Goal: Task Accomplishment & Management: Manage account settings

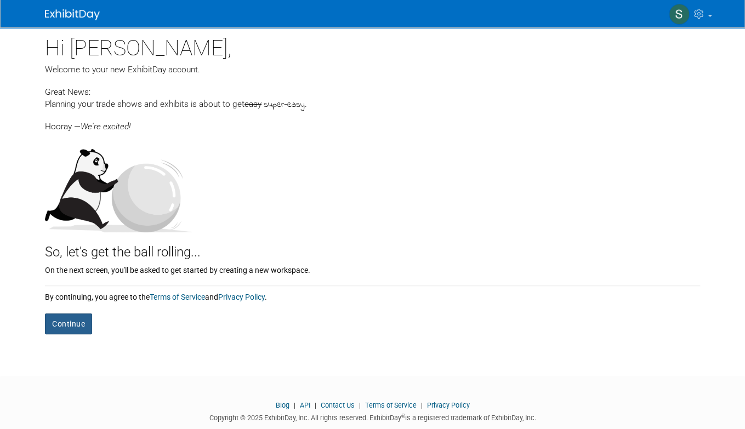
click at [66, 321] on button "Continue" at bounding box center [68, 323] width 47 height 21
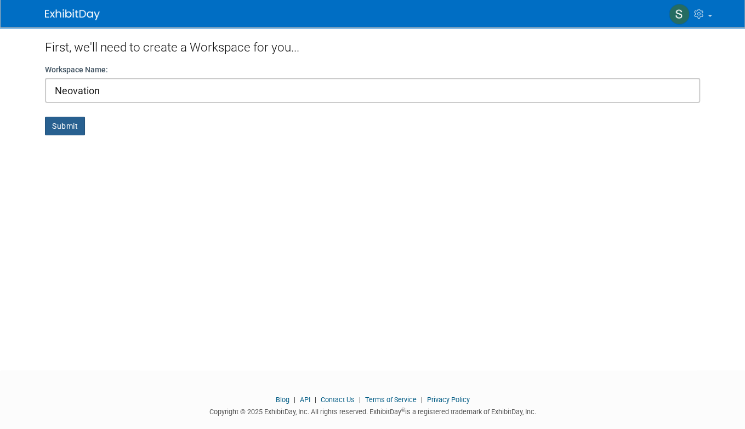
type input "Neovation"
click at [63, 122] on button "Submit" at bounding box center [65, 126] width 40 height 19
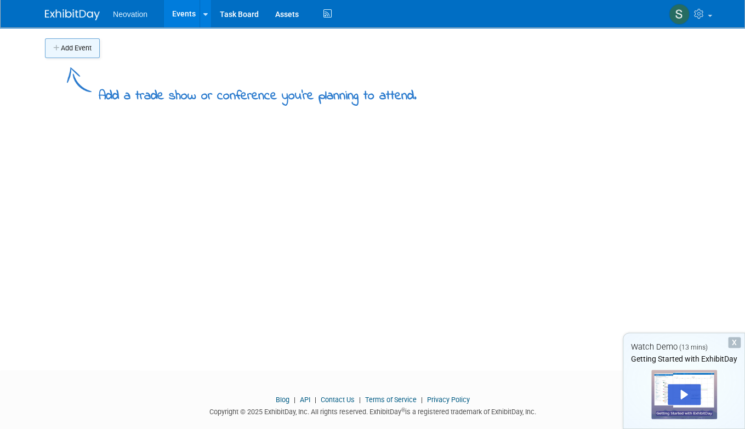
click at [71, 47] on button "Add Event" at bounding box center [72, 48] width 55 height 20
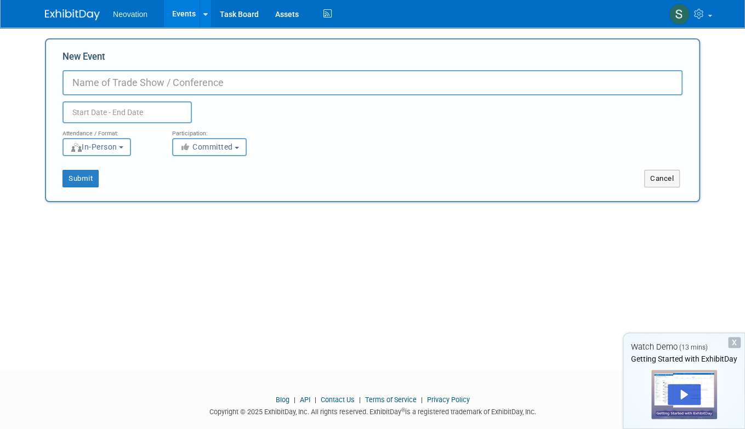
click at [126, 145] on button "In-Person" at bounding box center [96, 147] width 68 height 18
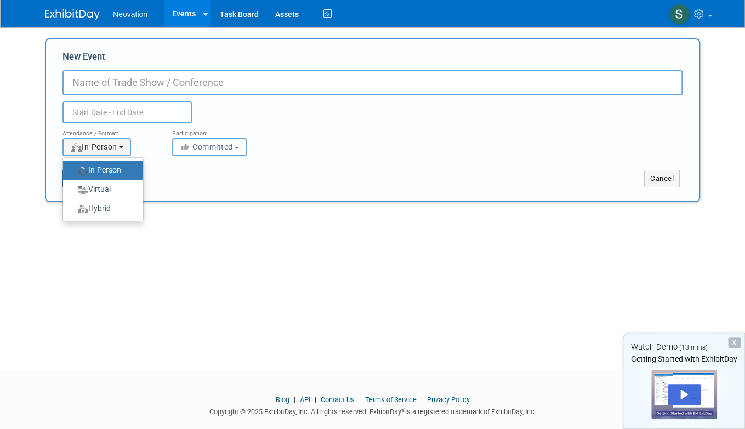
click at [368, 136] on div "Attendance / Format: <img src="https://www.exhibitday.com/Images/Format-InPerso…" at bounding box center [372, 139] width 636 height 33
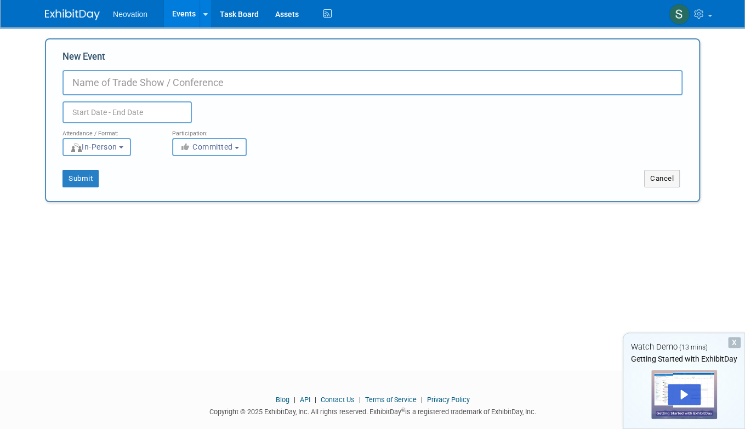
click at [239, 146] on button "Committed" at bounding box center [209, 147] width 75 height 18
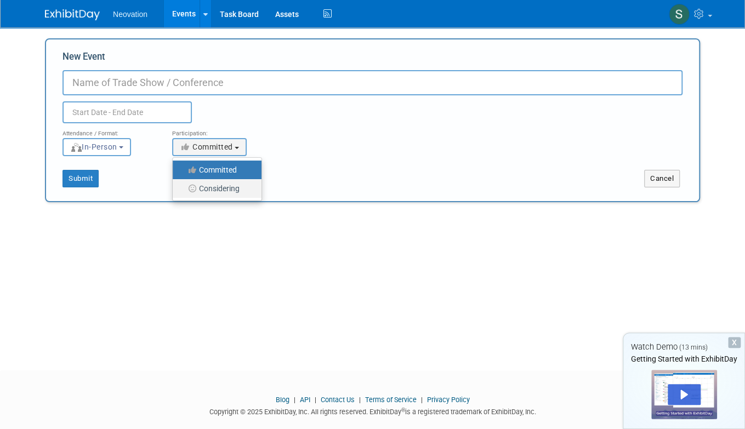
click at [228, 185] on label "Considering" at bounding box center [214, 188] width 72 height 14
click at [182, 185] on input "Considering" at bounding box center [178, 188] width 7 height 7
select select "2"
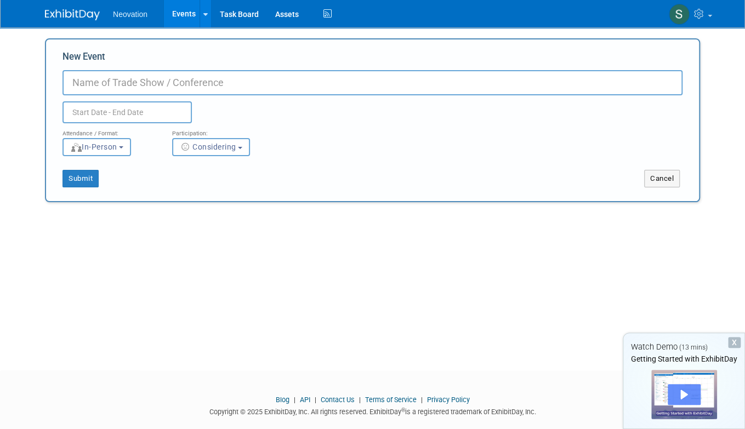
click at [683, 390] on div "Play" at bounding box center [683, 394] width 33 height 21
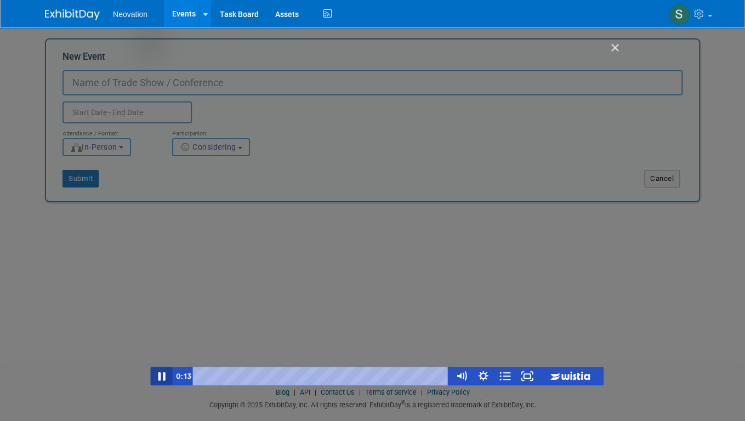
click at [163, 375] on icon "Pause" at bounding box center [161, 376] width 7 height 9
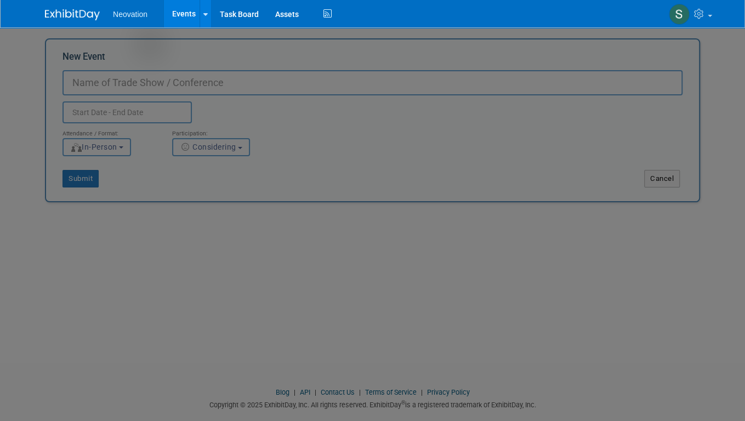
click at [668, 296] on div at bounding box center [376, 245] width 753 height 490
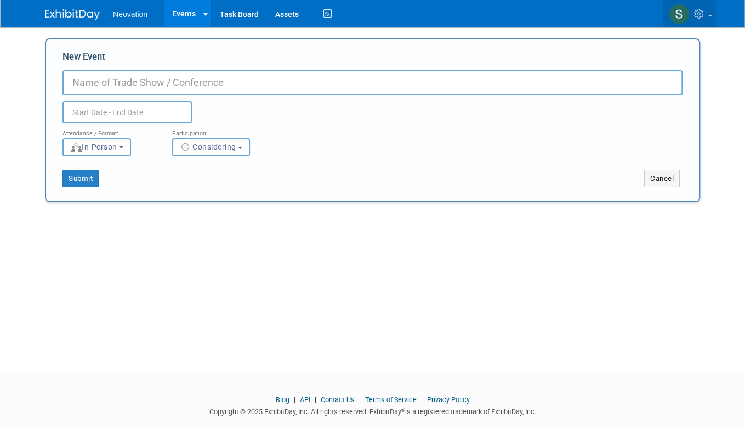
click at [709, 14] on link at bounding box center [689, 13] width 54 height 27
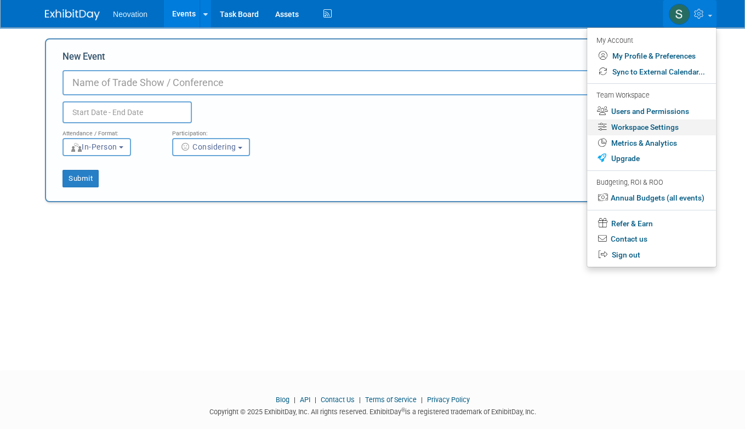
click at [672, 124] on link "Workspace Settings" at bounding box center [651, 127] width 129 height 16
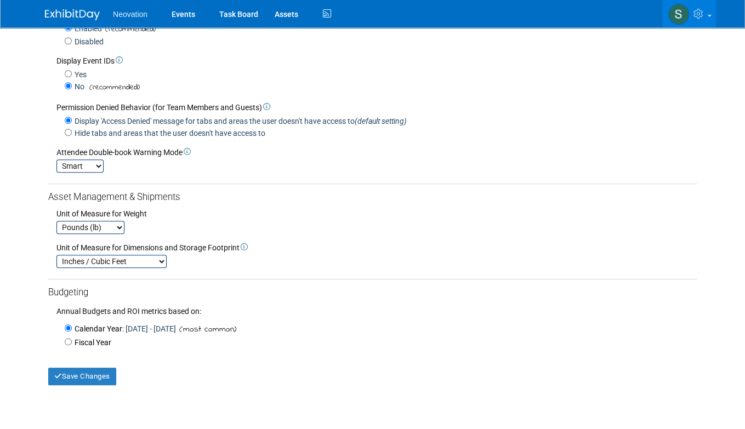
scroll to position [274, 0]
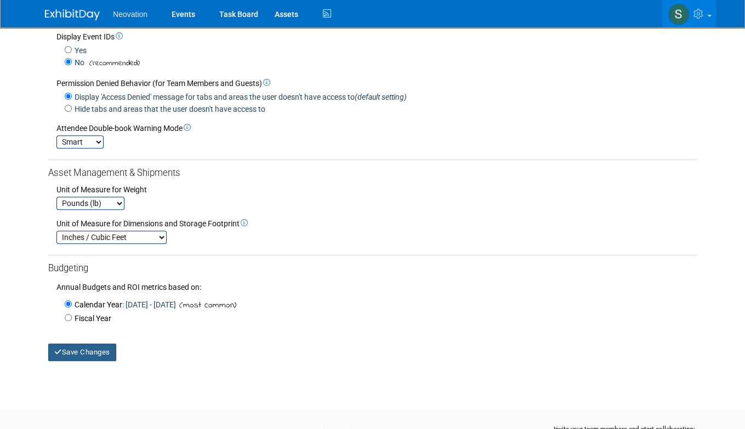
click at [85, 347] on button "Save Changes" at bounding box center [82, 353] width 68 height 18
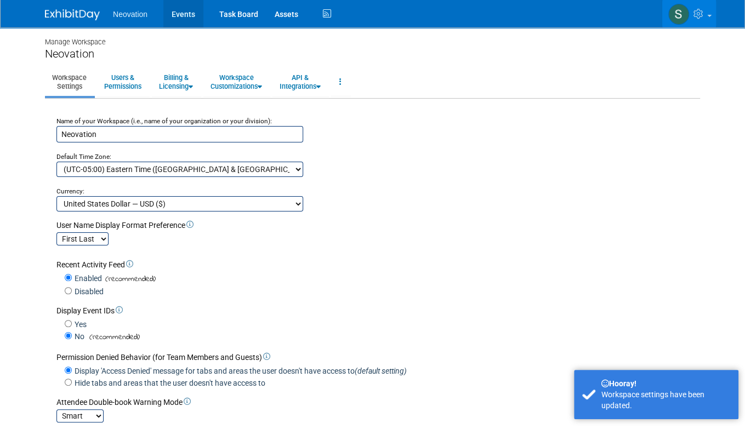
click at [186, 15] on link "Events" at bounding box center [183, 13] width 40 height 27
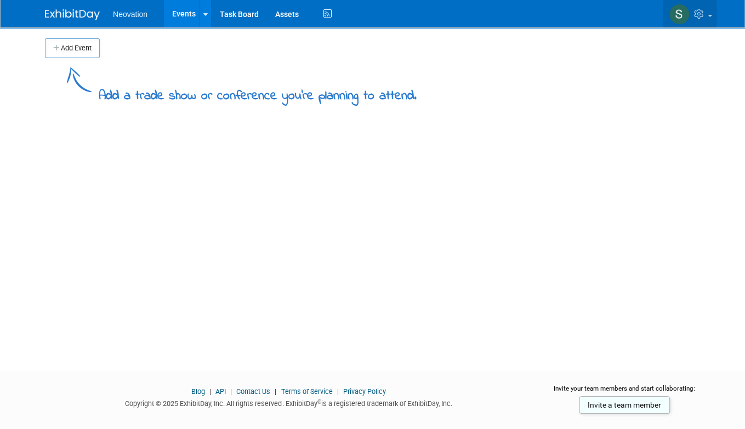
click at [710, 16] on span at bounding box center [709, 16] width 4 height 2
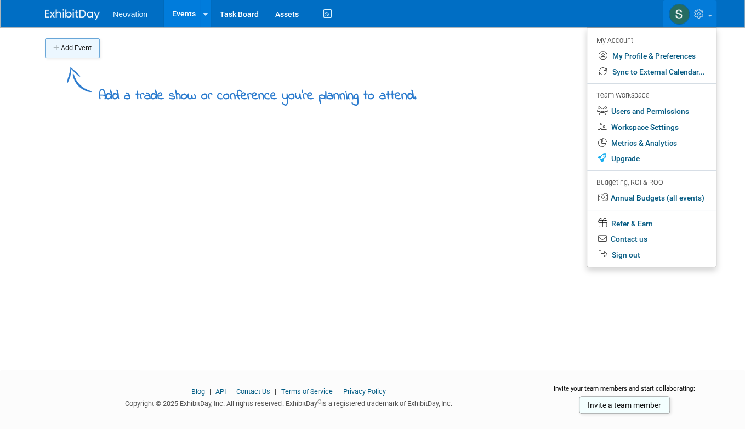
click at [71, 48] on button "Add Event" at bounding box center [72, 48] width 55 height 20
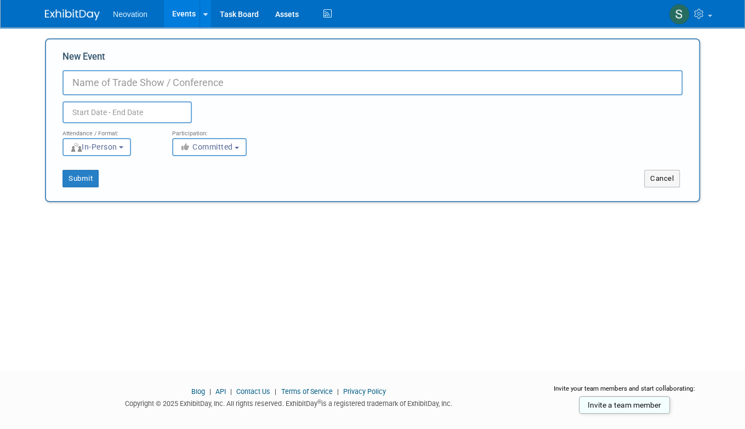
click at [117, 85] on input "New Event" at bounding box center [372, 82] width 620 height 25
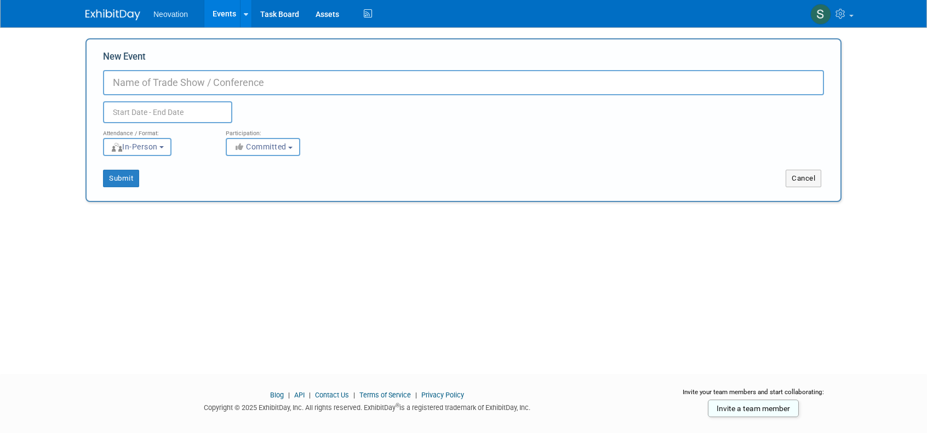
click at [174, 16] on span "Neovation" at bounding box center [170, 14] width 35 height 9
click at [744, 16] on span at bounding box center [851, 16] width 4 height 2
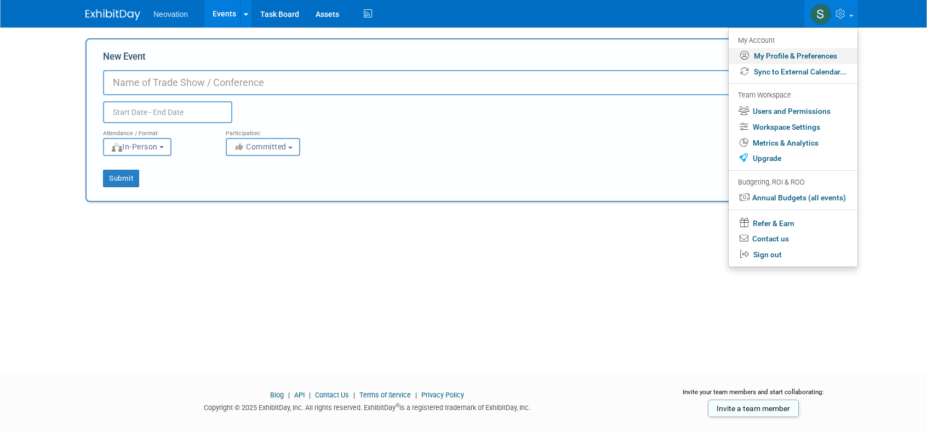
click at [744, 51] on link "My Profile & Preferences" at bounding box center [793, 56] width 129 height 16
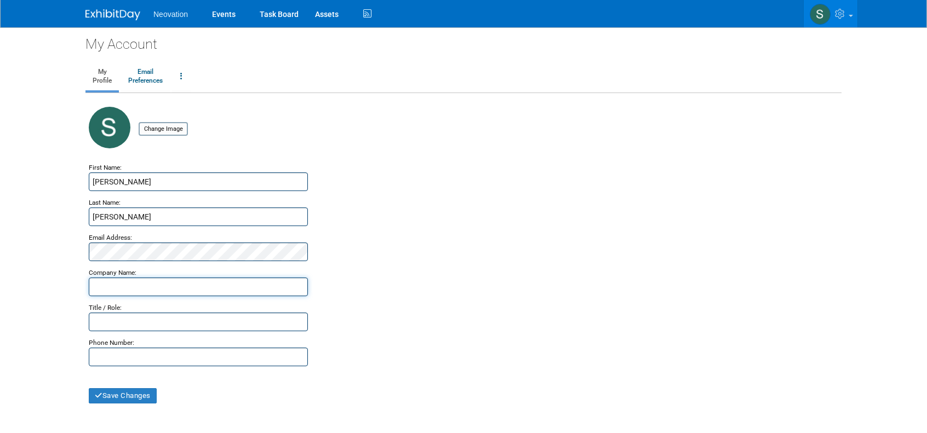
click at [170, 286] on input "text" at bounding box center [198, 287] width 219 height 19
type input "[DOMAIN_NAME]"
type input "Dir. Sales Enablement"
drag, startPoint x: 127, startPoint y: 392, endPoint x: 190, endPoint y: 389, distance: 63.1
click at [186, 398] on div "Save Changes" at bounding box center [464, 385] width 750 height 37
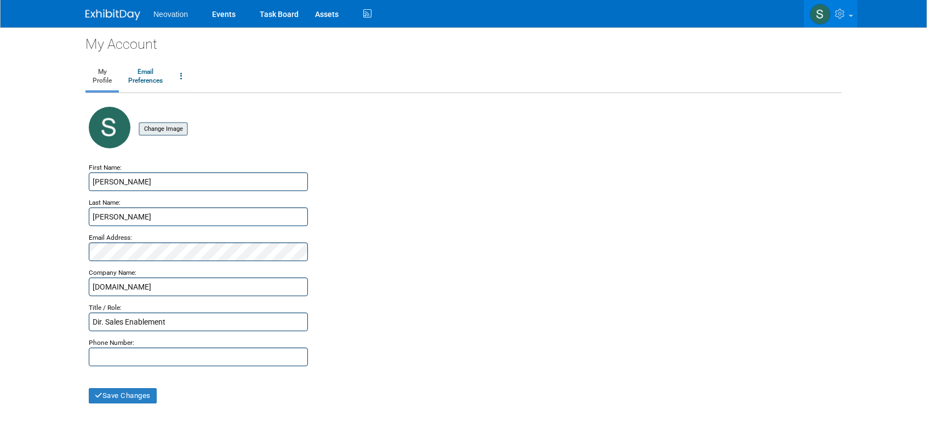
click at [162, 130] on input "file" at bounding box center [121, 129] width 130 height 12
click at [128, 392] on button "Save Changes" at bounding box center [123, 395] width 68 height 15
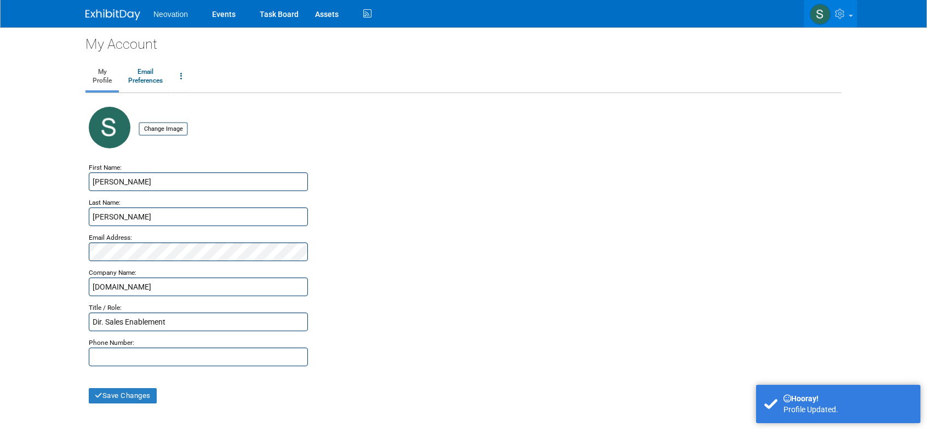
click at [850, 16] on span at bounding box center [851, 16] width 4 height 2
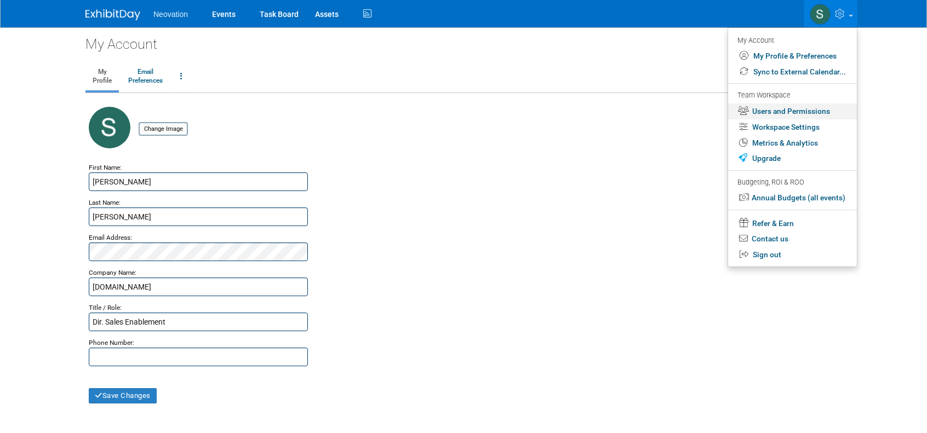
click at [805, 108] on link "Users and Permissions" at bounding box center [792, 112] width 129 height 16
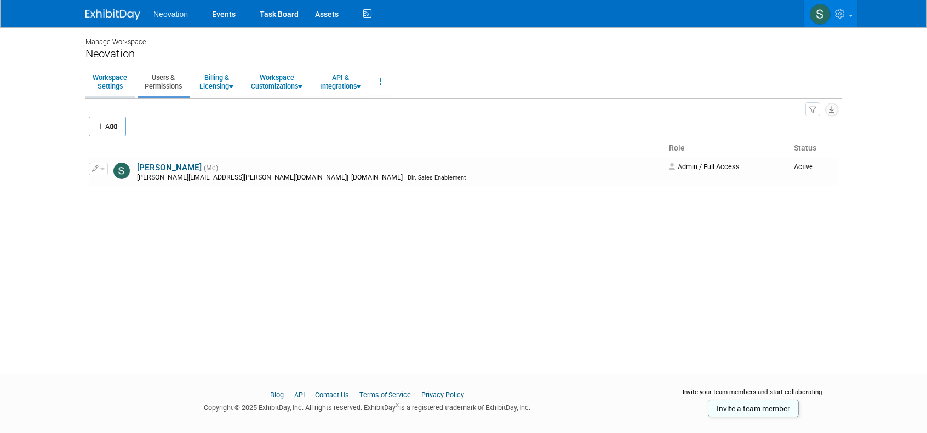
click at [114, 76] on link "Workspace Settings" at bounding box center [109, 81] width 49 height 27
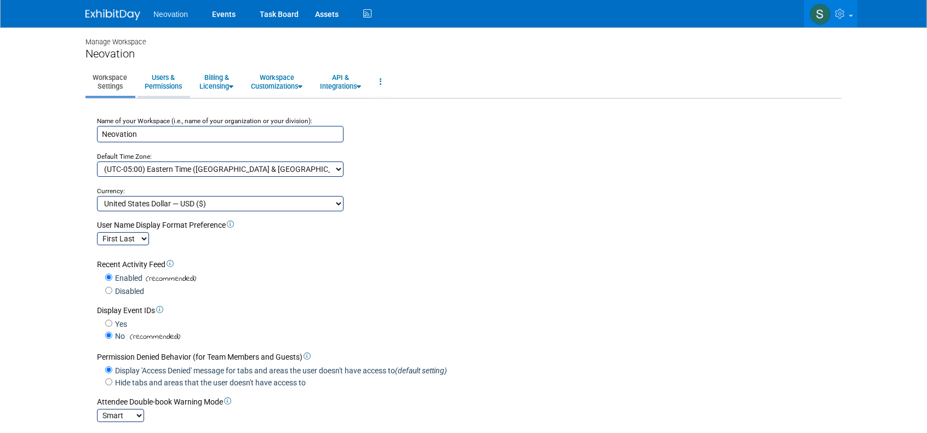
click at [159, 77] on link "Users & Permissions" at bounding box center [164, 81] width 52 height 27
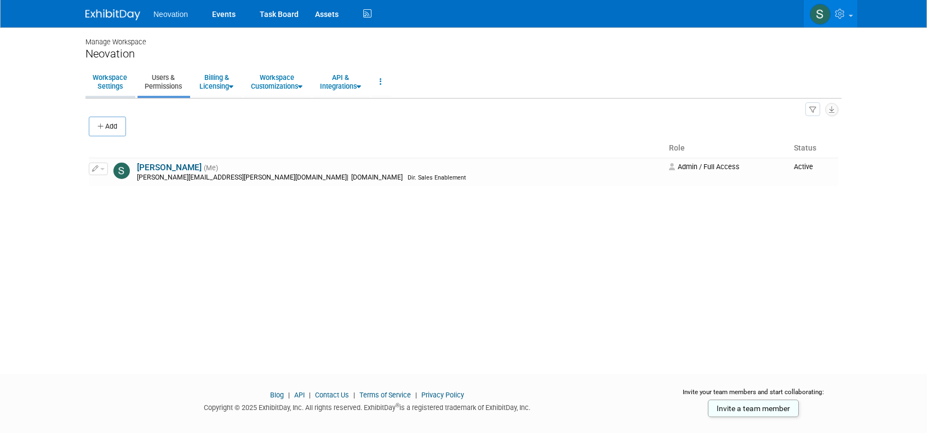
click at [111, 82] on link "Workspace Settings" at bounding box center [109, 81] width 49 height 27
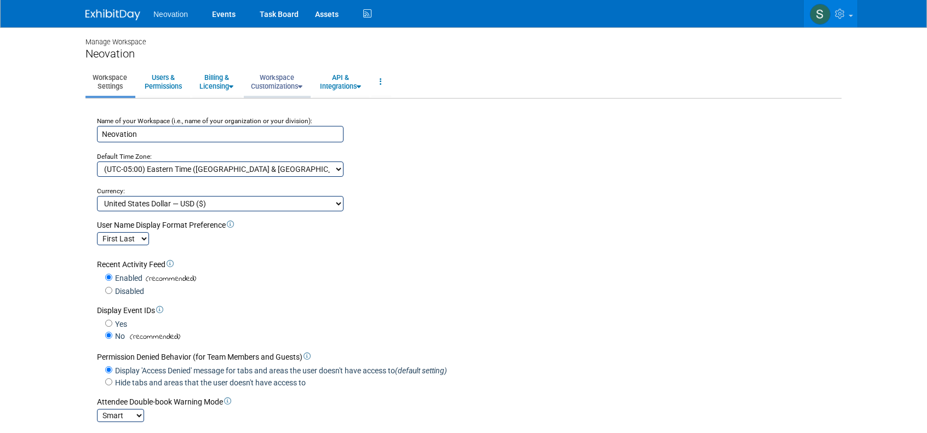
click at [276, 82] on link "Workspace Customizations" at bounding box center [277, 81] width 66 height 27
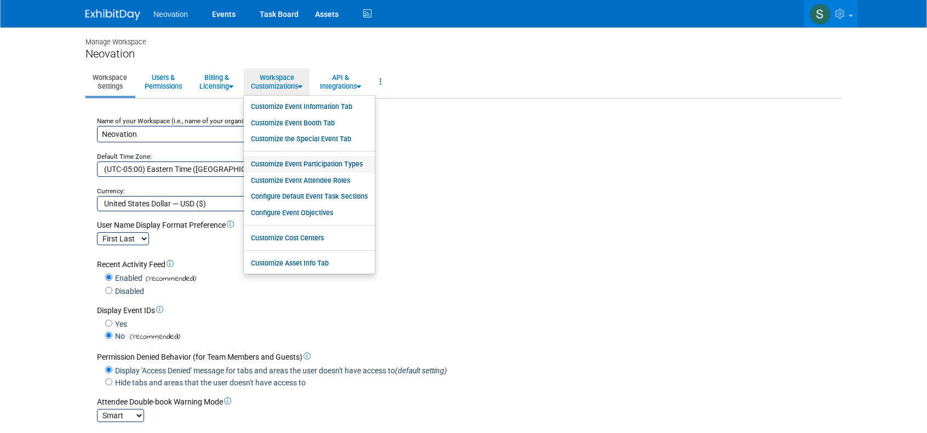
click at [312, 161] on link "Customize Event Participation Types" at bounding box center [309, 164] width 131 height 16
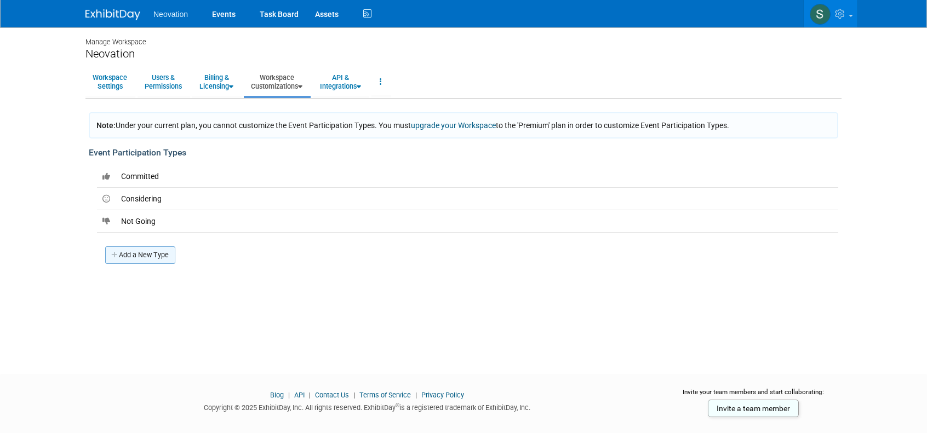
click at [140, 254] on link "Add a New Type" at bounding box center [140, 256] width 70 height 18
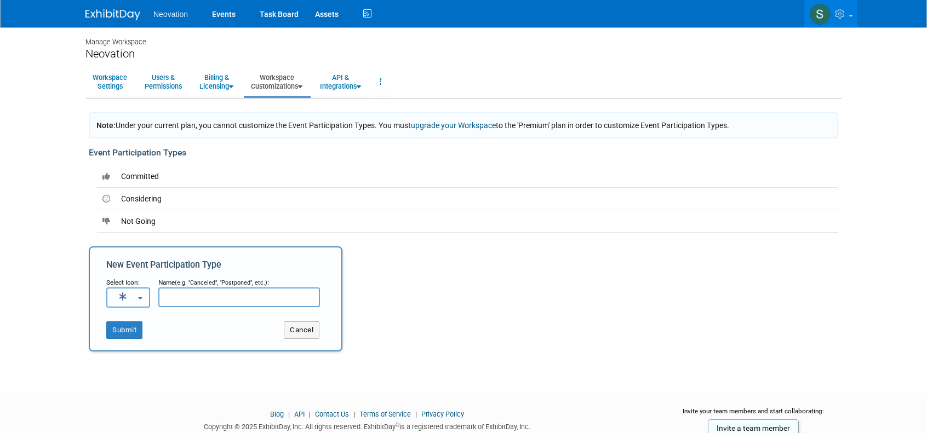
click at [138, 298] on b "button" at bounding box center [140, 299] width 4 height 2
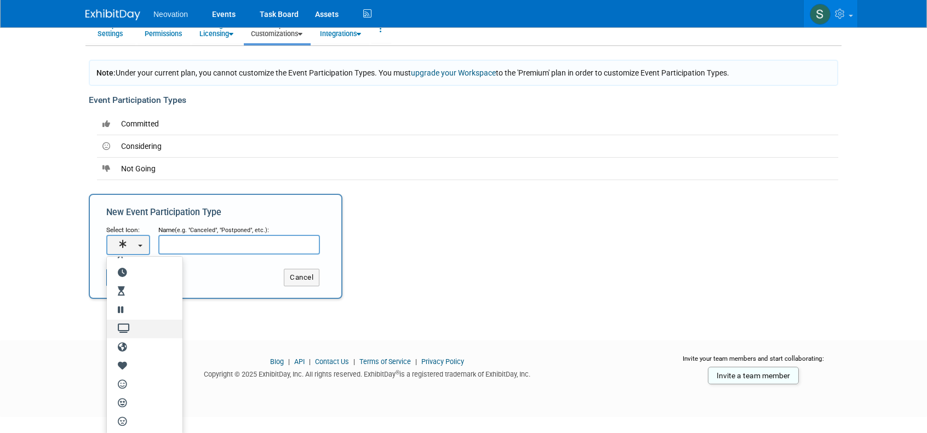
click at [124, 324] on icon at bounding box center [123, 328] width 22 height 9
click at [108, 326] on input "radio" at bounding box center [104, 329] width 7 height 7
select select "fas fa-tv"
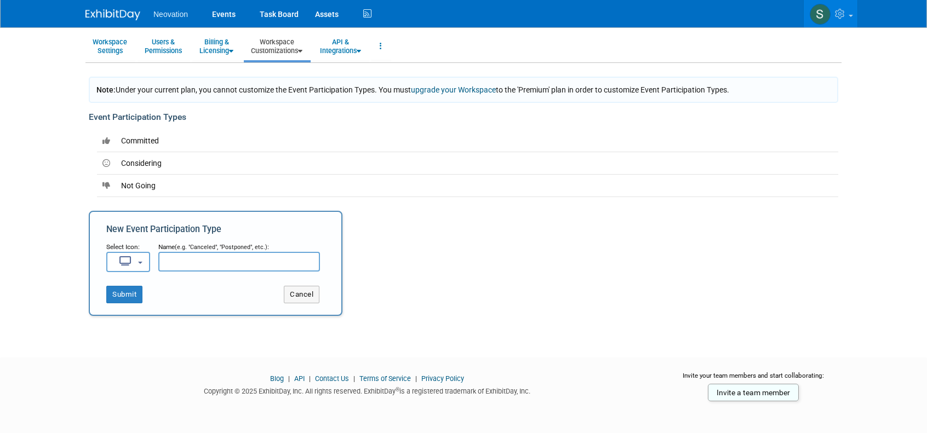
click at [195, 259] on input "text" at bounding box center [239, 262] width 162 height 20
type input "Researching"
click at [122, 296] on button "Submit" at bounding box center [124, 295] width 36 height 18
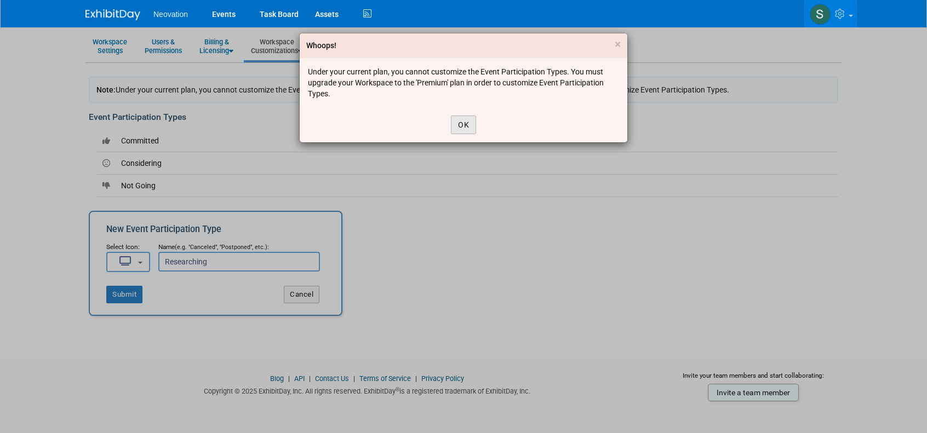
click at [461, 121] on button "OK" at bounding box center [463, 125] width 25 height 19
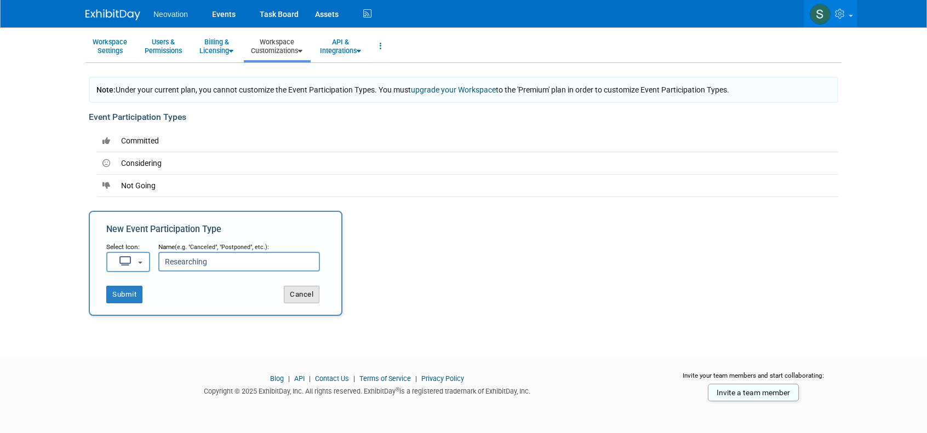
click at [305, 288] on button "Cancel" at bounding box center [302, 295] width 36 height 18
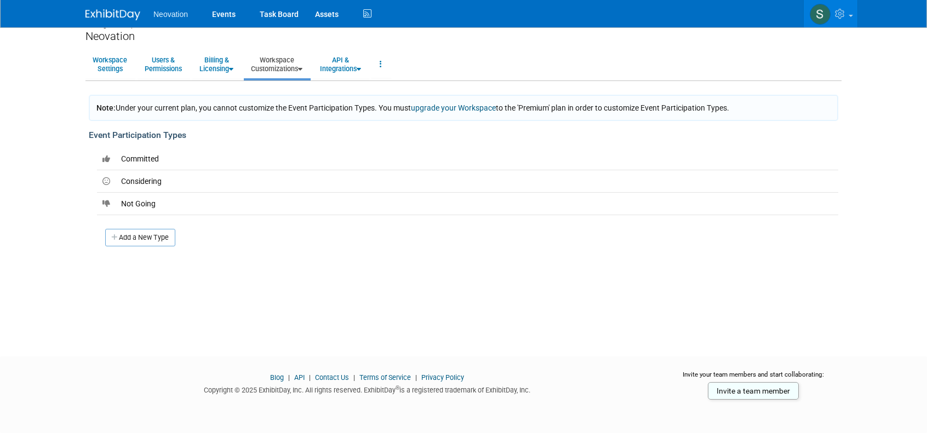
click at [275, 61] on link "Workspace Customizations" at bounding box center [277, 64] width 66 height 27
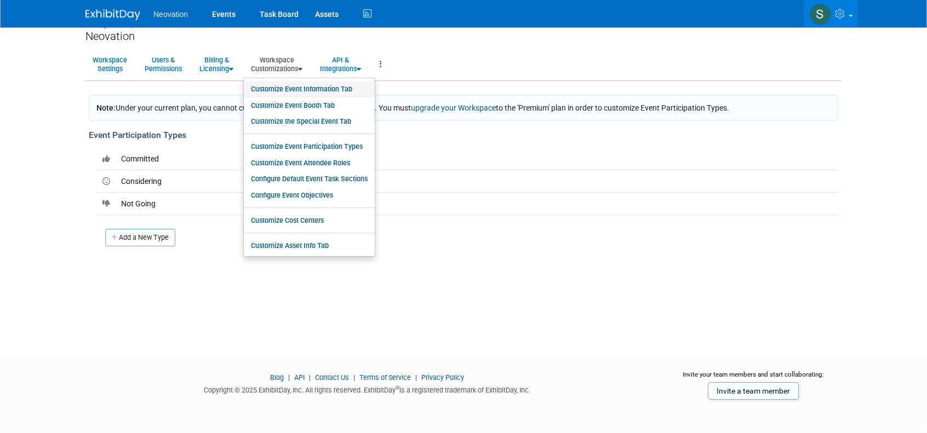
click at [282, 85] on link "Customize Event Information Tab" at bounding box center [309, 89] width 131 height 16
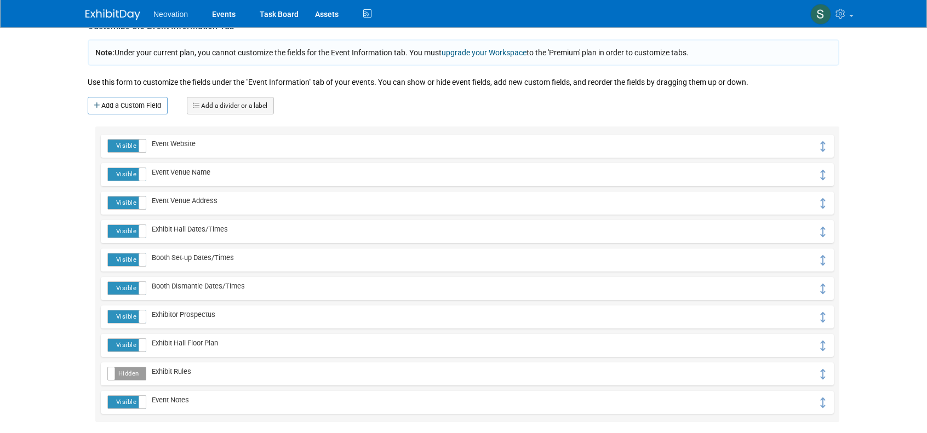
scroll to position [110, 0]
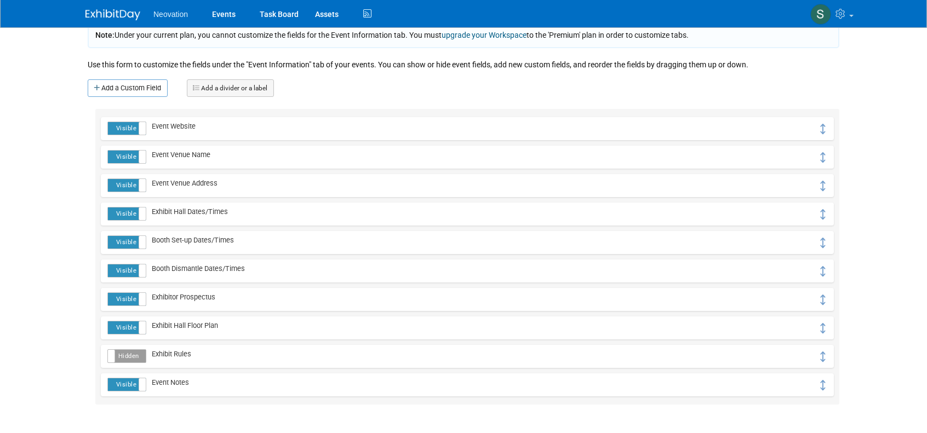
click at [122, 359] on label "Hidden" at bounding box center [127, 356] width 38 height 13
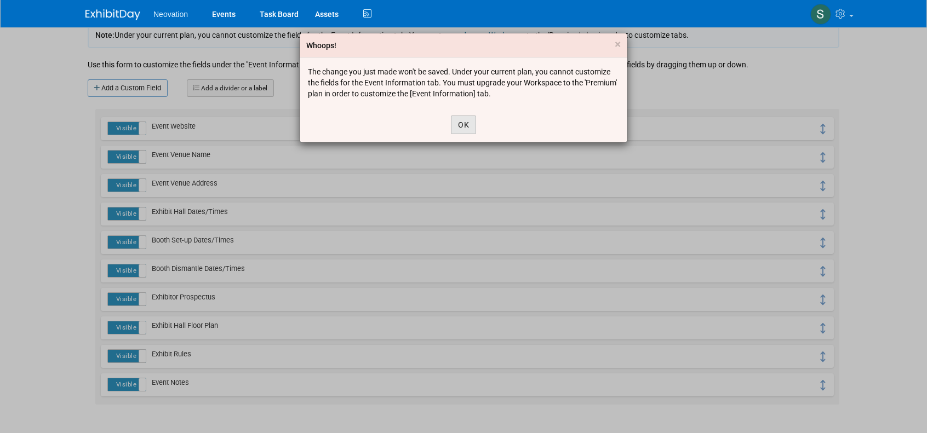
click at [462, 123] on button "OK" at bounding box center [463, 125] width 25 height 19
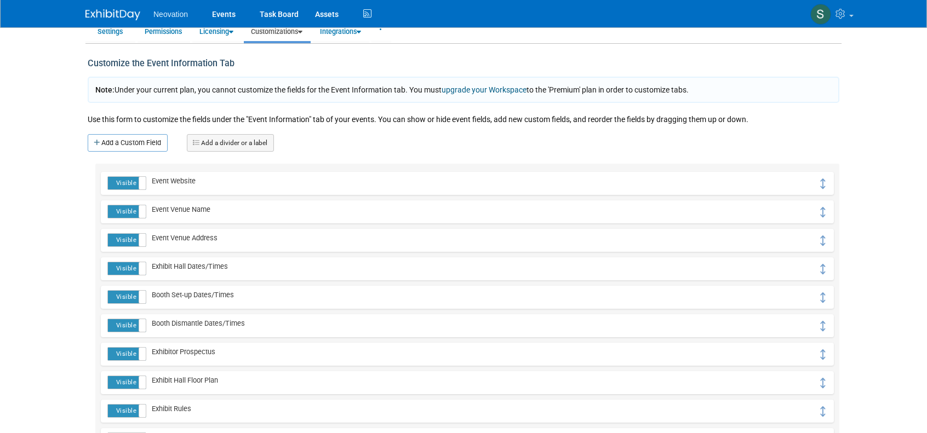
scroll to position [0, 0]
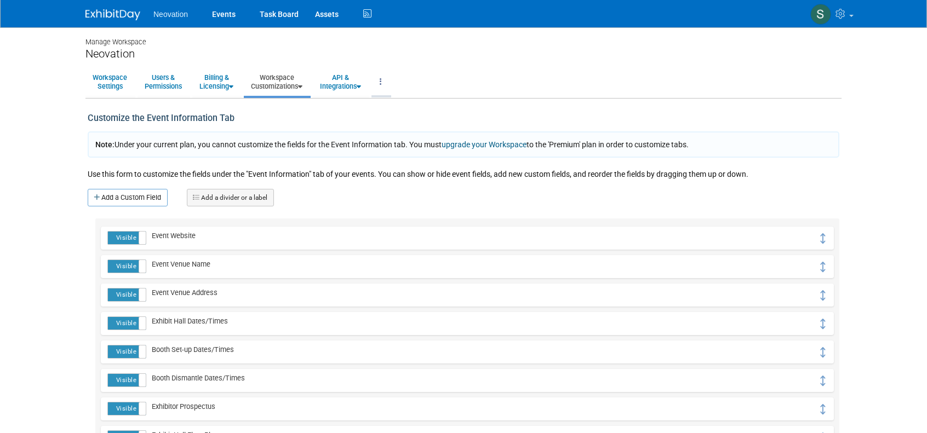
click at [382, 82] on icon at bounding box center [381, 82] width 2 height 8
click at [342, 123] on div "Customize the Event Information Tab" at bounding box center [240, 119] width 304 height 24
click at [169, 13] on span "Neovation" at bounding box center [170, 14] width 35 height 9
click at [275, 10] on link "Task Board" at bounding box center [279, 13] width 55 height 27
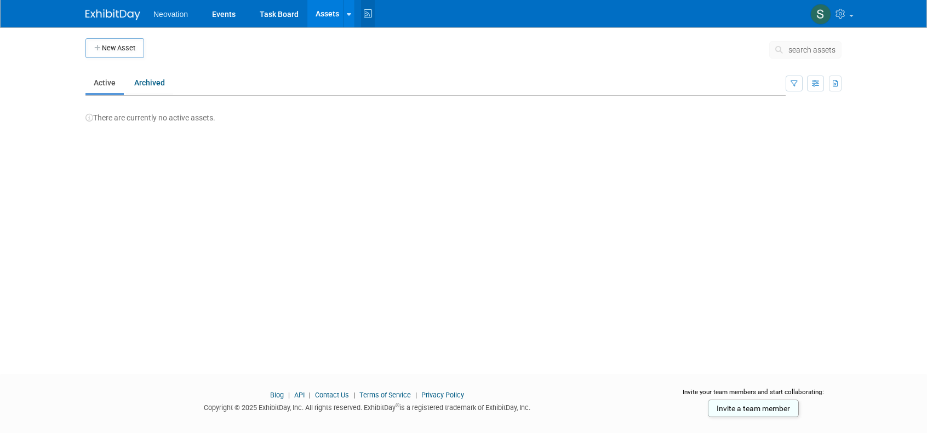
click at [365, 13] on icon at bounding box center [368, 13] width 14 height 17
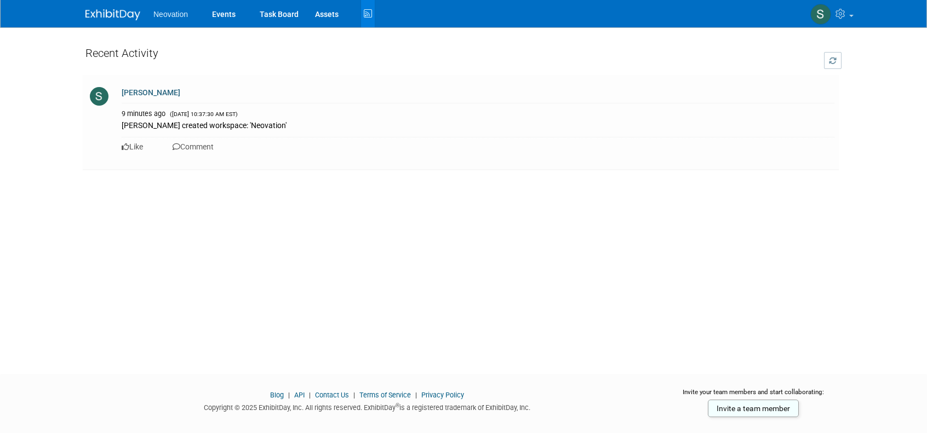
click at [177, 16] on span "Neovation" at bounding box center [170, 14] width 35 height 9
click at [107, 18] on img at bounding box center [112, 14] width 55 height 11
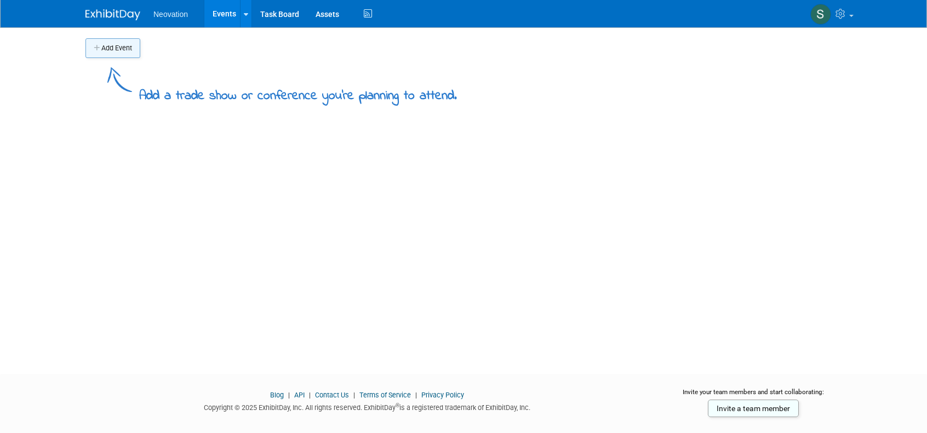
click at [112, 47] on button "Add Event" at bounding box center [112, 48] width 55 height 20
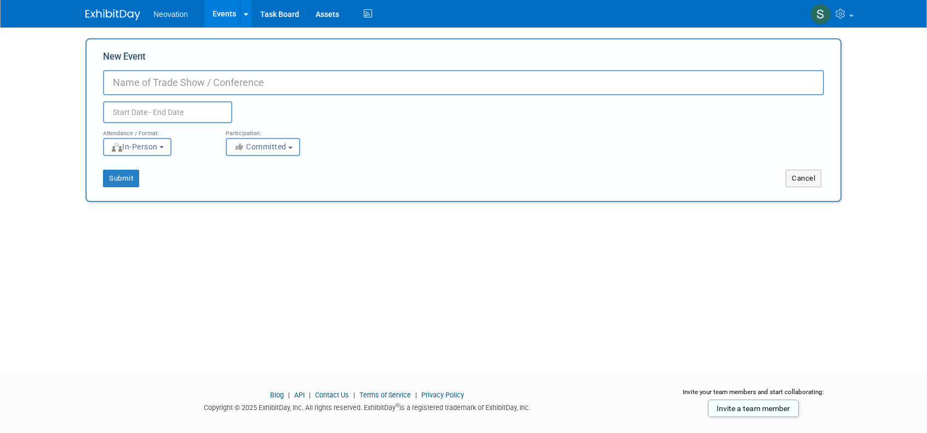
click at [256, 147] on span "Committed" at bounding box center [259, 146] width 53 height 9
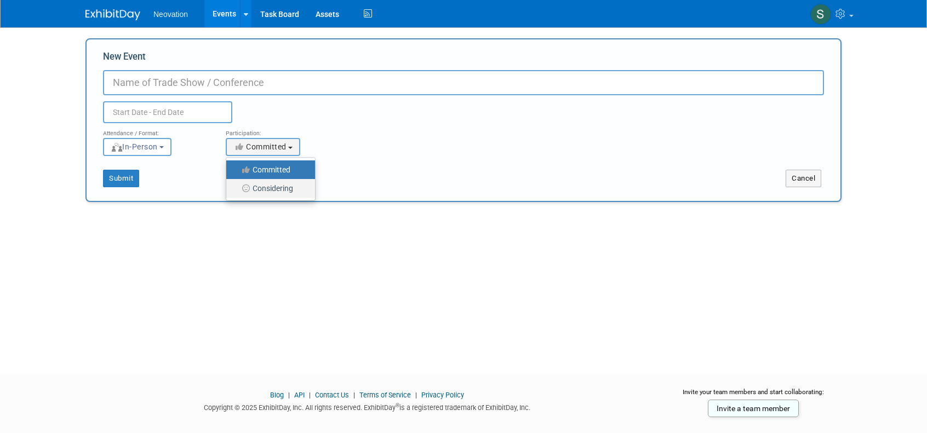
click at [264, 188] on label "Considering" at bounding box center [268, 188] width 72 height 14
click at [236, 188] on input "Considering" at bounding box center [232, 188] width 7 height 7
select select "2"
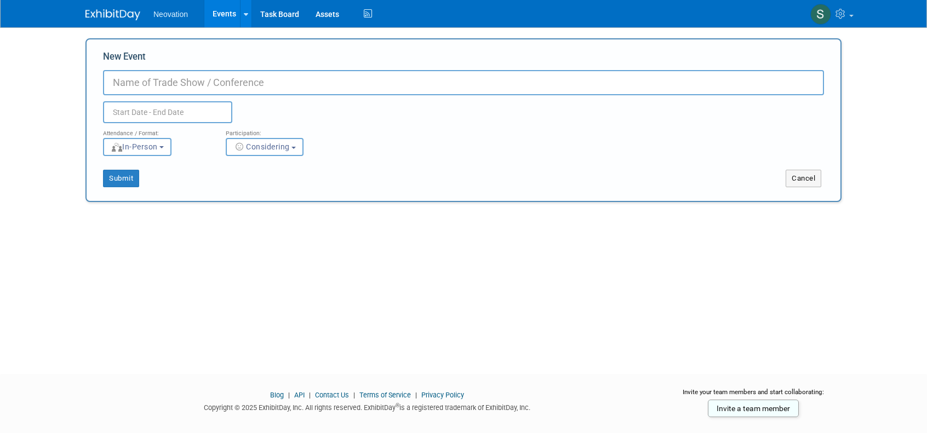
click at [172, 79] on input "New Event" at bounding box center [463, 82] width 721 height 25
type input "DevLearn"
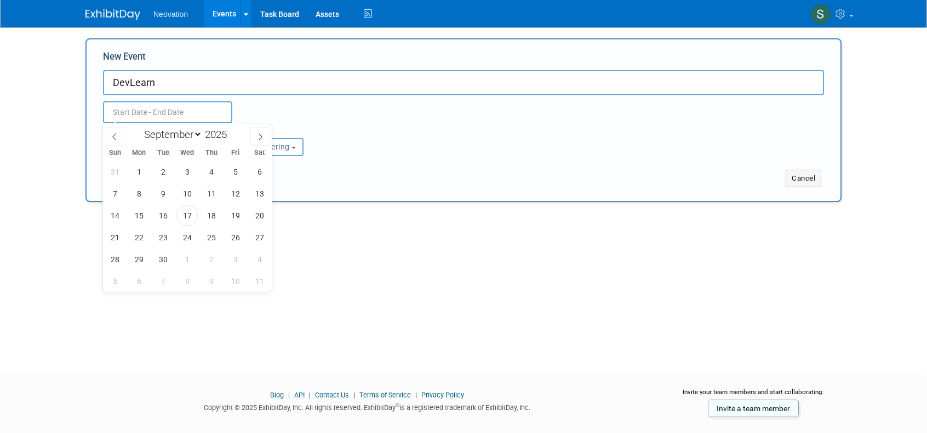
click at [160, 108] on input "text" at bounding box center [167, 112] width 129 height 22
click at [262, 136] on icon at bounding box center [261, 137] width 4 height 7
click at [260, 136] on icon at bounding box center [260, 137] width 8 height 8
select select "10"
click at [184, 215] on span "12" at bounding box center [186, 215] width 21 height 21
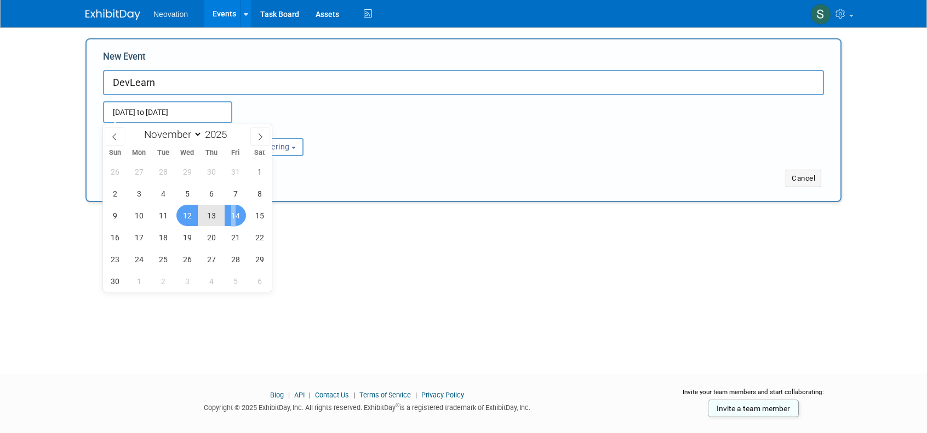
drag, startPoint x: 221, startPoint y: 215, endPoint x: 233, endPoint y: 215, distance: 12.6
click at [233, 215] on div "26 27 28 29 30 31 1 2 3 4 5 6 7 8 9 10 11 12 13 14 15 16 17 18 19 20 21 22 23 2…" at bounding box center [187, 227] width 169 height 132
click at [233, 215] on span "14" at bounding box center [235, 215] width 21 height 21
type input "Nov 12, 2025 to Nov 14, 2025"
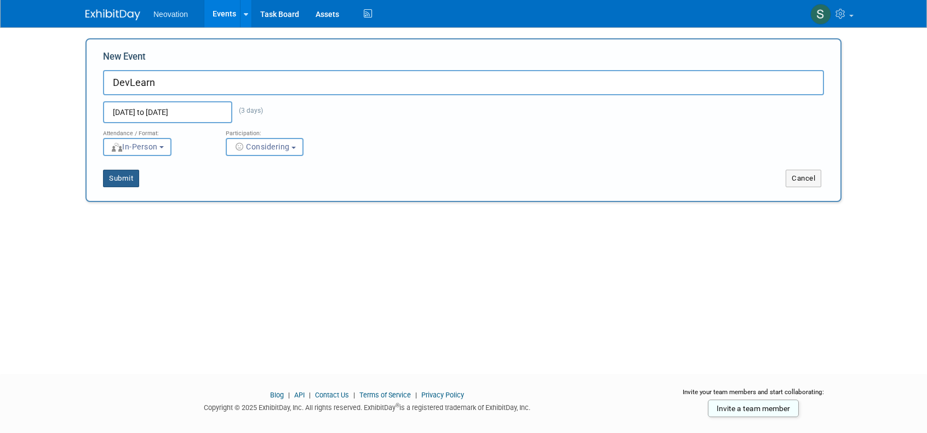
click at [121, 178] on button "Submit" at bounding box center [121, 179] width 36 height 18
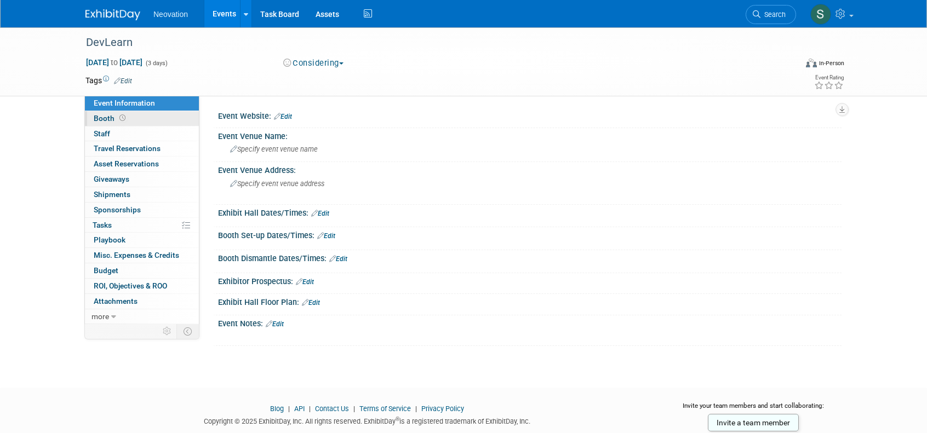
click at [106, 115] on span "Booth" at bounding box center [111, 118] width 34 height 9
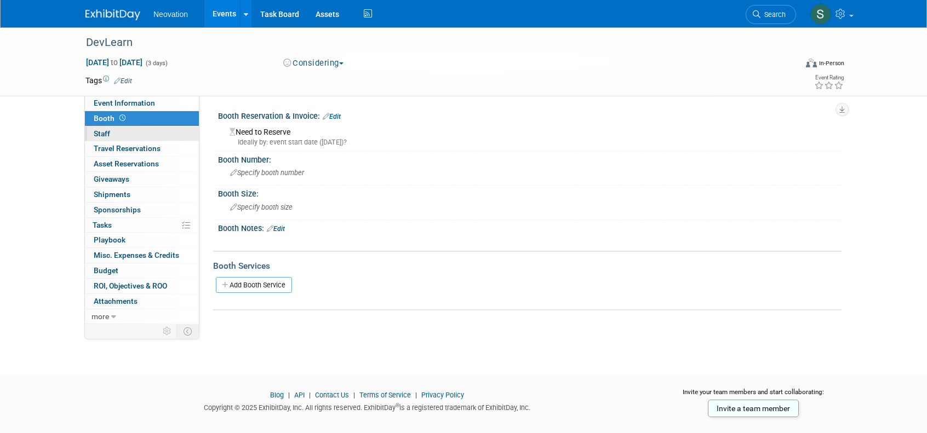
click at [104, 134] on span "Staff 0" at bounding box center [102, 133] width 16 height 9
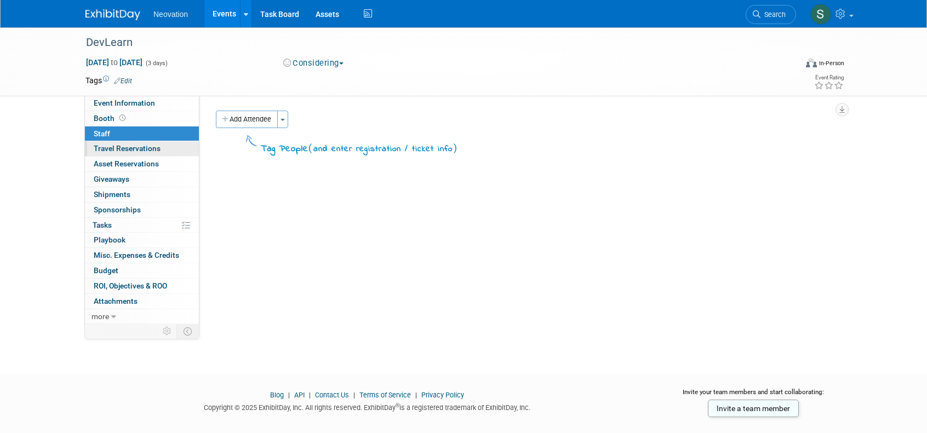
click at [110, 147] on span "Travel Reservations 0" at bounding box center [127, 148] width 67 height 9
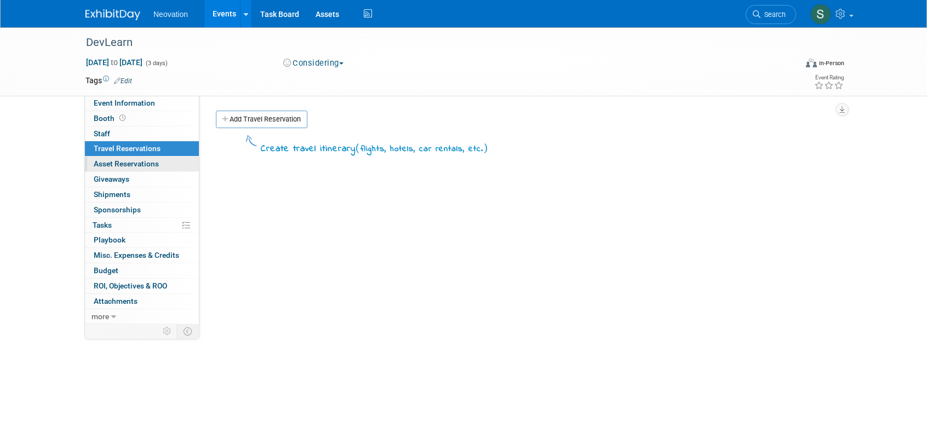
click at [132, 163] on span "Asset Reservations 0" at bounding box center [126, 163] width 65 height 9
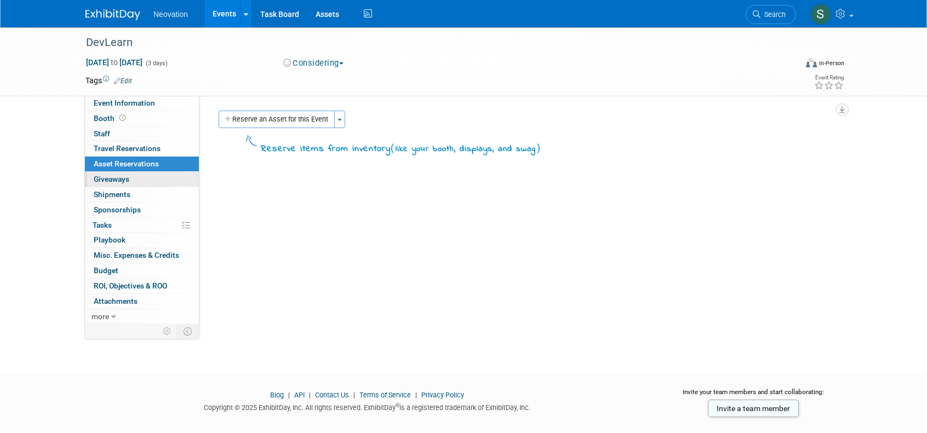
click at [116, 175] on span "Giveaways 0" at bounding box center [112, 179] width 36 height 9
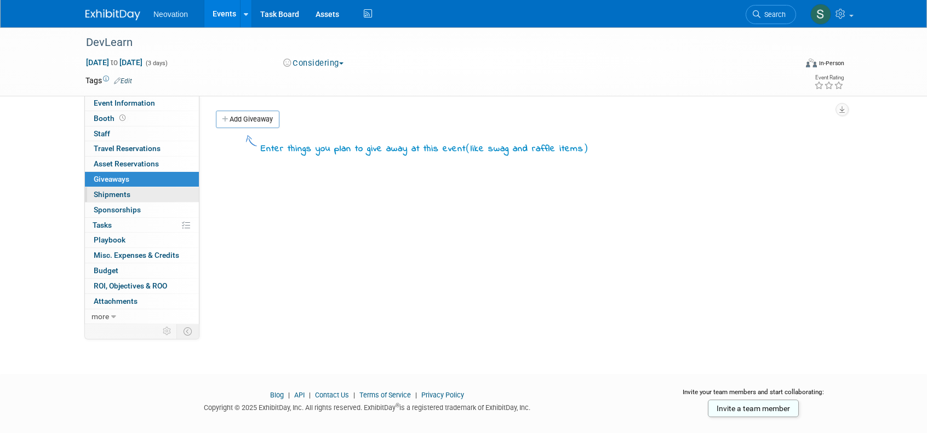
click at [118, 190] on span "Shipments 0" at bounding box center [112, 194] width 37 height 9
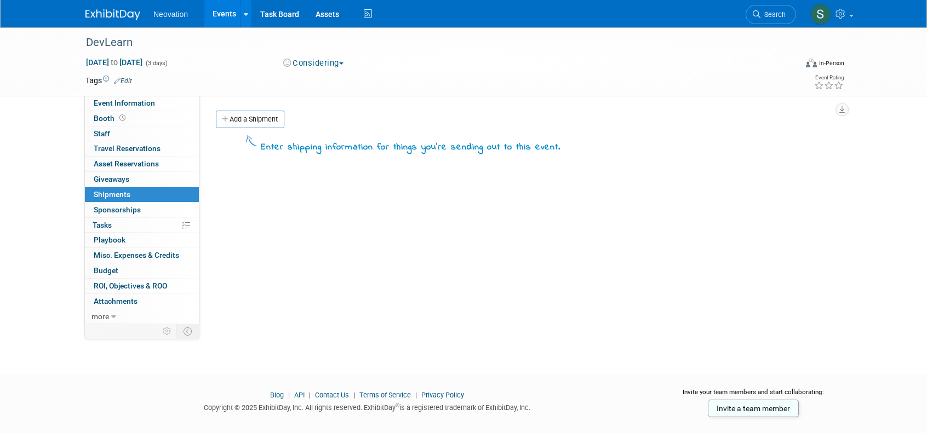
click at [121, 205] on span "Sponsorships 0" at bounding box center [117, 209] width 47 height 9
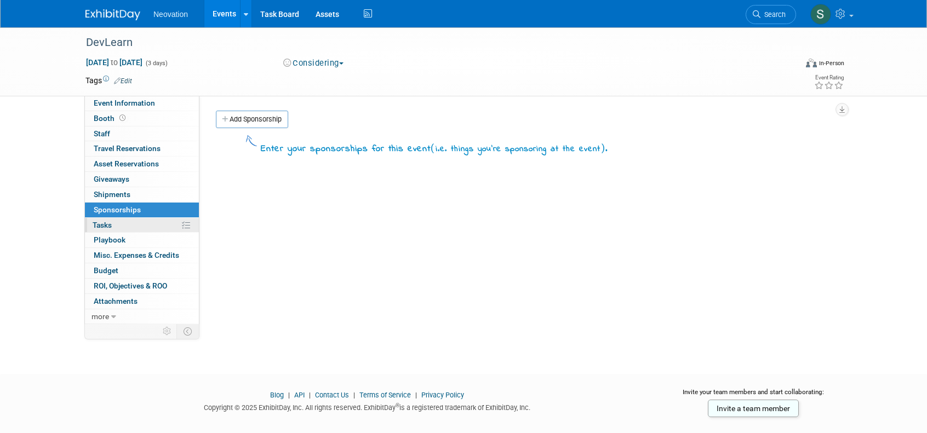
click at [108, 221] on span "Tasks 0%" at bounding box center [102, 225] width 19 height 9
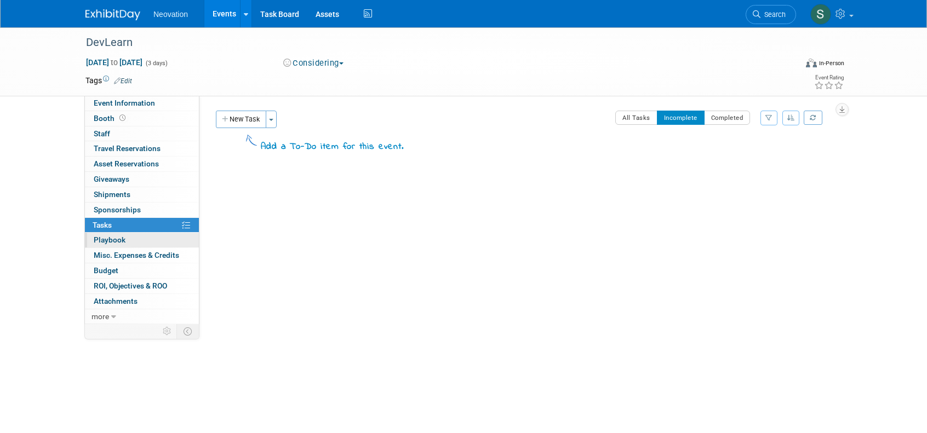
click at [118, 233] on link "0 Playbook 0" at bounding box center [142, 240] width 114 height 15
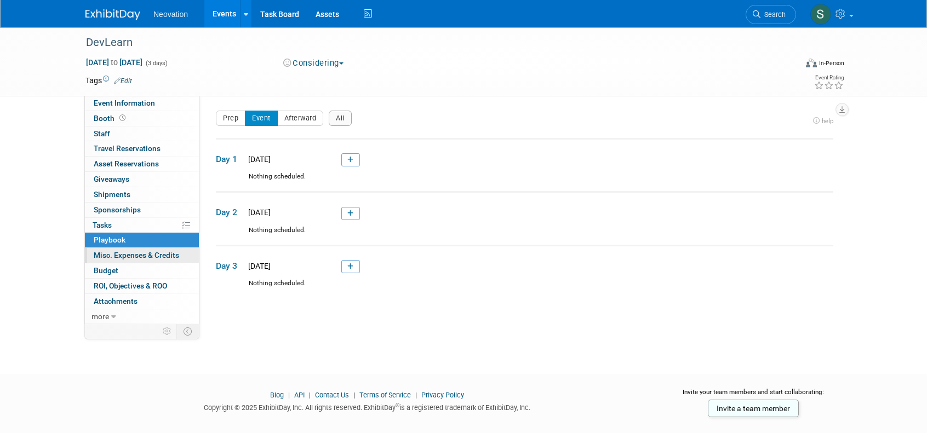
click at [115, 251] on span "Misc. Expenses & Credits 0" at bounding box center [136, 255] width 85 height 9
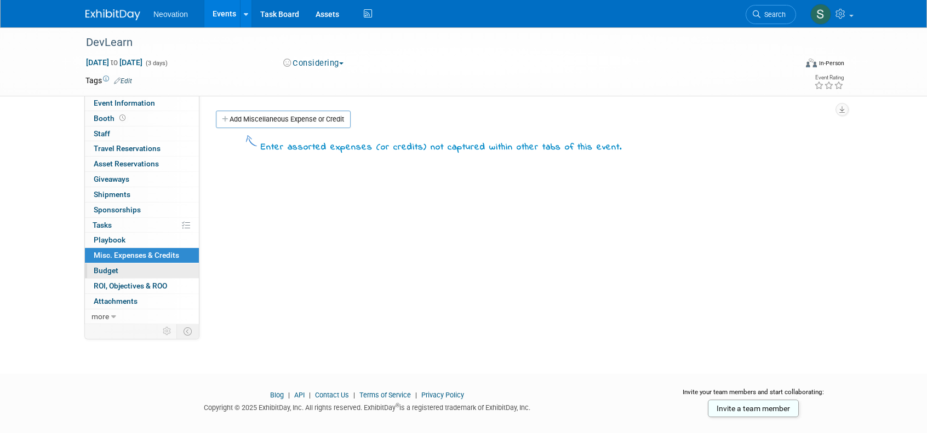
click at [111, 266] on span "Budget" at bounding box center [106, 270] width 25 height 9
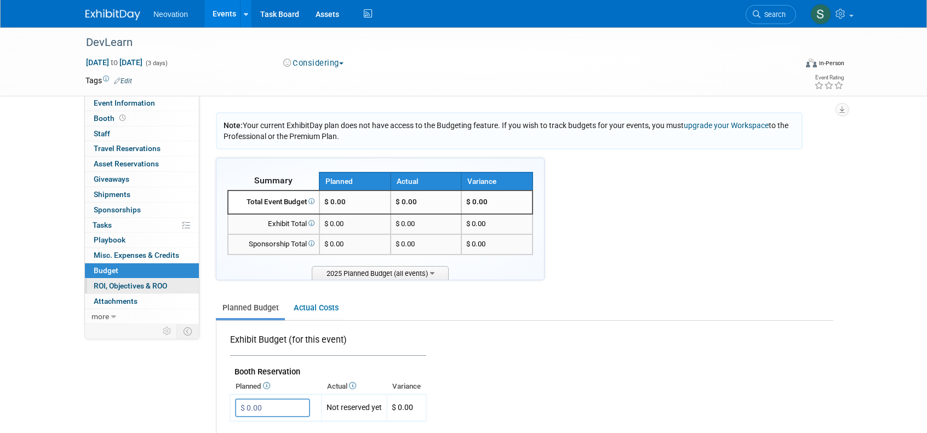
drag, startPoint x: 118, startPoint y: 276, endPoint x: 122, endPoint y: 288, distance: 12.8
click at [118, 276] on link "Budget" at bounding box center [142, 271] width 114 height 15
click at [121, 299] on span "Attachments 0" at bounding box center [116, 301] width 44 height 9
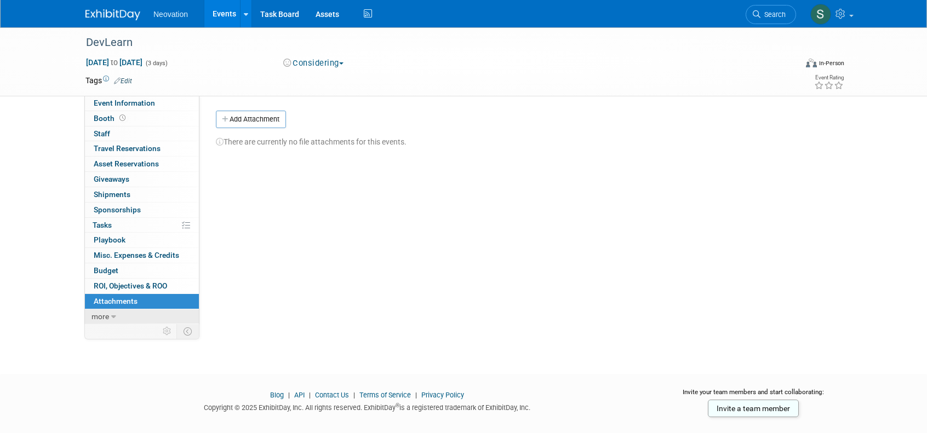
click at [113, 314] on icon at bounding box center [113, 317] width 5 height 8
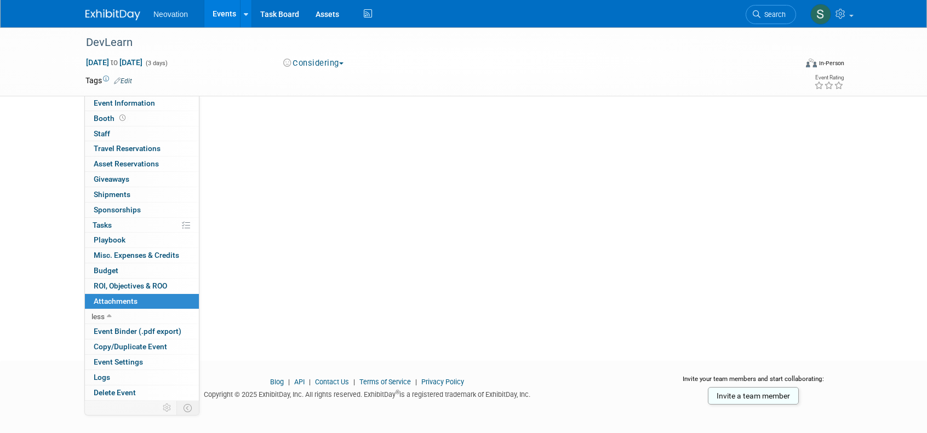
scroll to position [82, 0]
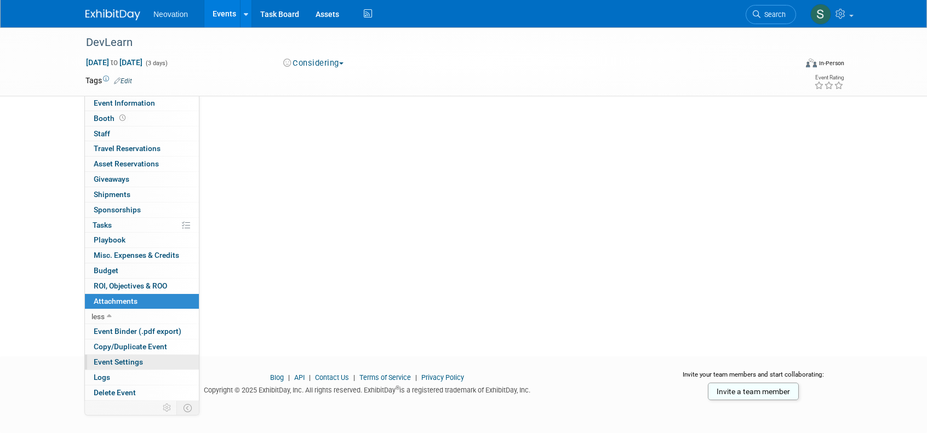
click at [131, 358] on span "Event Settings" at bounding box center [118, 362] width 49 height 9
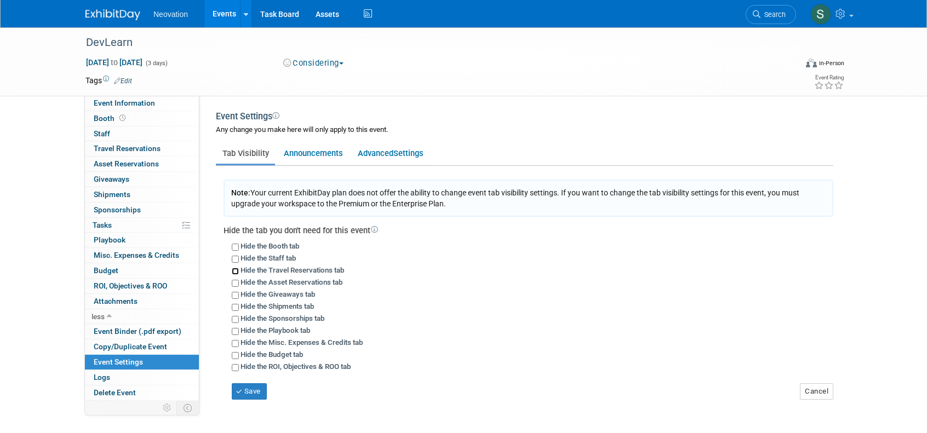
click at [234, 270] on input "Hide the Travel Reservations tab" at bounding box center [235, 271] width 7 height 7
checkbox input "true"
click at [251, 393] on button "Save" at bounding box center [249, 392] width 35 height 16
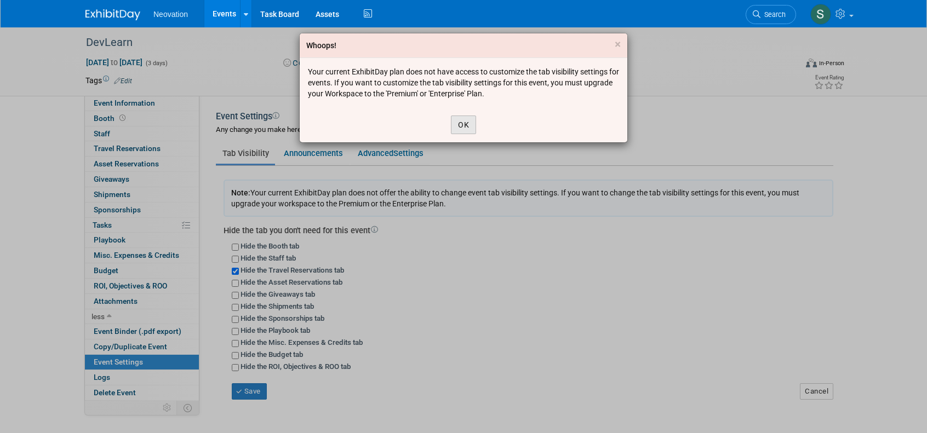
click at [463, 120] on button "OK" at bounding box center [463, 125] width 25 height 19
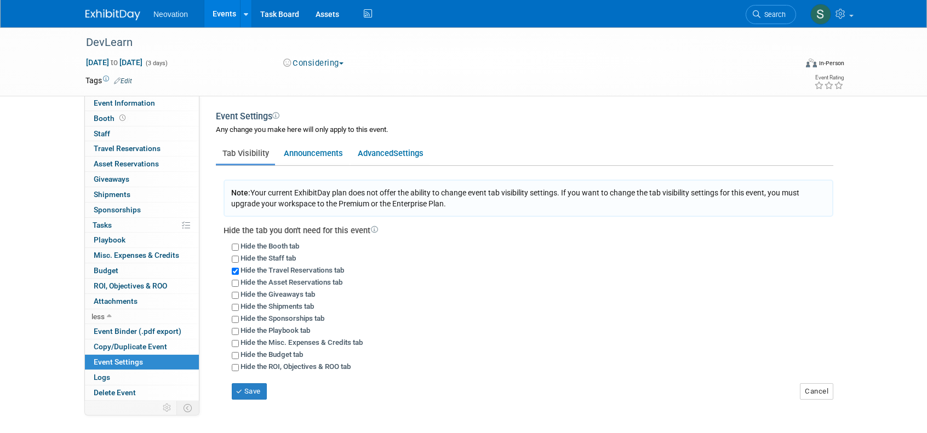
click at [170, 18] on span "Neovation" at bounding box center [170, 14] width 35 height 9
click at [245, 392] on button "Save" at bounding box center [249, 392] width 35 height 16
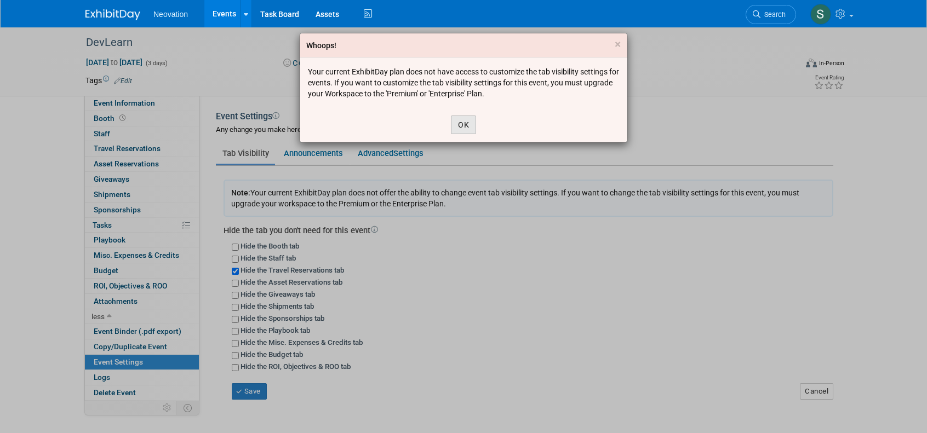
click at [460, 123] on button "OK" at bounding box center [463, 125] width 25 height 19
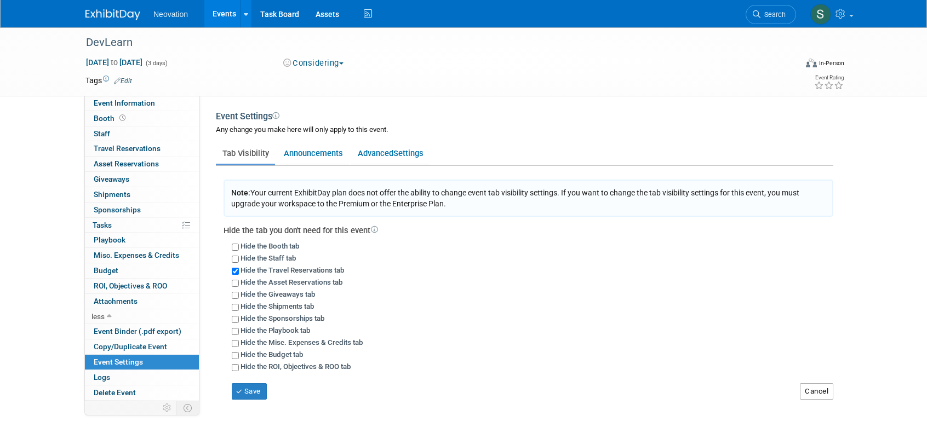
click at [812, 392] on button "Cancel" at bounding box center [816, 392] width 33 height 16
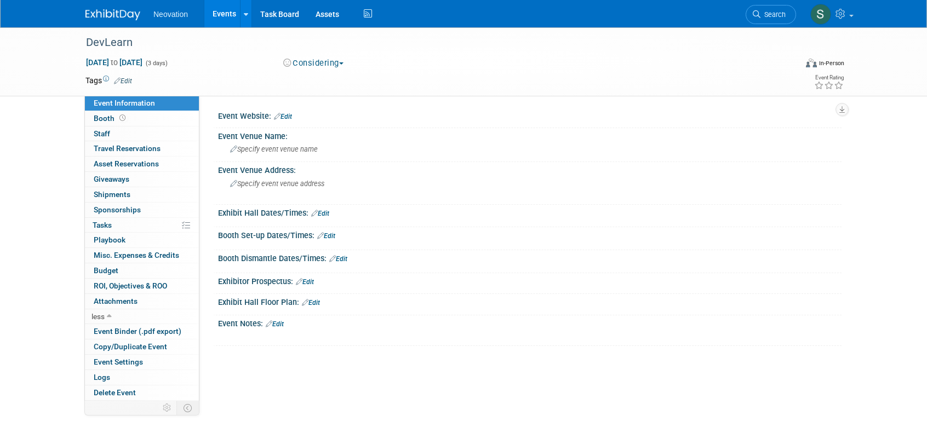
click at [171, 14] on span "Neovation" at bounding box center [170, 14] width 35 height 9
click at [116, 12] on img at bounding box center [112, 14] width 55 height 11
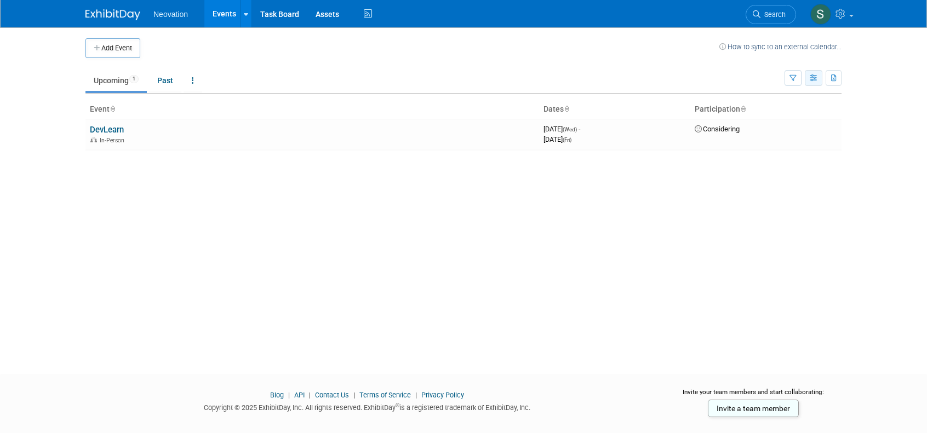
click at [814, 76] on icon "button" at bounding box center [814, 78] width 8 height 7
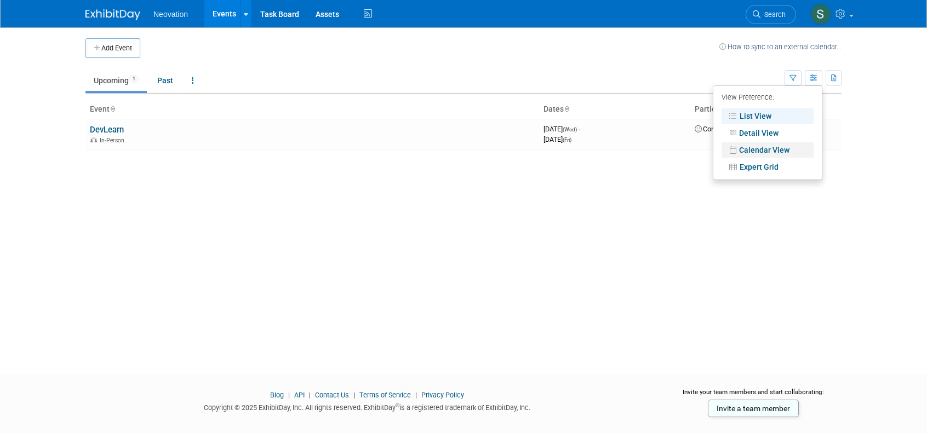
click at [776, 147] on link "Calendar View" at bounding box center [768, 149] width 92 height 15
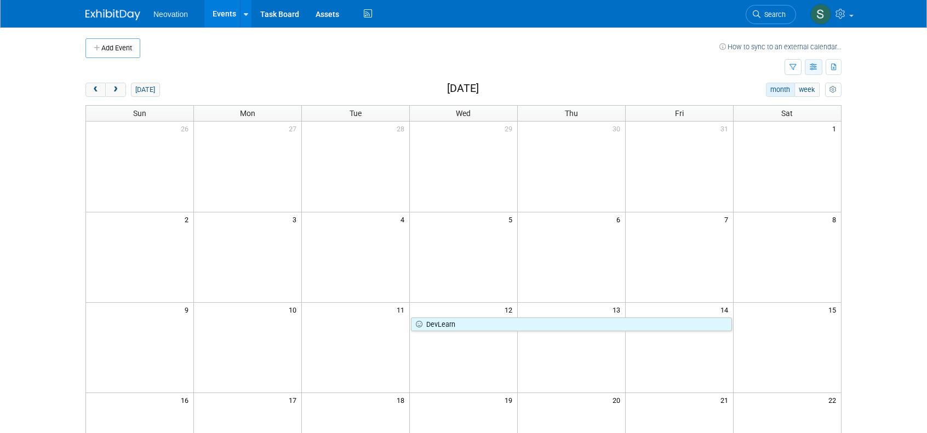
click at [810, 68] on icon "button" at bounding box center [814, 67] width 8 height 7
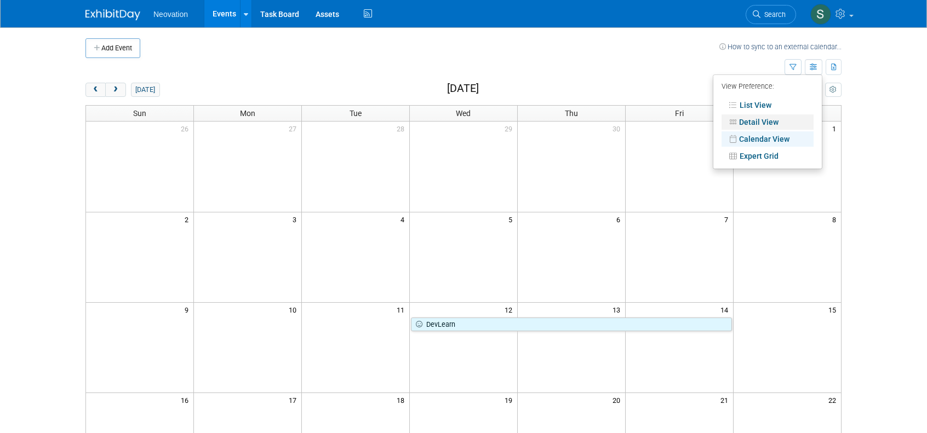
click at [761, 118] on link "Detail View" at bounding box center [768, 122] width 92 height 15
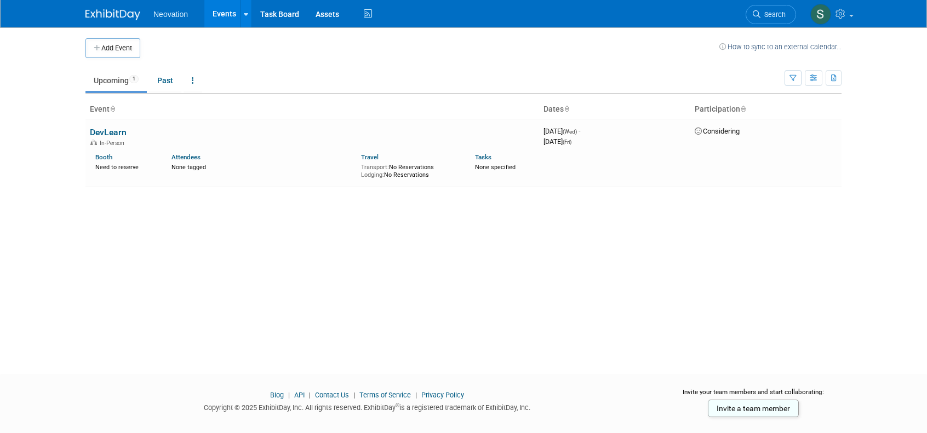
click at [568, 110] on icon at bounding box center [566, 109] width 5 height 7
click at [819, 282] on div "Add Event How to sync to an external calendar... New Event Duplicate Event Warn…" at bounding box center [463, 190] width 773 height 327
click at [194, 79] on icon at bounding box center [193, 81] width 2 height 8
click at [535, 300] on div "Add Event How to sync to an external calendar... New Event Duplicate Event Warn…" at bounding box center [463, 190] width 773 height 327
click at [104, 130] on link "DevLearn" at bounding box center [108, 132] width 37 height 10
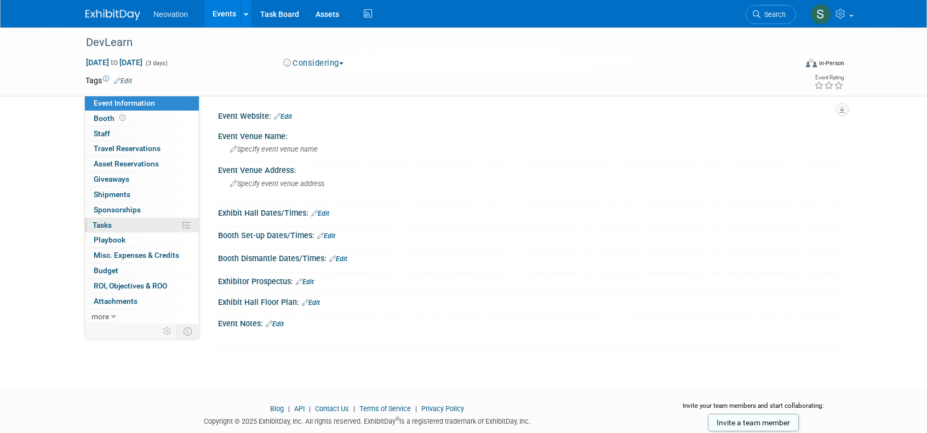
click at [127, 221] on link "0% Tasks 0%" at bounding box center [142, 225] width 114 height 15
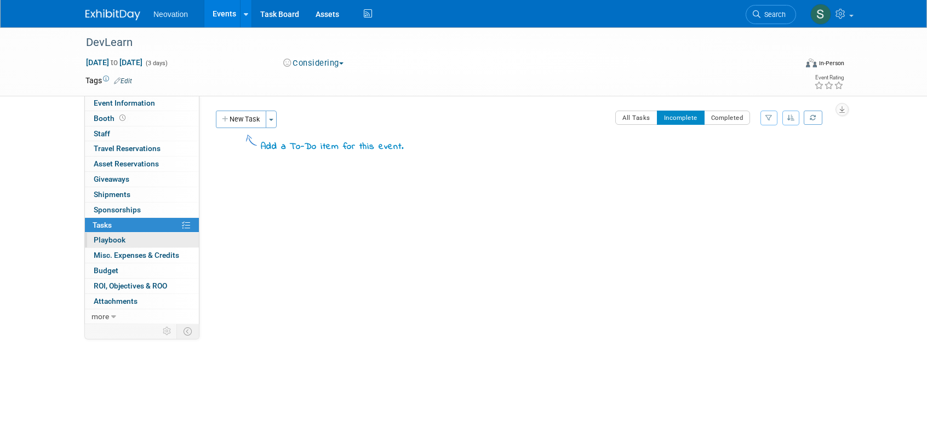
click at [123, 236] on span "Playbook 0" at bounding box center [110, 240] width 32 height 9
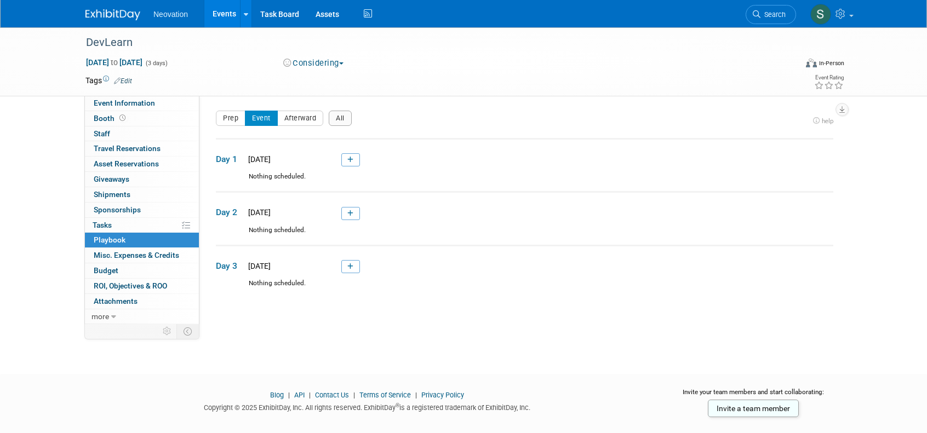
click at [95, 13] on img at bounding box center [112, 14] width 55 height 11
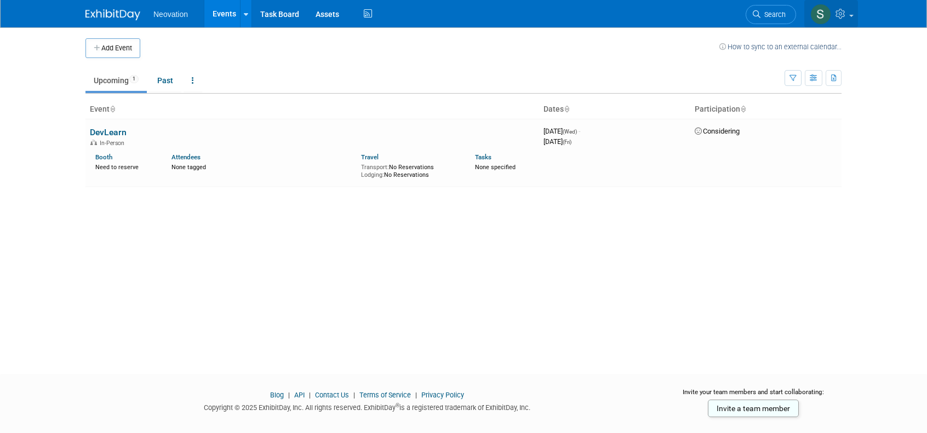
click at [851, 11] on link at bounding box center [831, 13] width 54 height 27
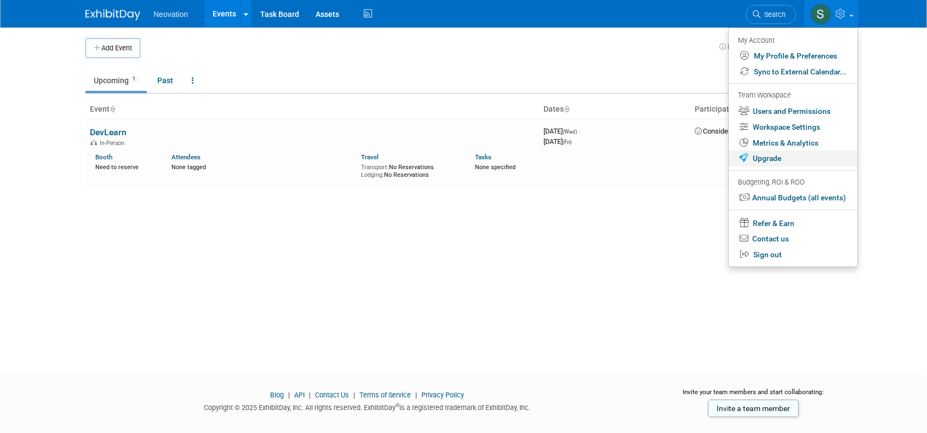
click at [771, 156] on link "Upgrade" at bounding box center [793, 159] width 129 height 16
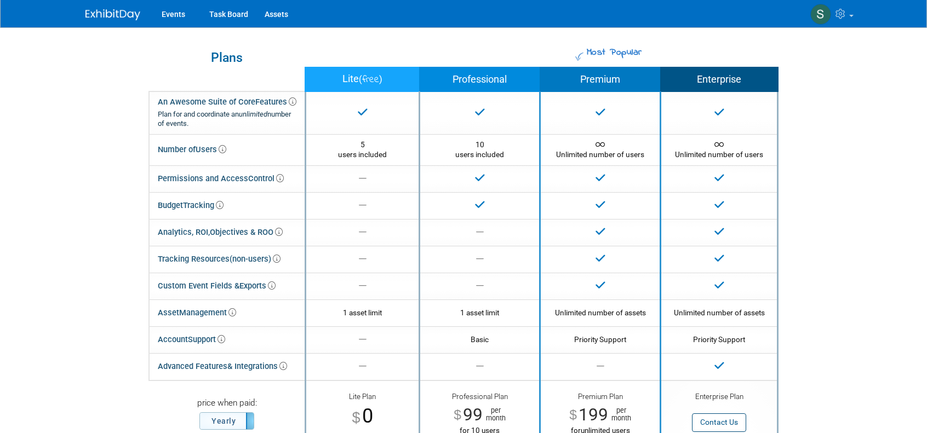
click at [110, 133] on div "Most Popular Plans Lite ( free ) Professional Premium Enterprise An Awesome Sui…" at bounding box center [463, 327] width 756 height 600
click at [181, 12] on link "Events" at bounding box center [173, 13] width 40 height 27
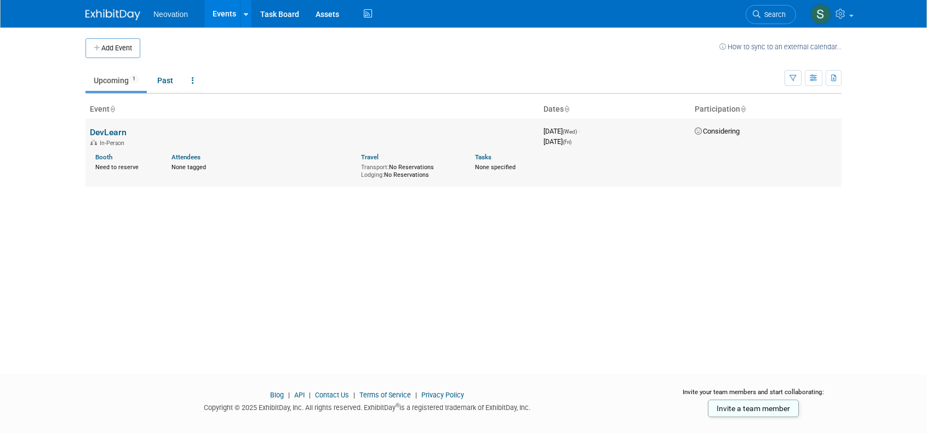
click at [106, 129] on link "DevLearn" at bounding box center [108, 132] width 37 height 10
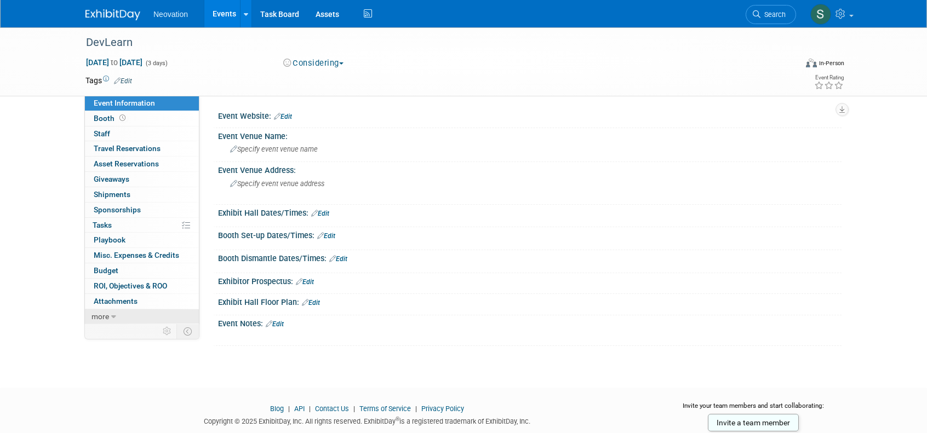
click at [115, 318] on icon at bounding box center [113, 317] width 5 height 8
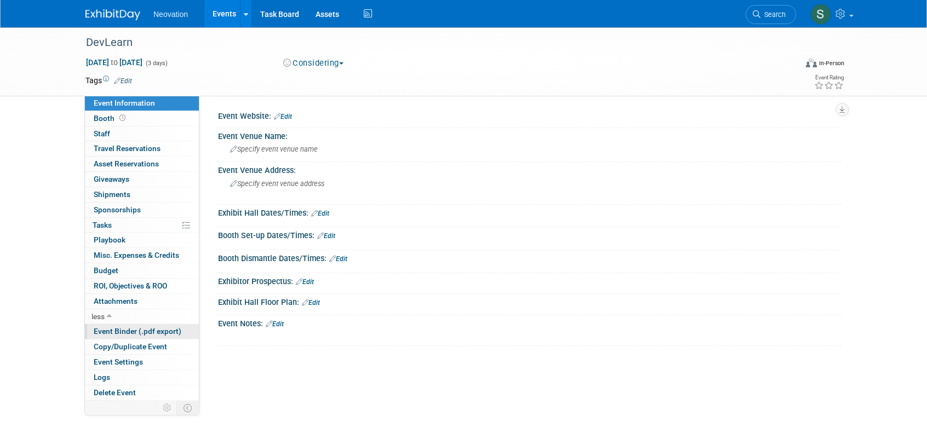
click at [118, 327] on span "Event Binder (.pdf export)" at bounding box center [138, 331] width 88 height 9
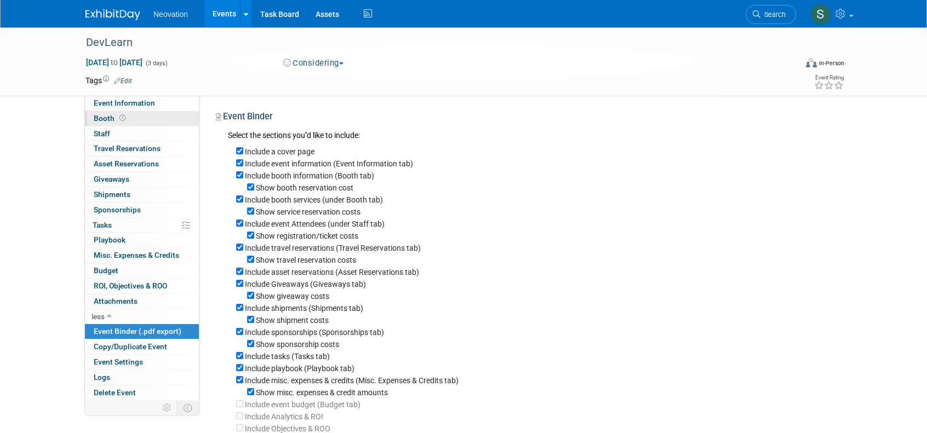
click at [122, 118] on icon at bounding box center [122, 118] width 6 height 6
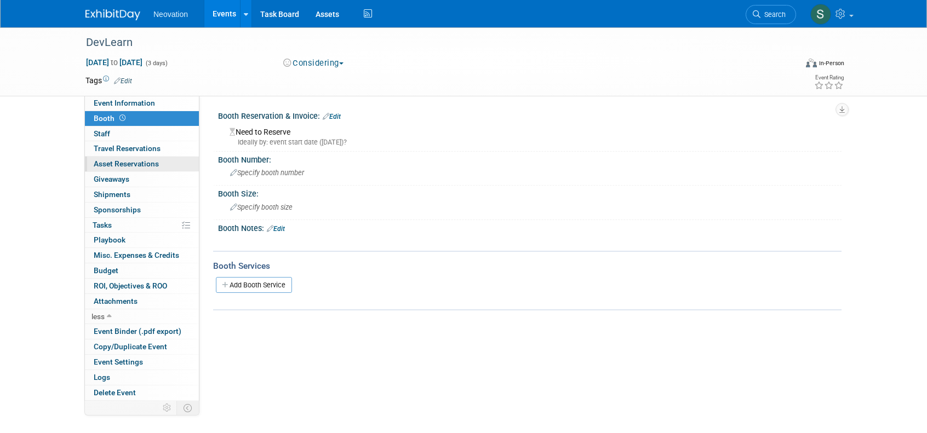
click at [139, 162] on span "Asset Reservations 0" at bounding box center [126, 163] width 65 height 9
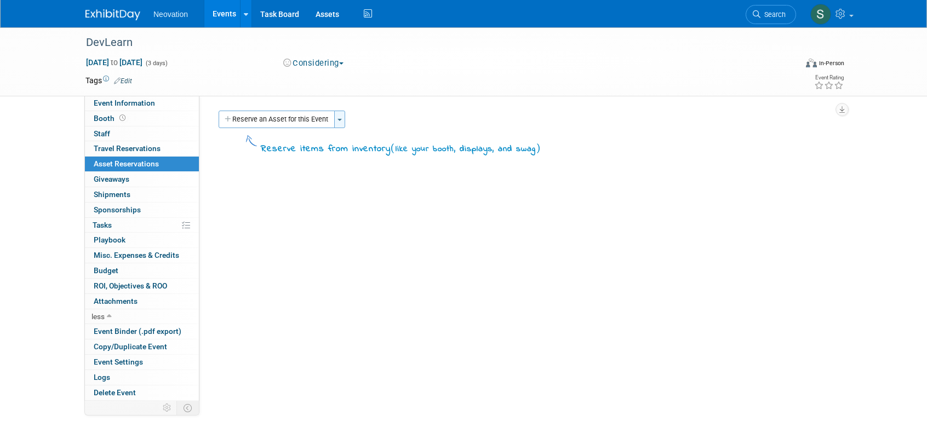
click at [340, 118] on button "Toggle Dropdown" at bounding box center [339, 120] width 11 height 18
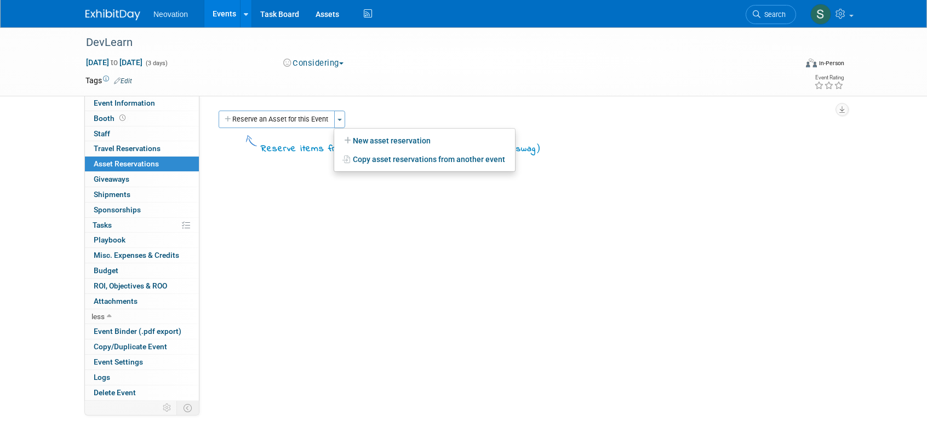
click at [404, 102] on div "Event Website: Edit Event Venue Name: Specify event venue name Event Venue Addr…" at bounding box center [520, 246] width 642 height 301
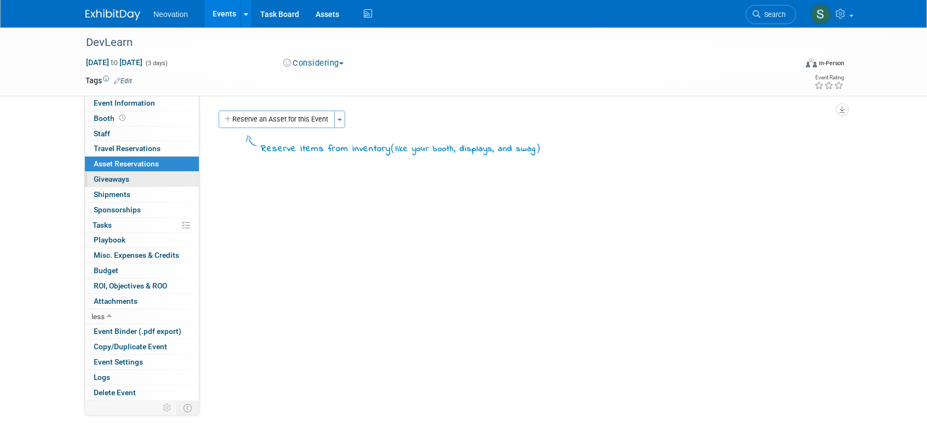
click at [121, 176] on span "Giveaways 0" at bounding box center [112, 179] width 36 height 9
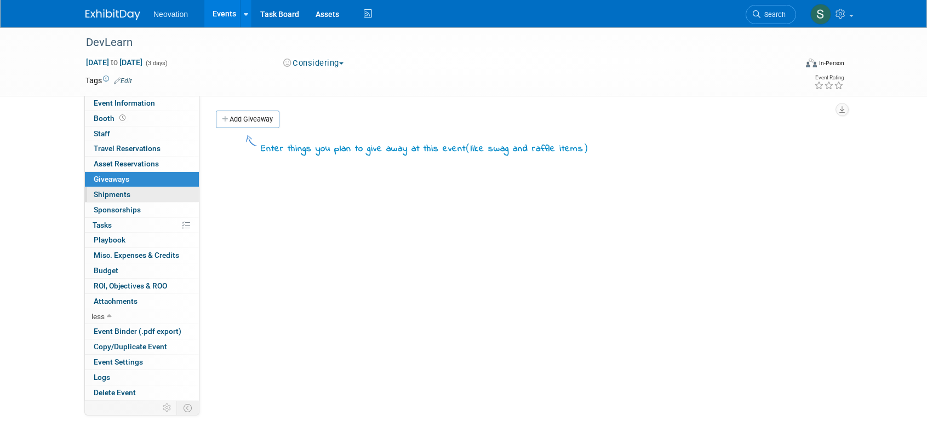
click at [114, 193] on span "Shipments 0" at bounding box center [112, 194] width 37 height 9
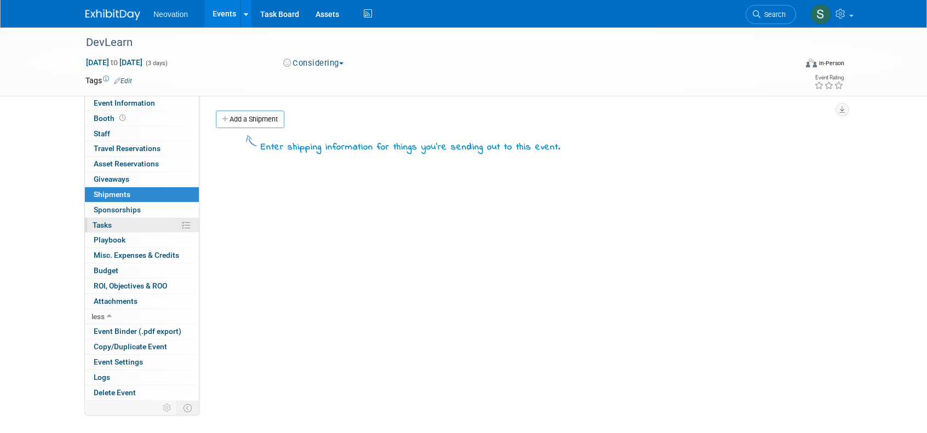
click at [111, 223] on span "Tasks 0%" at bounding box center [102, 225] width 19 height 9
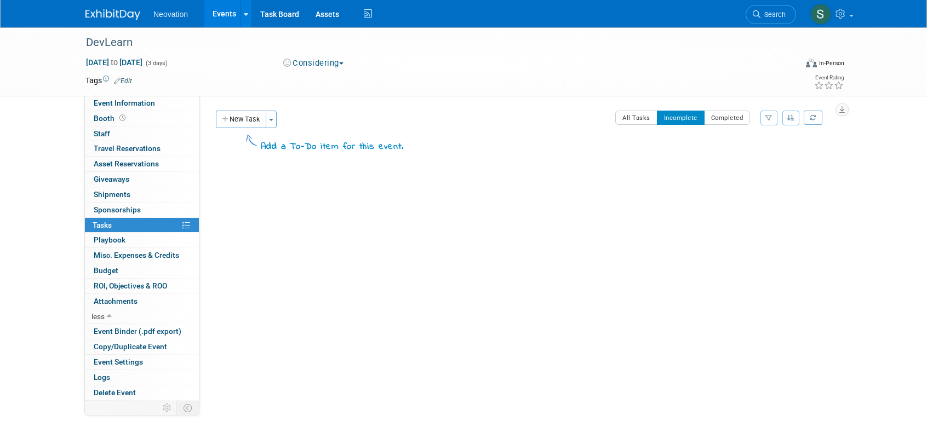
click at [129, 79] on link "Edit" at bounding box center [123, 81] width 18 height 8
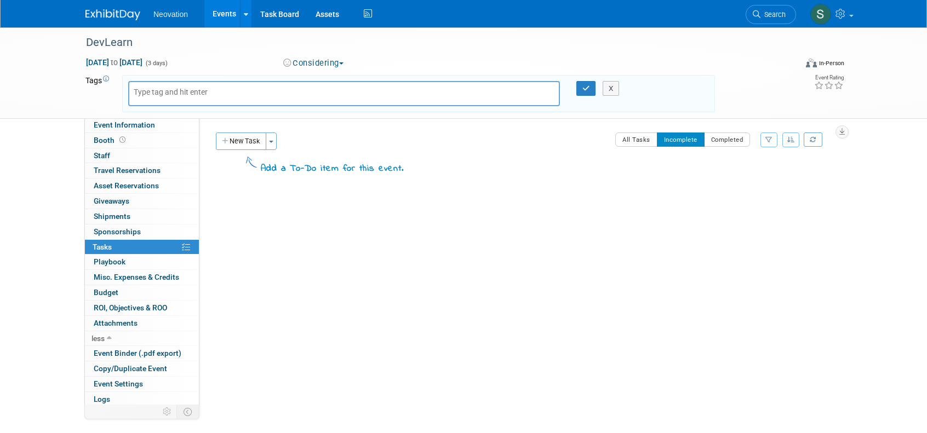
click at [242, 90] on div at bounding box center [344, 93] width 432 height 25
click at [167, 18] on span "Neovation" at bounding box center [170, 14] width 35 height 9
click at [236, 12] on link "Events" at bounding box center [224, 13] width 40 height 27
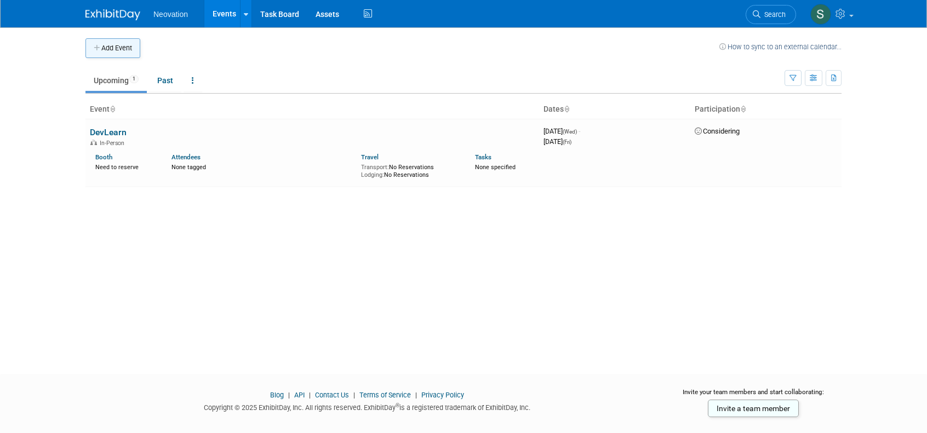
click at [113, 42] on button "Add Event" at bounding box center [112, 48] width 55 height 20
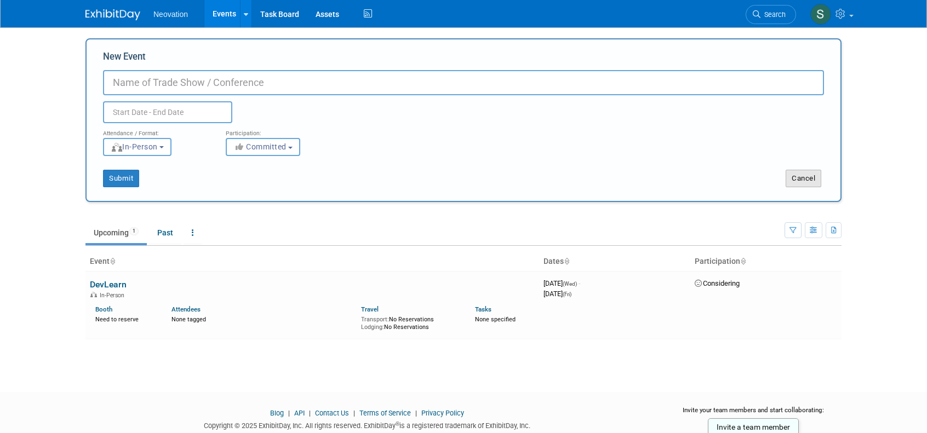
click at [807, 182] on button "Cancel" at bounding box center [804, 179] width 36 height 18
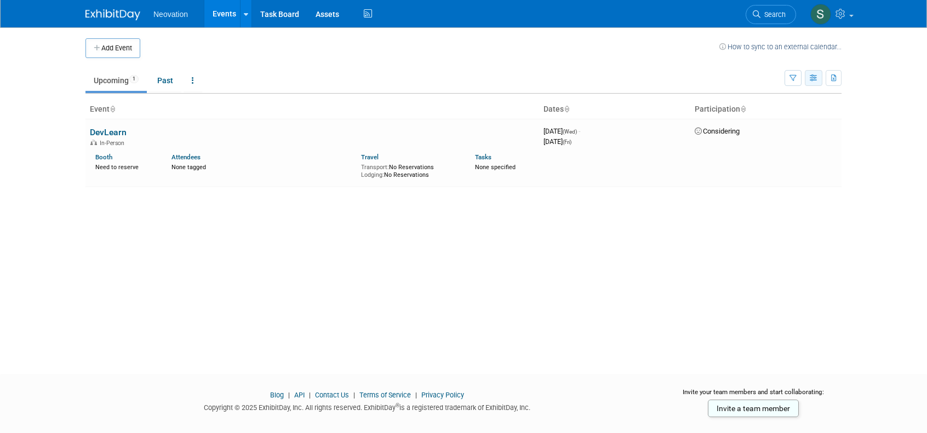
click at [812, 79] on icon "button" at bounding box center [814, 78] width 8 height 7
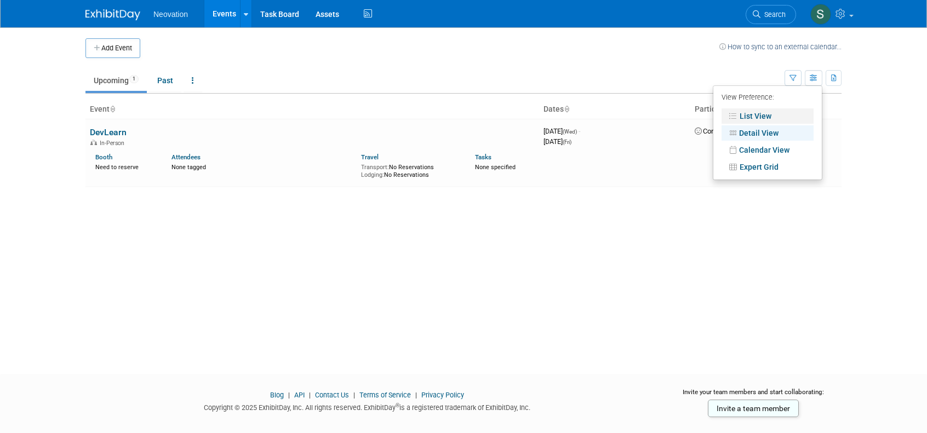
click at [764, 111] on link "List View" at bounding box center [768, 115] width 92 height 15
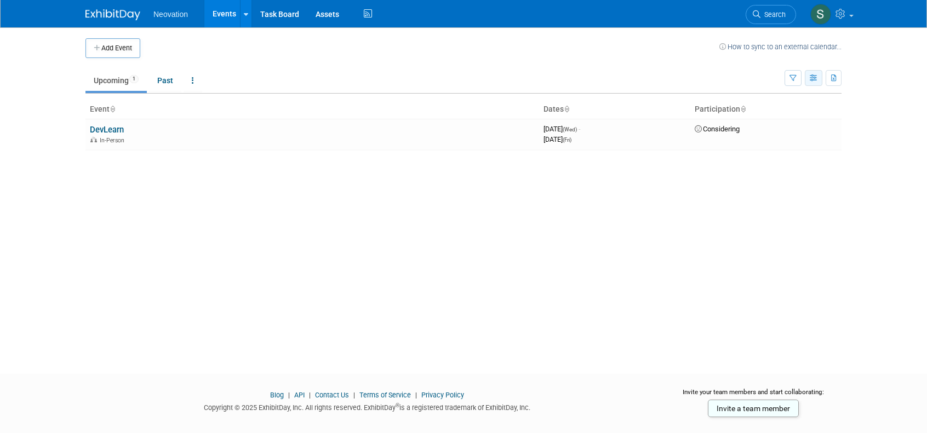
click at [815, 79] on icon "button" at bounding box center [814, 78] width 8 height 7
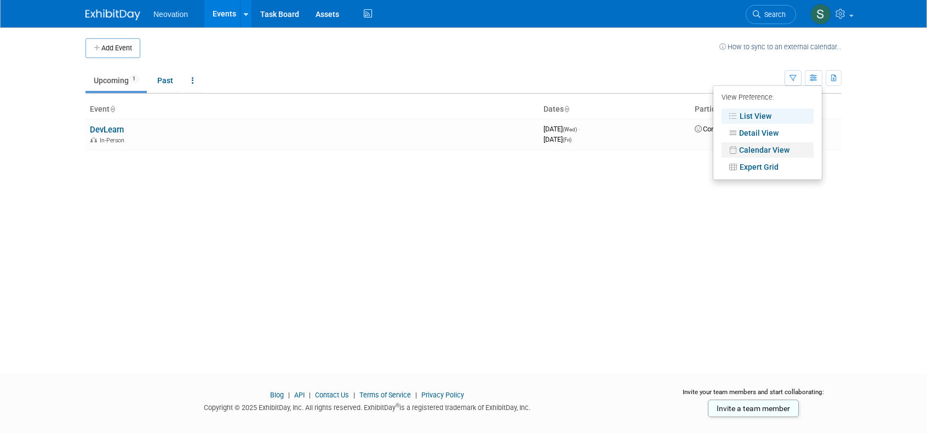
click at [773, 147] on link "Calendar View" at bounding box center [768, 149] width 92 height 15
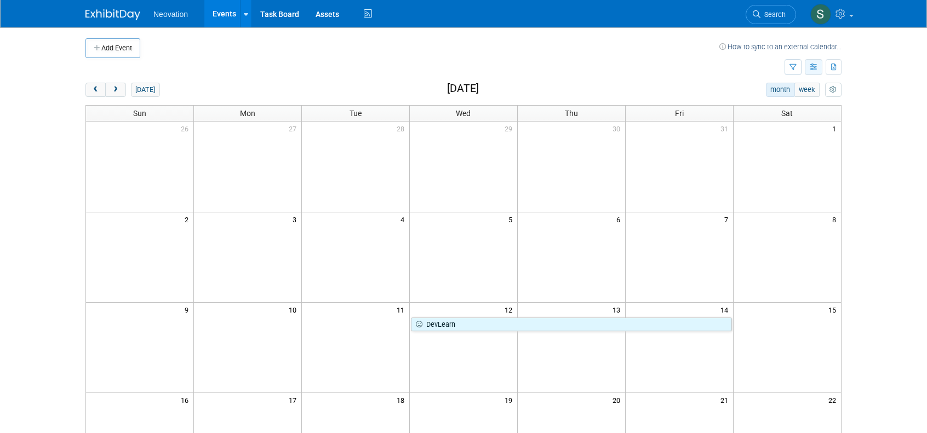
click at [813, 64] on icon "button" at bounding box center [814, 67] width 8 height 7
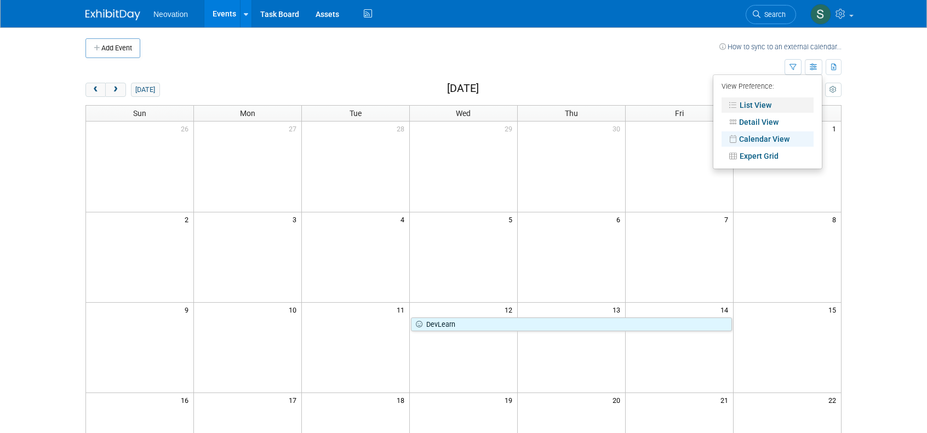
click at [761, 101] on link "List View" at bounding box center [768, 105] width 92 height 15
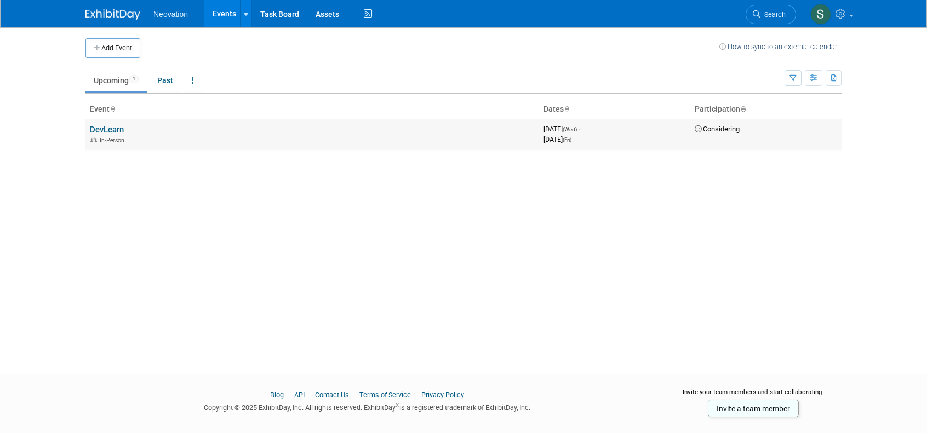
click at [99, 129] on link "DevLearn" at bounding box center [107, 130] width 34 height 10
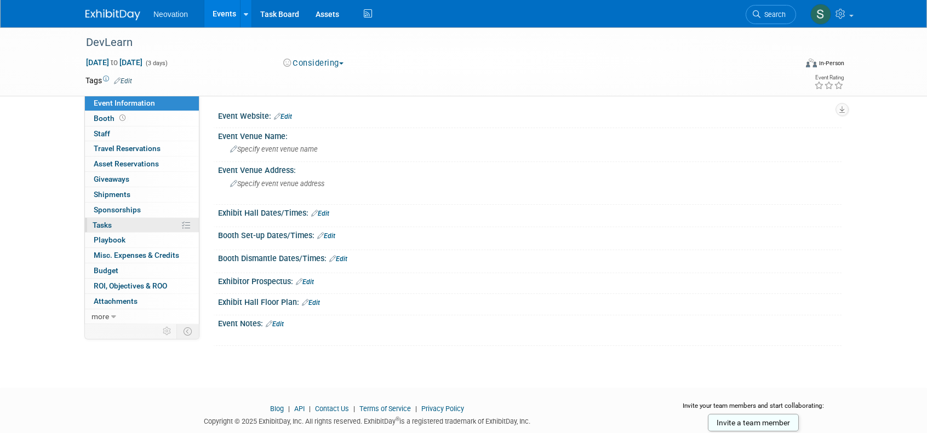
click at [105, 224] on span "Tasks 0%" at bounding box center [102, 225] width 19 height 9
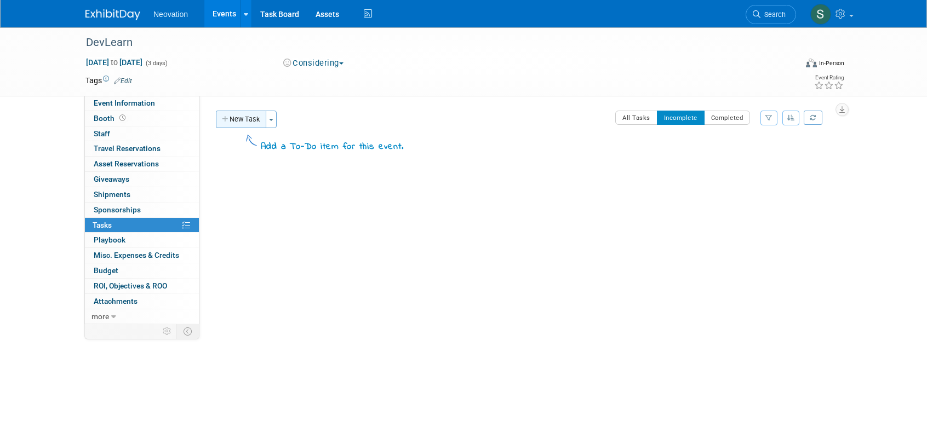
click at [249, 118] on button "New Task" at bounding box center [241, 120] width 50 height 18
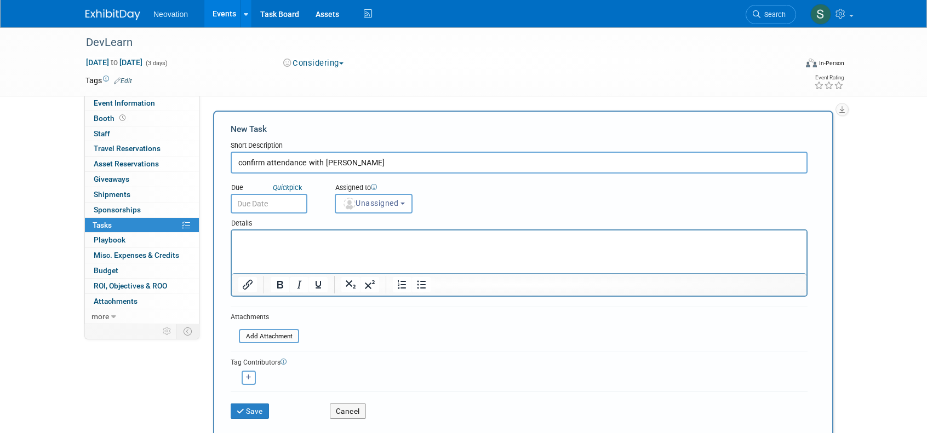
type input "confirm attendance with Dan"
click at [259, 201] on input "text" at bounding box center [269, 204] width 77 height 20
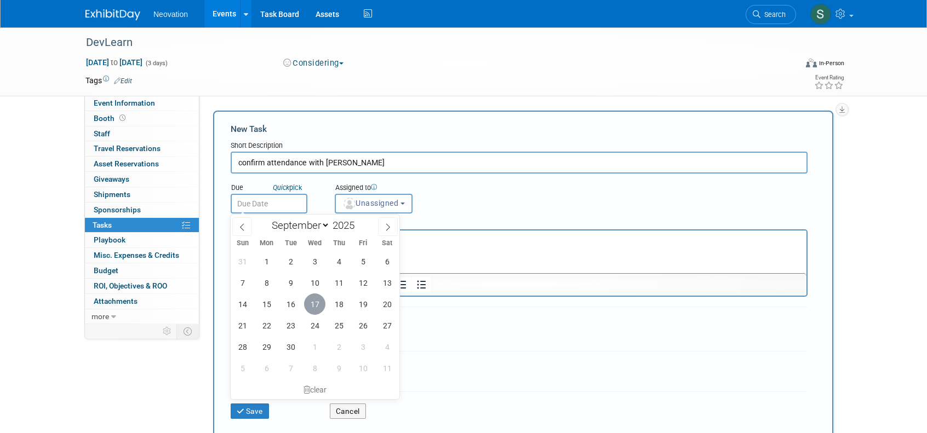
click at [321, 306] on span "17" at bounding box center [314, 304] width 21 height 21
type input "Sep 17, 2025"
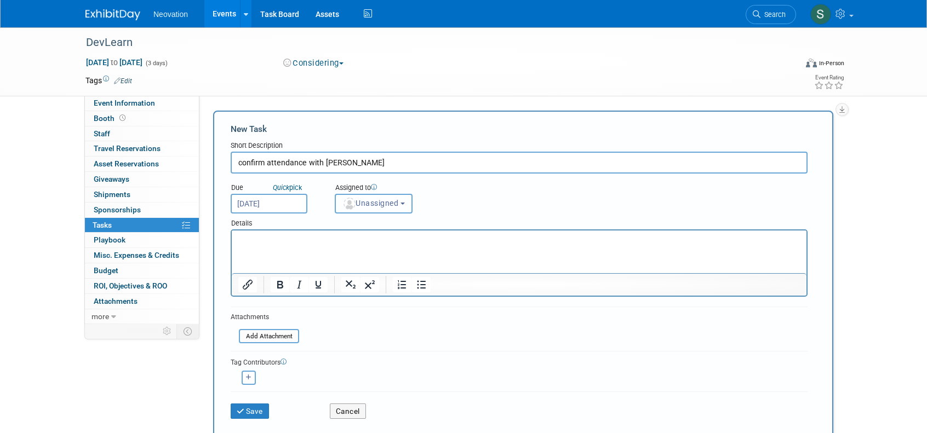
click at [398, 199] on span "Unassigned" at bounding box center [370, 203] width 56 height 9
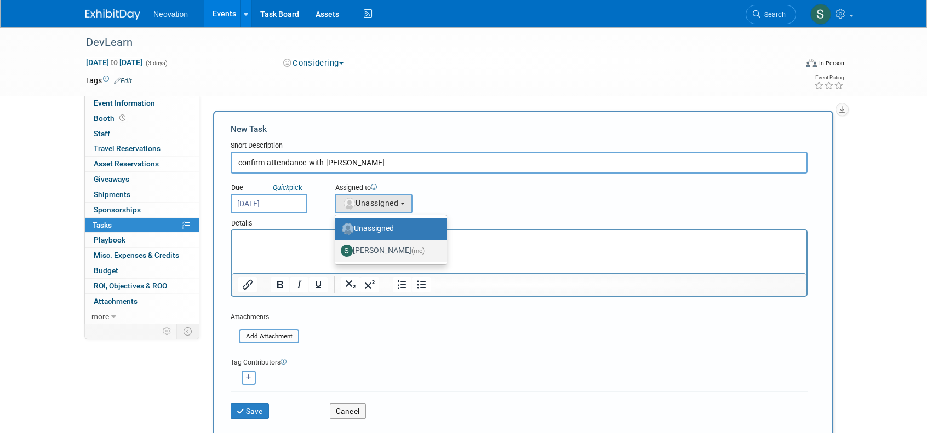
click at [401, 249] on label "Susan Hurrell (me)" at bounding box center [388, 251] width 95 height 18
click at [337, 249] on input "Susan Hurrell (me)" at bounding box center [333, 249] width 7 height 7
select select "1542fb39-f5aa-4ee8-a8a5-7fc59220057d"
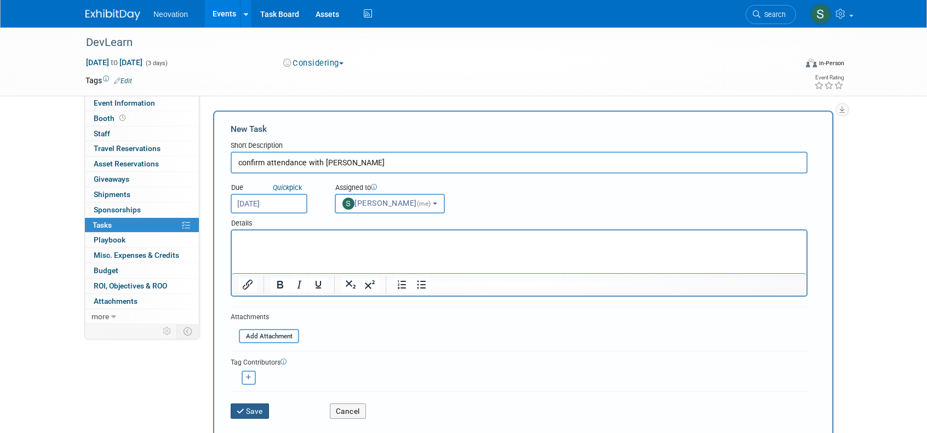
click at [245, 409] on button "Save" at bounding box center [250, 411] width 38 height 15
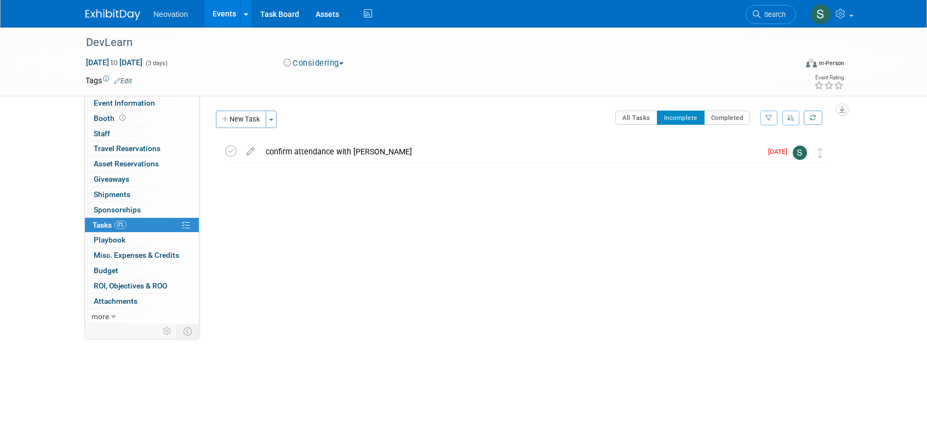
click at [229, 15] on link "Events" at bounding box center [224, 13] width 40 height 27
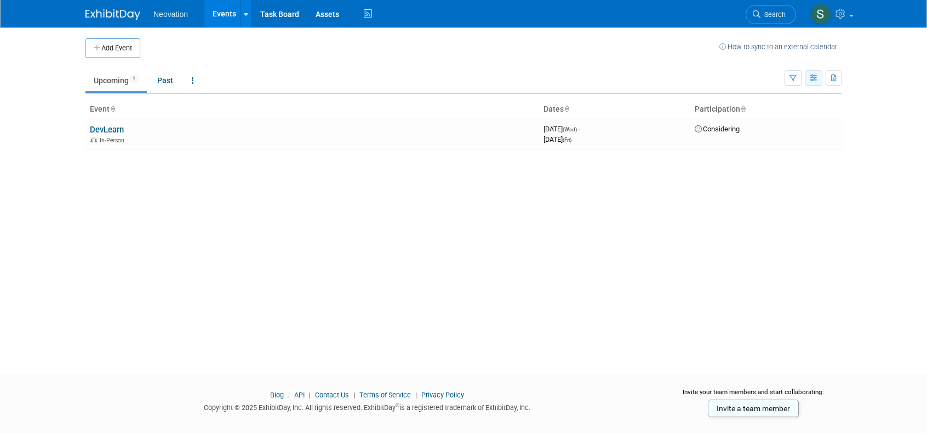
click at [811, 78] on icon "button" at bounding box center [814, 78] width 8 height 7
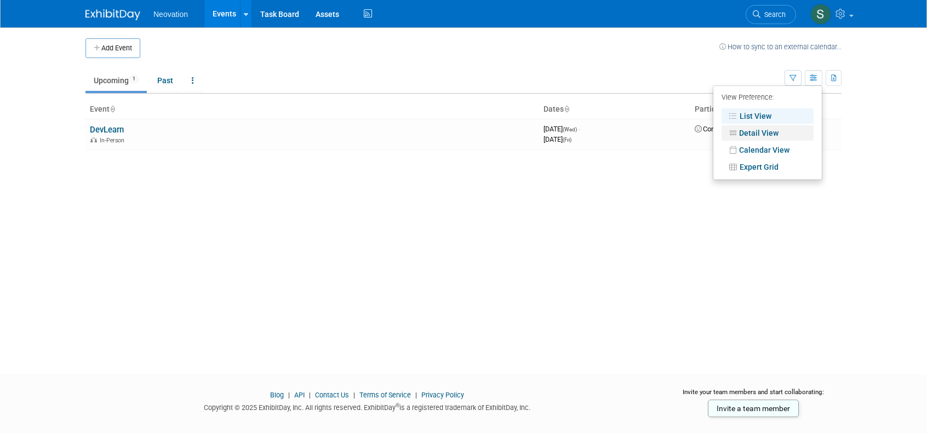
click at [764, 129] on link "Detail View" at bounding box center [768, 132] width 92 height 15
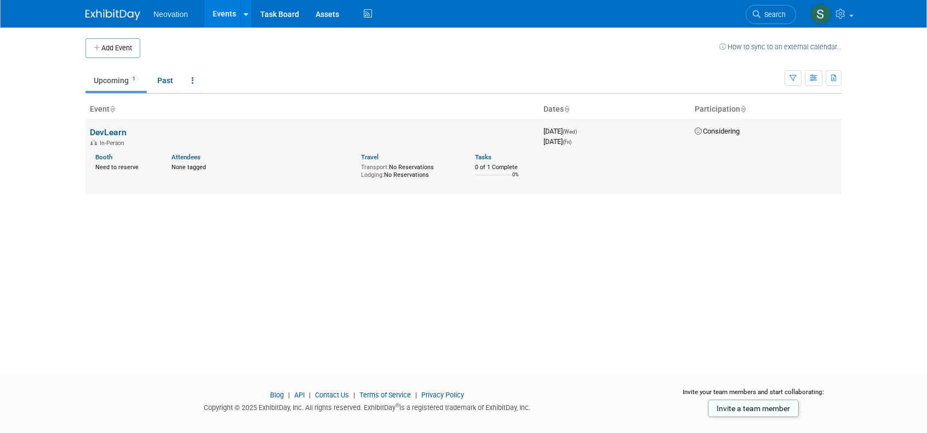
click at [105, 128] on link "DevLearn" at bounding box center [108, 132] width 37 height 10
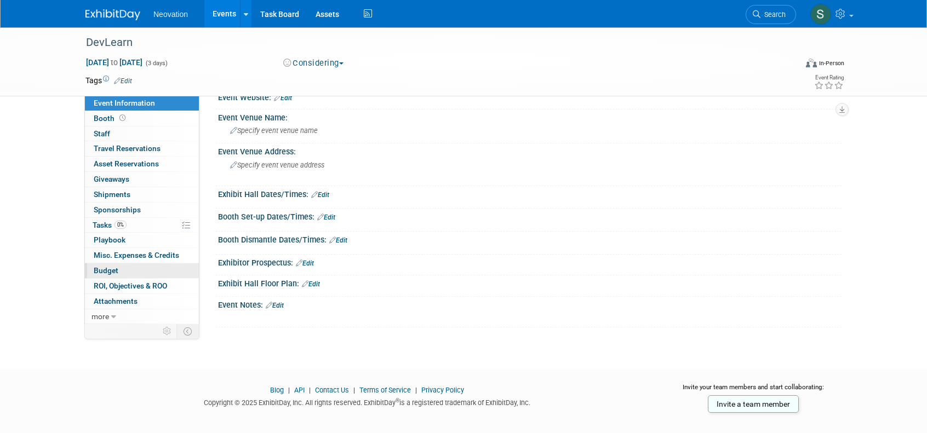
scroll to position [29, 0]
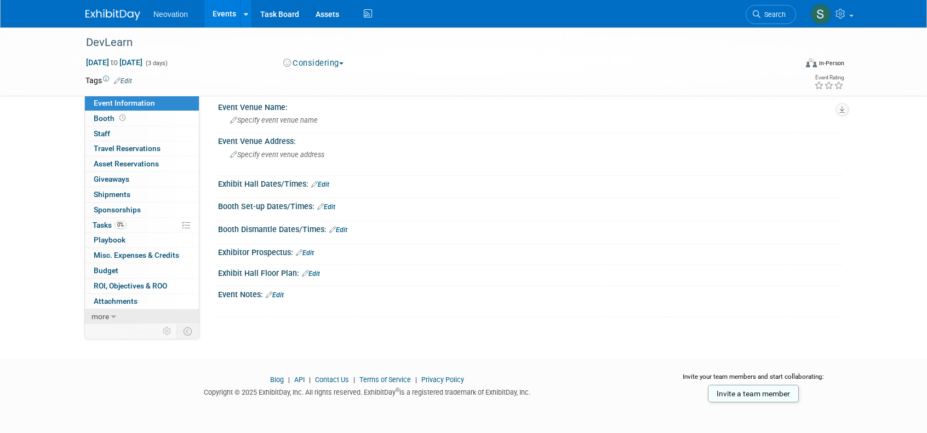
click at [110, 314] on link "more" at bounding box center [142, 317] width 114 height 15
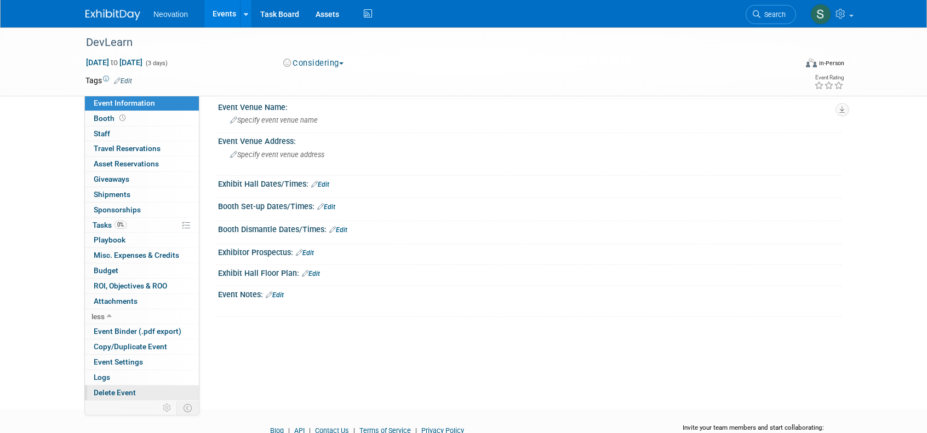
scroll to position [82, 0]
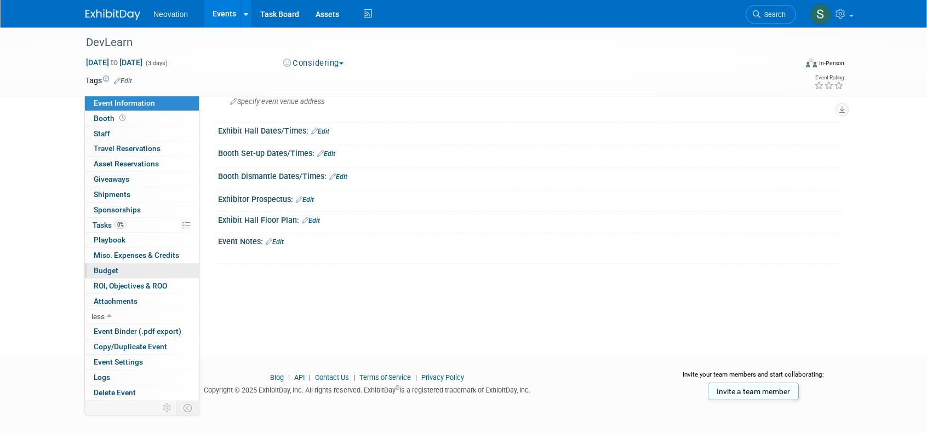
click at [108, 268] on span "Budget" at bounding box center [106, 270] width 25 height 9
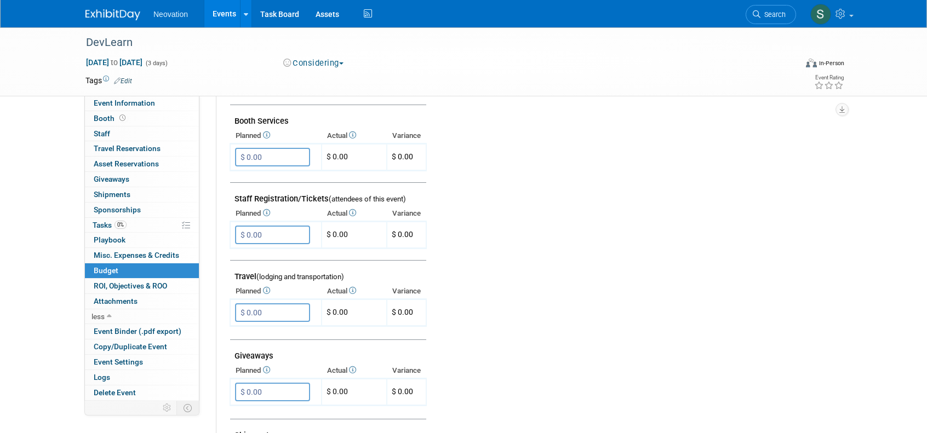
scroll to position [0, 0]
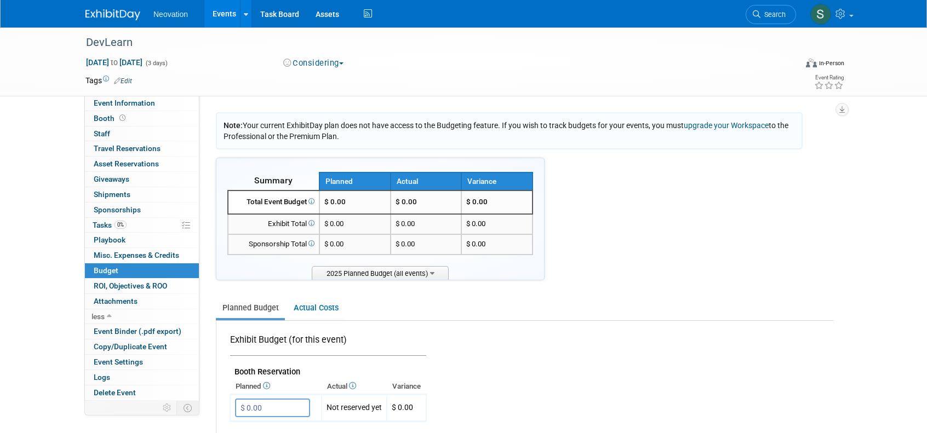
click at [532, 81] on div "Tags Edit" at bounding box center [400, 80] width 630 height 15
click at [340, 65] on button "Considering" at bounding box center [313, 64] width 68 height 12
click at [317, 111] on link "Not Going" at bounding box center [323, 111] width 87 height 15
click at [341, 62] on button "Not Going" at bounding box center [311, 64] width 64 height 12
click at [328, 94] on link "Considering" at bounding box center [323, 96] width 87 height 15
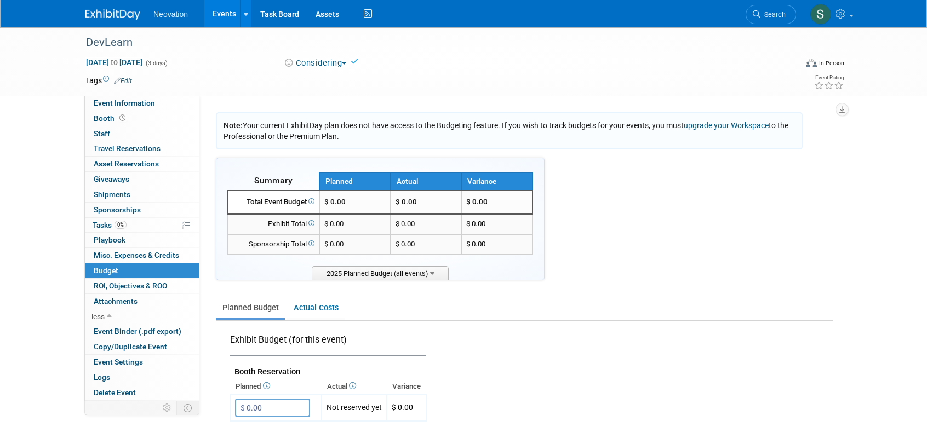
click at [480, 65] on div "Considering Committed Considering Not Going" at bounding box center [400, 64] width 242 height 12
click at [657, 76] on td at bounding box center [423, 80] width 583 height 11
click at [224, 10] on link "Events" at bounding box center [224, 13] width 40 height 27
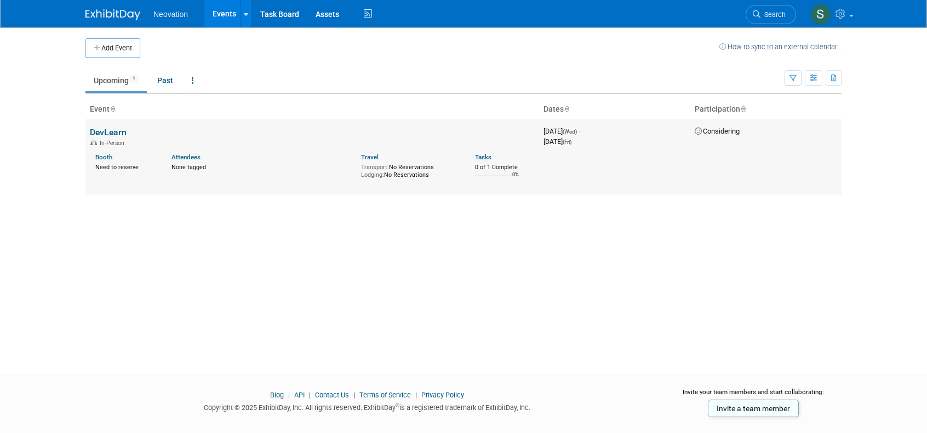
click at [114, 128] on link "DevLearn" at bounding box center [108, 132] width 37 height 10
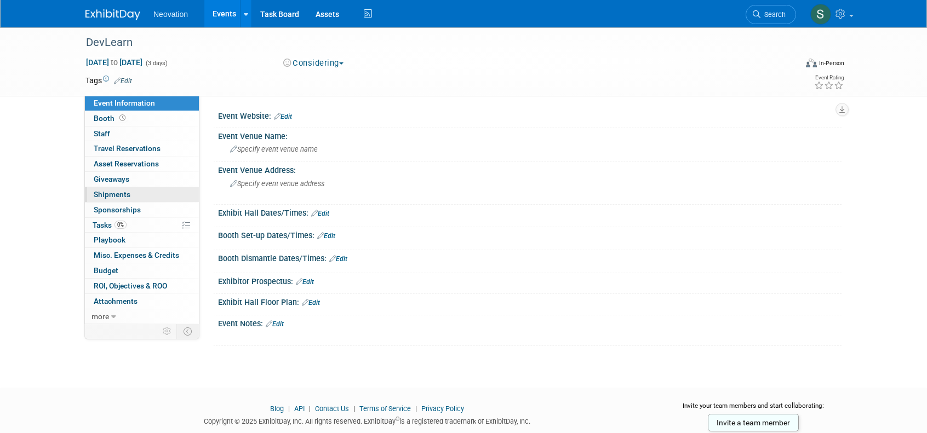
scroll to position [29, 0]
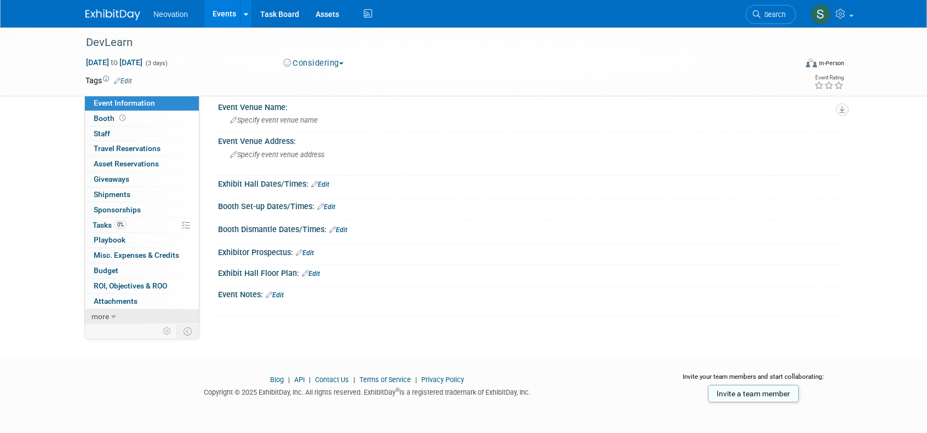
click at [113, 315] on icon at bounding box center [113, 317] width 5 height 8
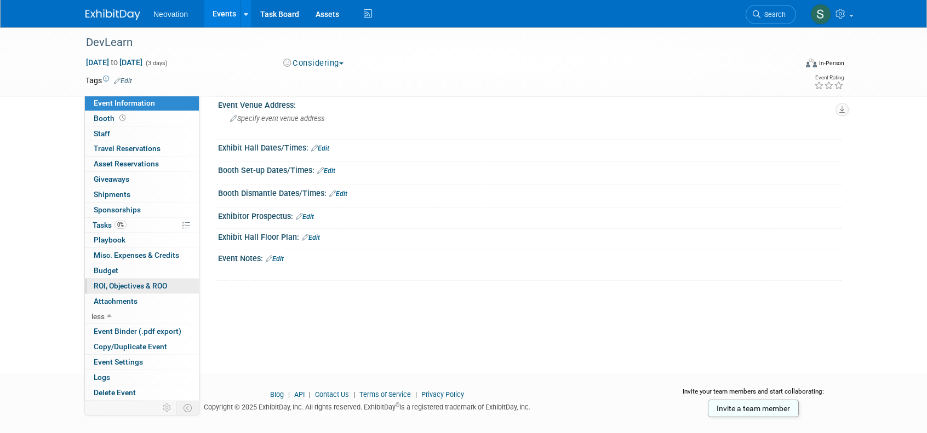
scroll to position [82, 0]
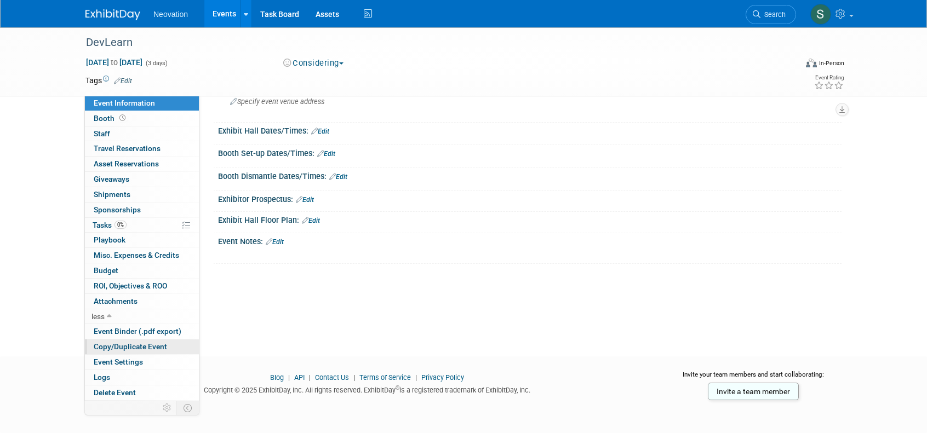
click at [155, 344] on span "Copy/Duplicate Event" at bounding box center [130, 346] width 73 height 9
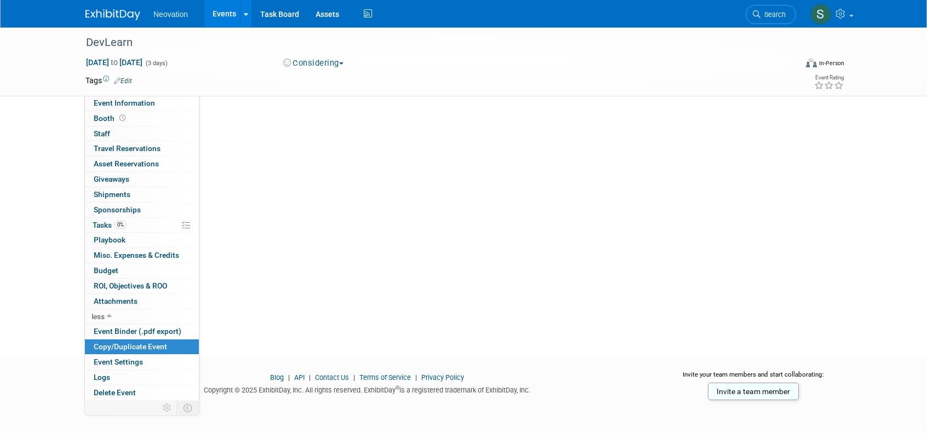
scroll to position [0, 0]
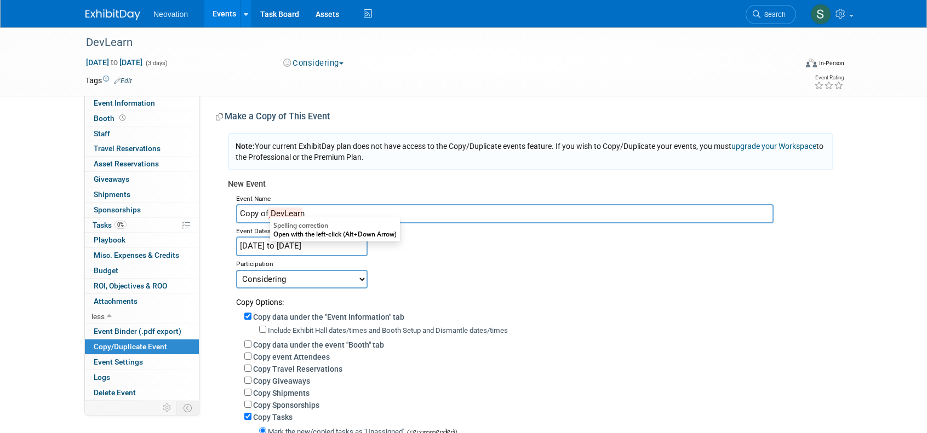
click at [317, 215] on input "Copy of DevLearn" at bounding box center [505, 213] width 538 height 19
click at [12, 73] on div "DevLearn Nov 12, 2025 to Nov 14, 2025 (3 days) Nov 12, 2025 to Nov 14, 2025 Con…" at bounding box center [463, 61] width 927 height 69
click at [594, 89] on div "Tags Edit Event Rating" at bounding box center [464, 82] width 775 height 19
click at [107, 266] on span "Budget" at bounding box center [106, 270] width 25 height 9
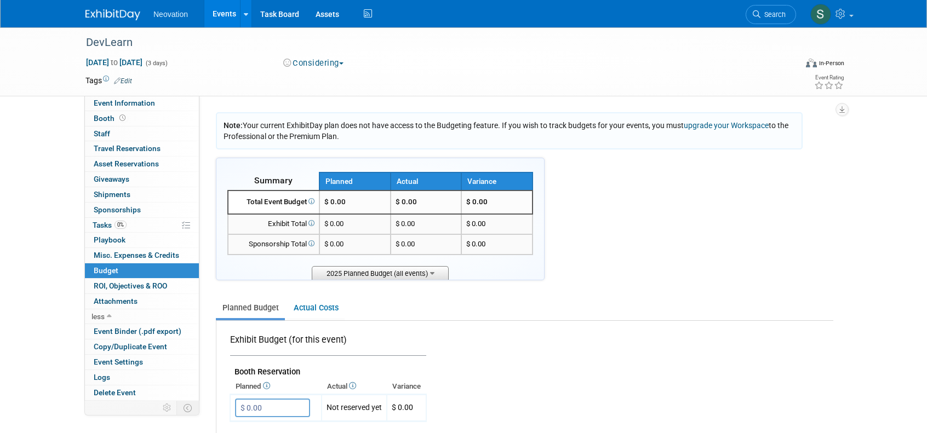
click at [436, 273] on span "2025 Planned Budget (all events)" at bounding box center [380, 273] width 137 height 14
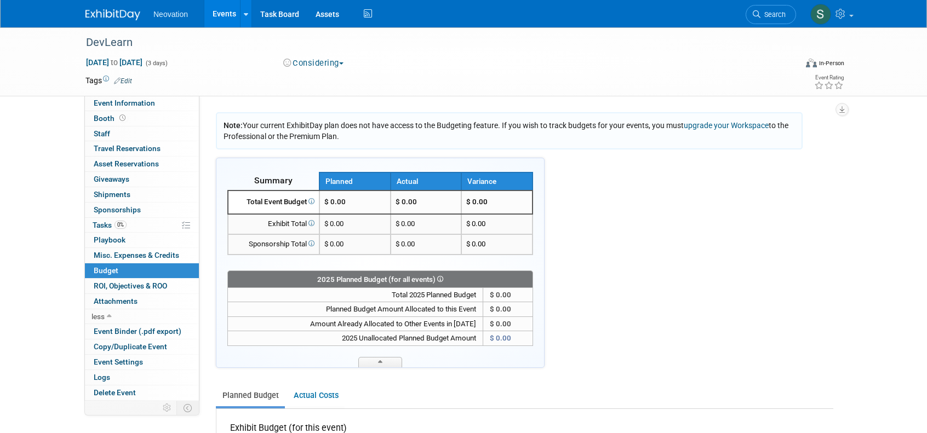
click at [110, 206] on span "Sponsorships 0" at bounding box center [117, 209] width 47 height 9
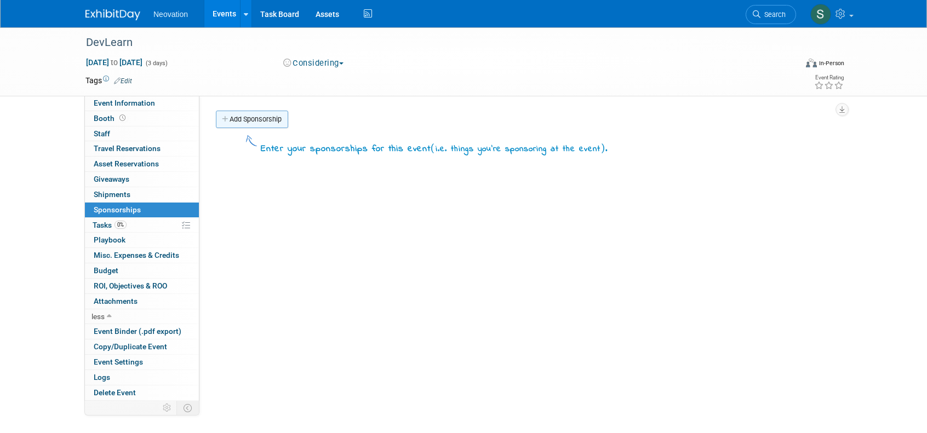
click at [248, 116] on link "Add Sponsorship" at bounding box center [252, 120] width 72 height 18
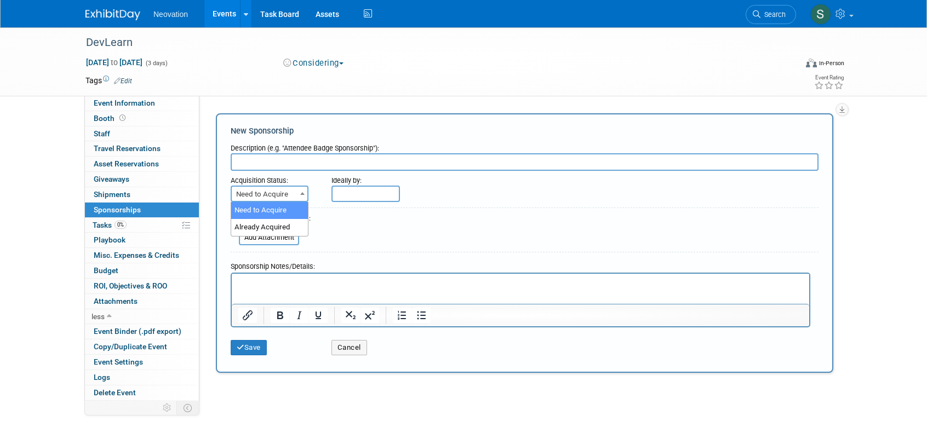
click at [302, 194] on b at bounding box center [302, 193] width 4 height 3
click at [377, 232] on form "Description (e.g. "Attendee Badge Sponsorship"): Acquisition Status: Need to Ac…" at bounding box center [525, 250] width 588 height 222
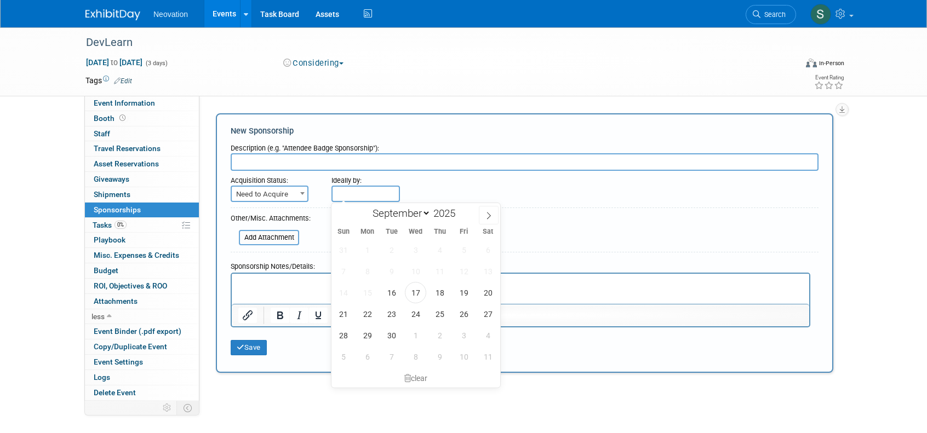
click at [373, 191] on input "text" at bounding box center [365, 194] width 68 height 16
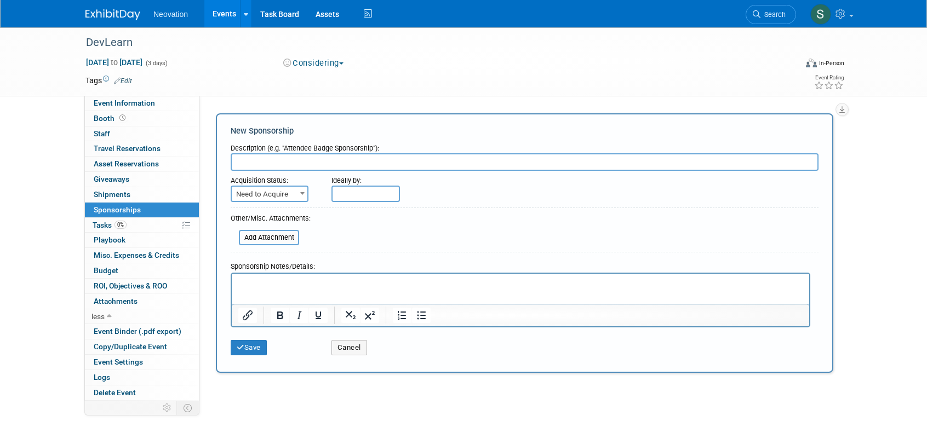
click at [611, 208] on div at bounding box center [525, 210] width 588 height 5
click at [277, 235] on input "file" at bounding box center [233, 237] width 130 height 13
click at [605, 228] on form "Description (e.g. "Attendee Badge Sponsorship"): Acquisition Status: Need to Ac…" at bounding box center [525, 250] width 588 height 222
click at [498, 287] on p "Rich Text Area. Press ALT-0 for help." at bounding box center [520, 283] width 565 height 11
click at [354, 350] on button "Cancel" at bounding box center [349, 347] width 36 height 15
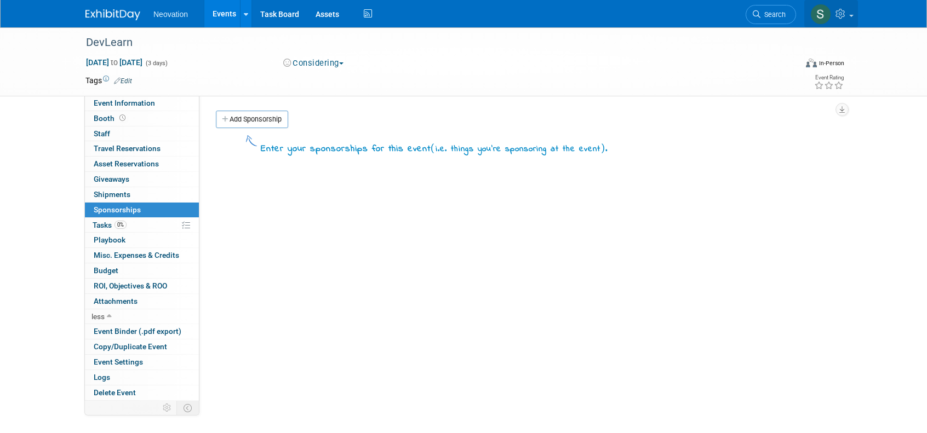
click at [850, 15] on span at bounding box center [851, 16] width 4 height 2
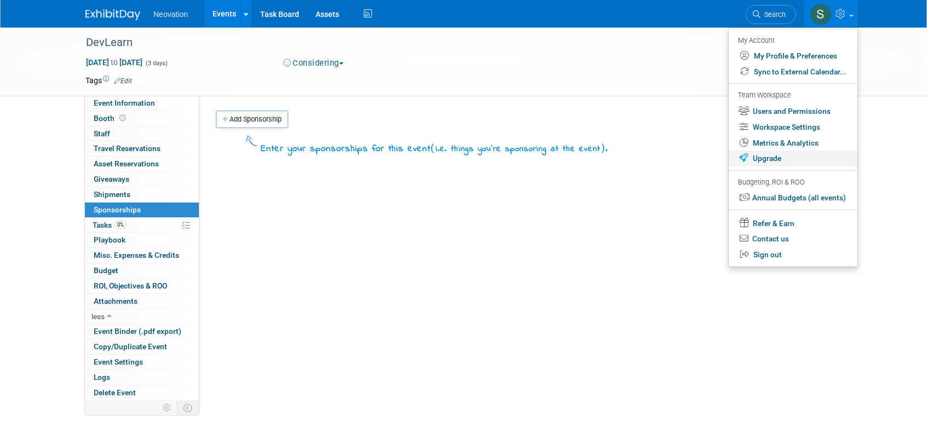
click at [781, 153] on link "Upgrade" at bounding box center [793, 159] width 129 height 16
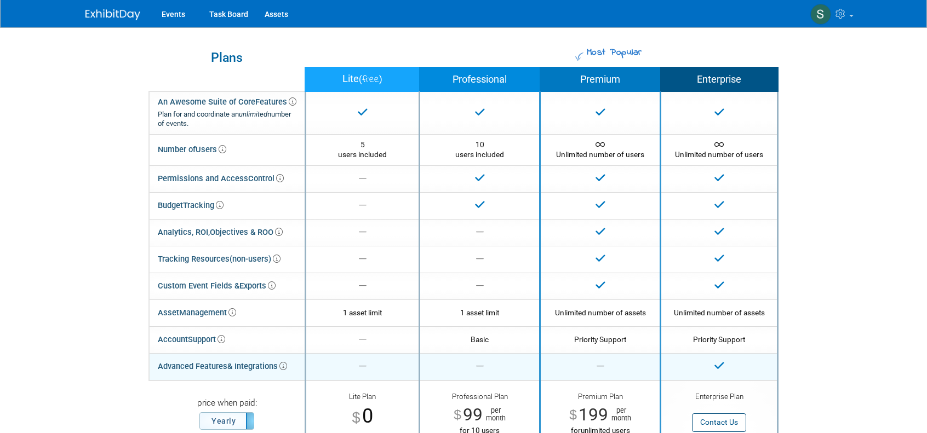
click at [287, 368] on icon at bounding box center [283, 367] width 8 height 8
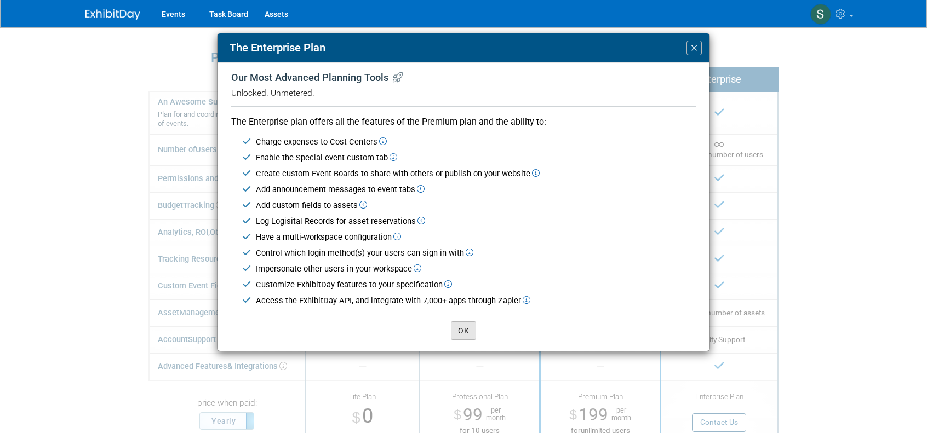
click at [460, 328] on button "OK" at bounding box center [463, 331] width 25 height 19
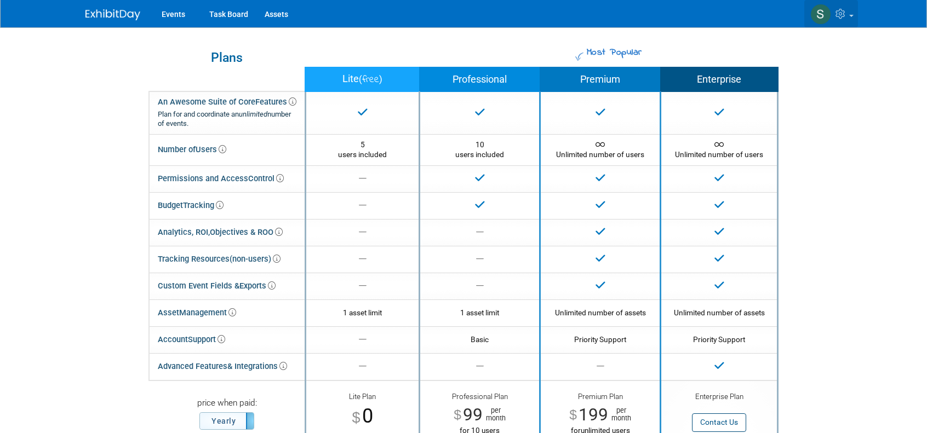
click at [853, 15] on span at bounding box center [851, 16] width 4 height 2
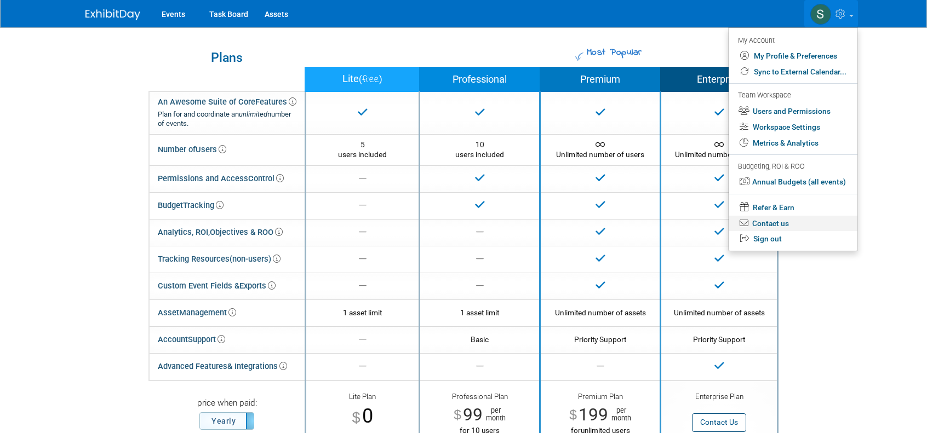
click at [779, 221] on link "Contact us" at bounding box center [793, 224] width 129 height 16
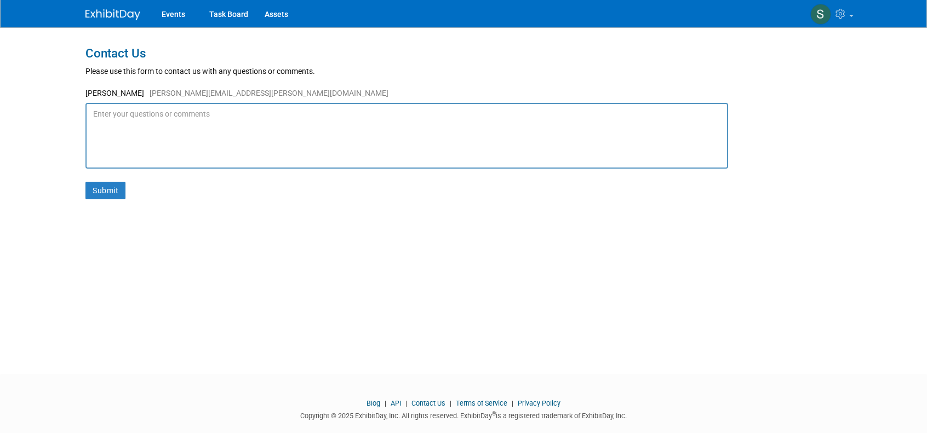
click at [161, 118] on textarea at bounding box center [406, 136] width 643 height 66
click at [304, 111] on textarea "Do you plan to create any AI-empowered integration" at bounding box center [406, 136] width 643 height 66
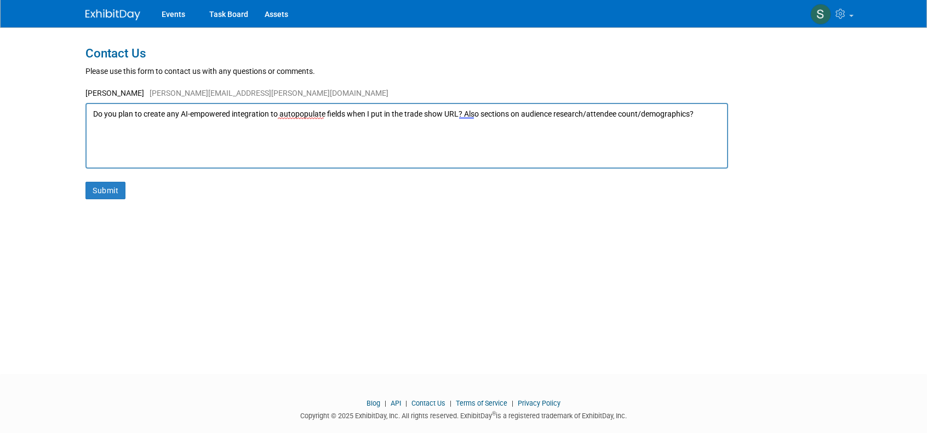
click at [464, 113] on textarea "Do you plan to create any AI-empowered integration to autopopulate fields when …" at bounding box center [406, 136] width 643 height 66
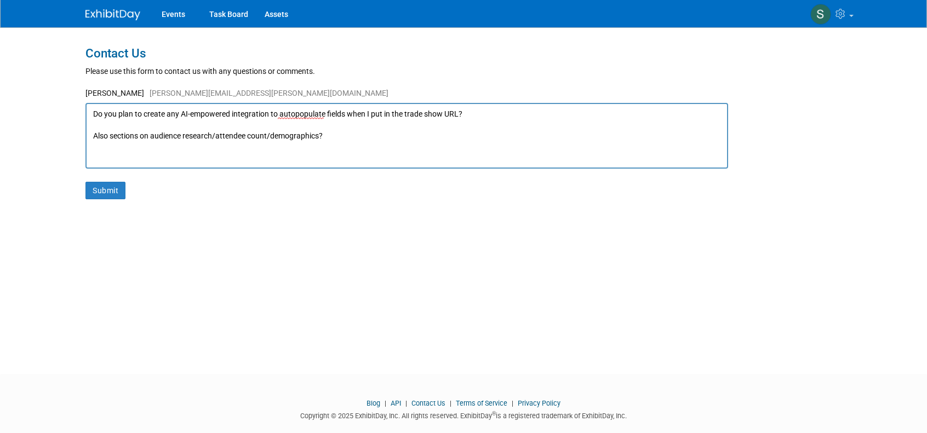
click at [111, 133] on textarea "Do you plan to create any AI-empowered integration to autopopulate fields when …" at bounding box center [406, 136] width 643 height 66
click at [499, 110] on textarea "Do you plan to create any AI-empowered integration to autopopulate fields when …" at bounding box center [406, 136] width 643 height 66
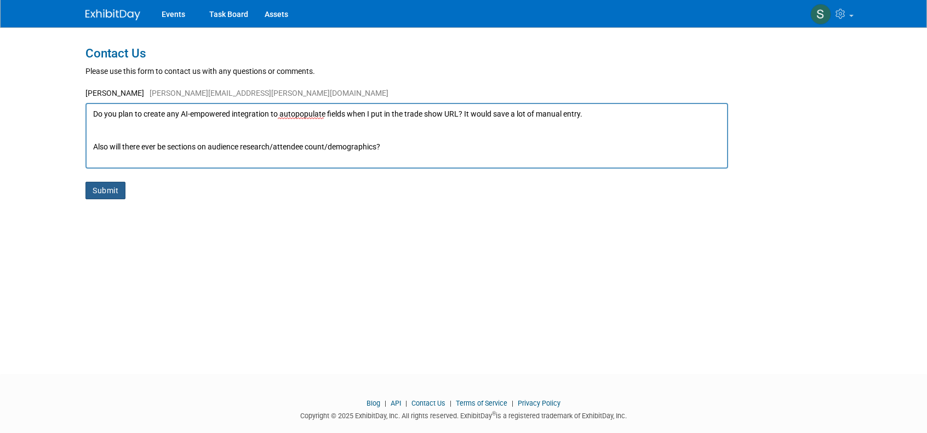
type textarea "Do you plan to create any AI-empowered integration to autopopulate fields when …"
click at [99, 190] on button "Submit" at bounding box center [105, 191] width 40 height 18
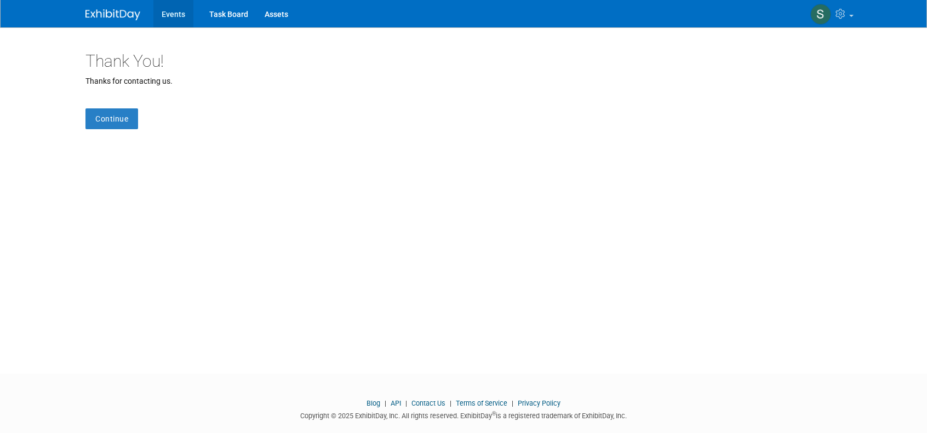
click at [172, 12] on link "Events" at bounding box center [173, 13] width 40 height 27
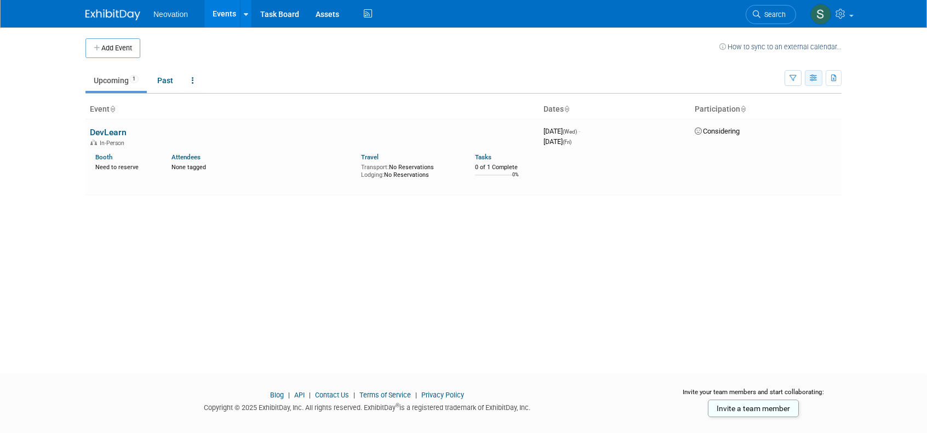
click at [813, 78] on icon "button" at bounding box center [814, 78] width 8 height 7
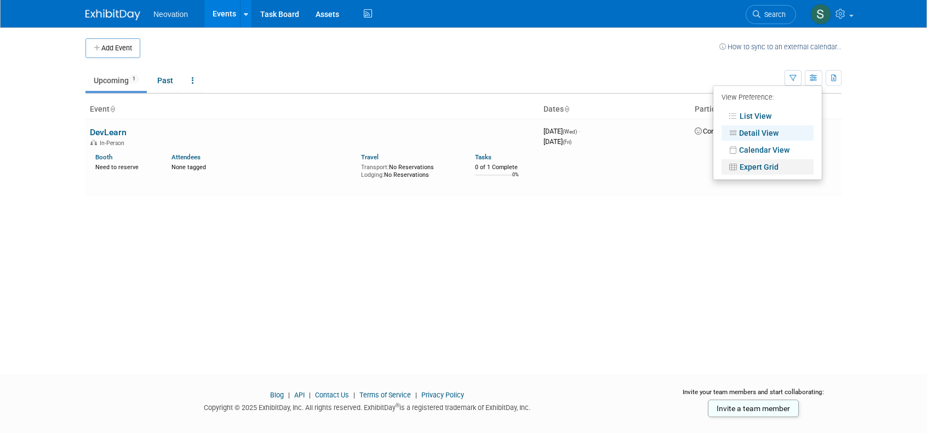
click at [769, 162] on link "Expert Grid" at bounding box center [768, 166] width 92 height 15
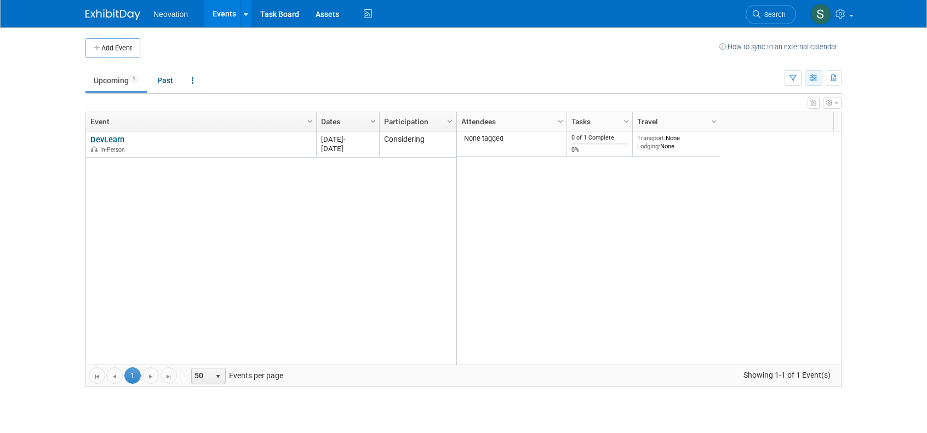
click at [812, 77] on icon "button" at bounding box center [814, 78] width 8 height 7
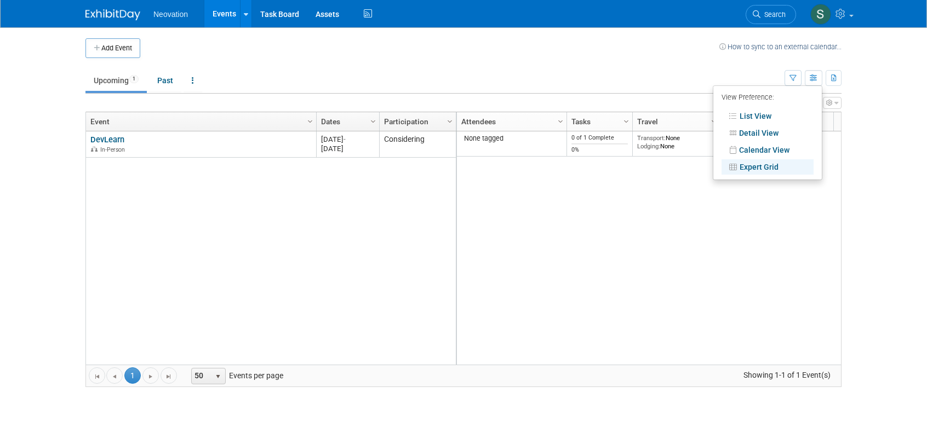
click at [677, 72] on ul "Upcoming 1 Past All Events 1 Past and Upcoming Grouped Annually Events grouped …" at bounding box center [434, 81] width 699 height 25
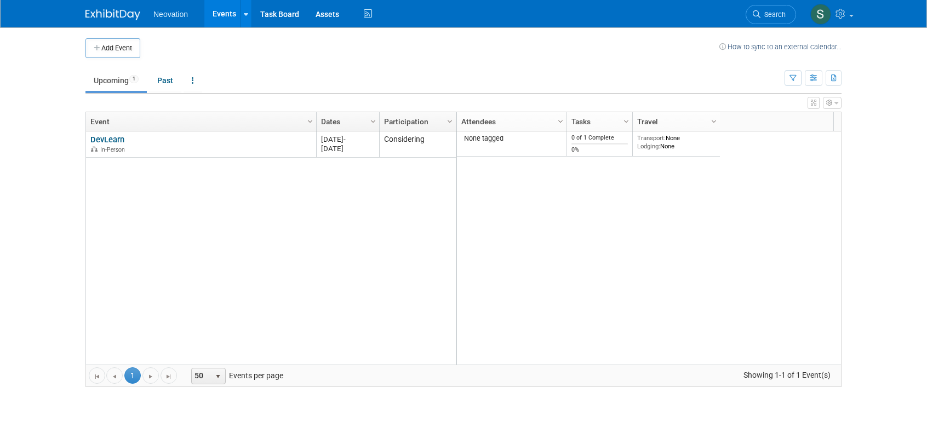
click at [171, 16] on span "Neovation" at bounding box center [170, 14] width 35 height 9
click at [237, 16] on link "Events" at bounding box center [224, 13] width 40 height 27
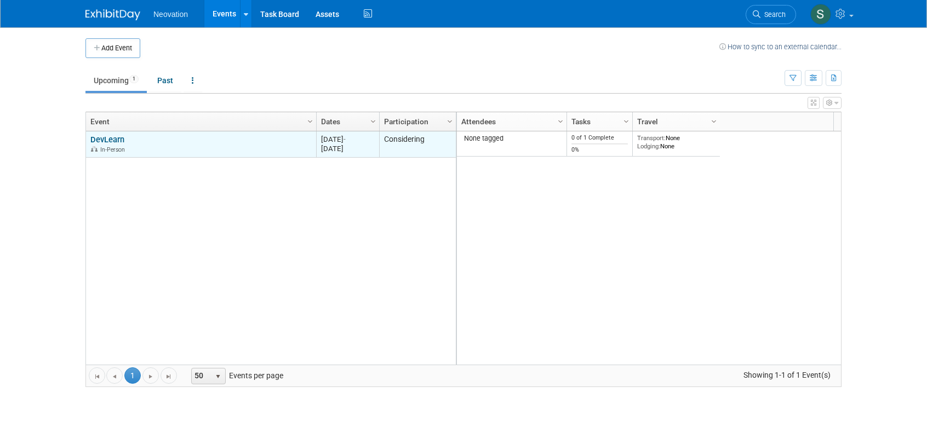
click at [104, 136] on link "DevLearn" at bounding box center [107, 140] width 34 height 10
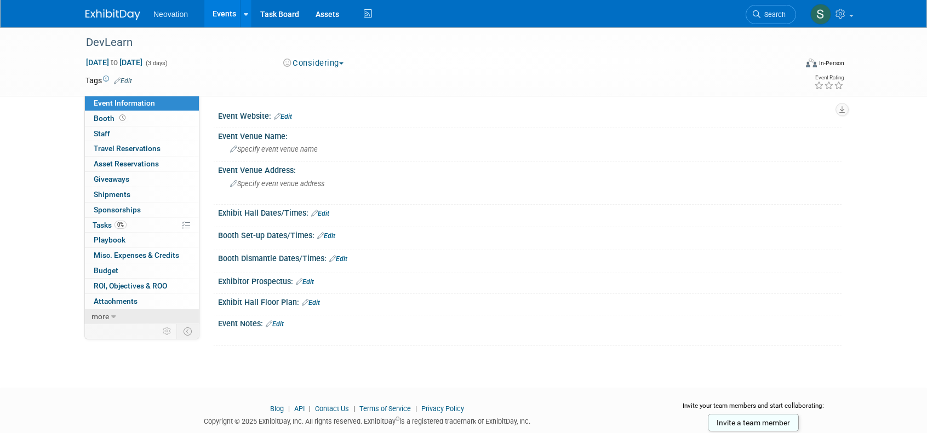
click at [100, 313] on span "more" at bounding box center [101, 316] width 18 height 9
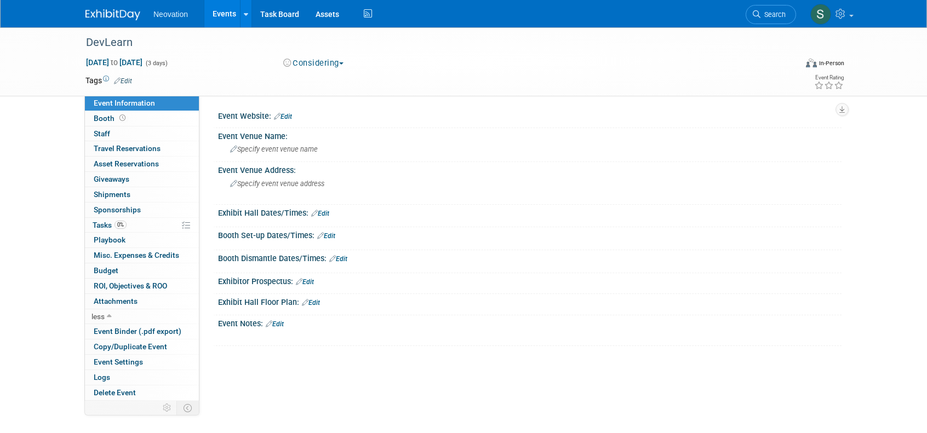
click at [311, 279] on link "Edit" at bounding box center [305, 282] width 18 height 8
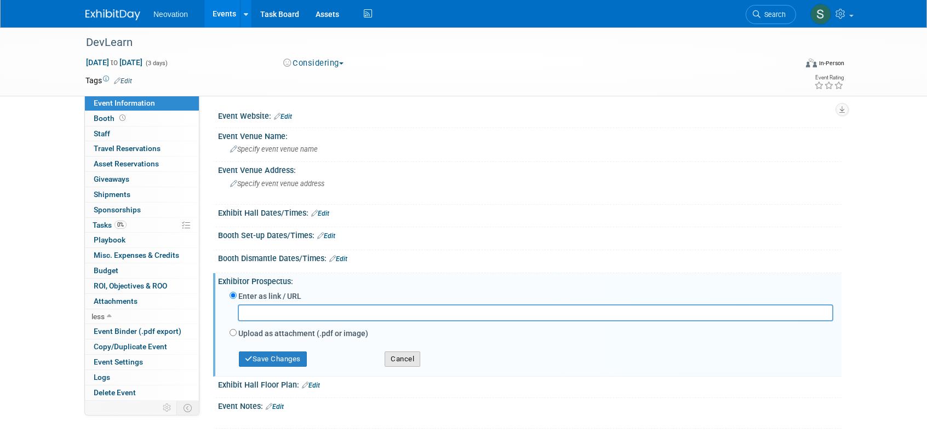
click at [411, 357] on button "Cancel" at bounding box center [403, 359] width 36 height 15
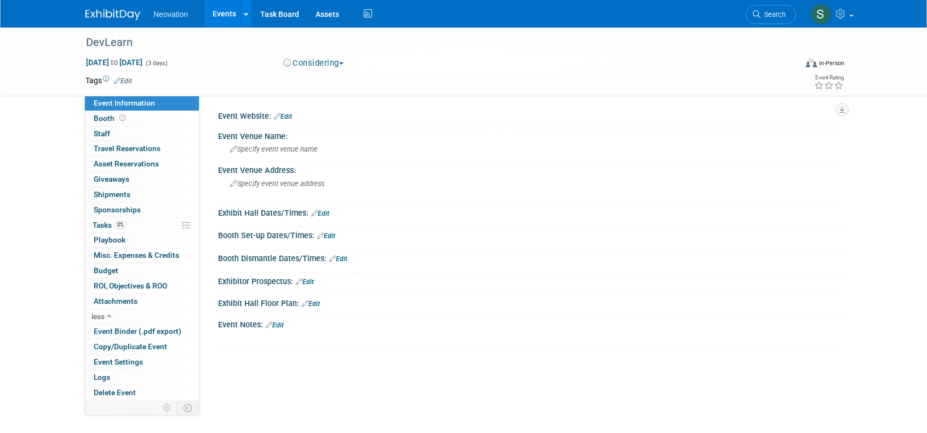
click at [221, 14] on link "Events" at bounding box center [224, 13] width 40 height 27
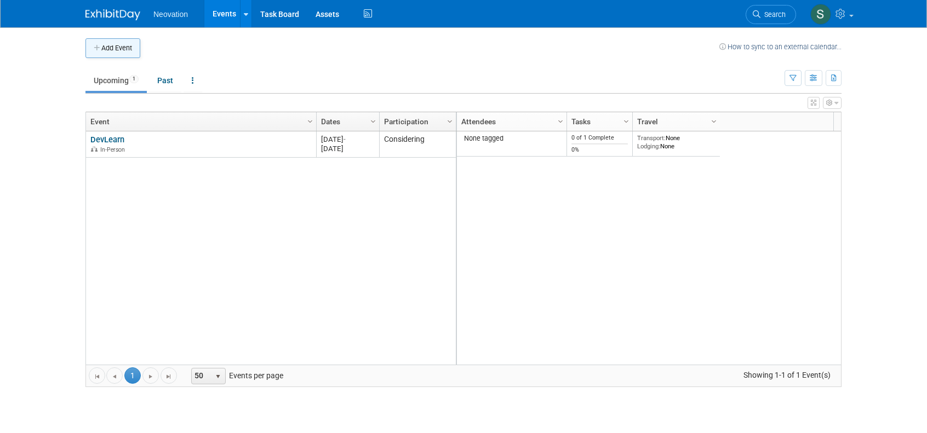
click at [115, 45] on button "Add Event" at bounding box center [112, 48] width 55 height 20
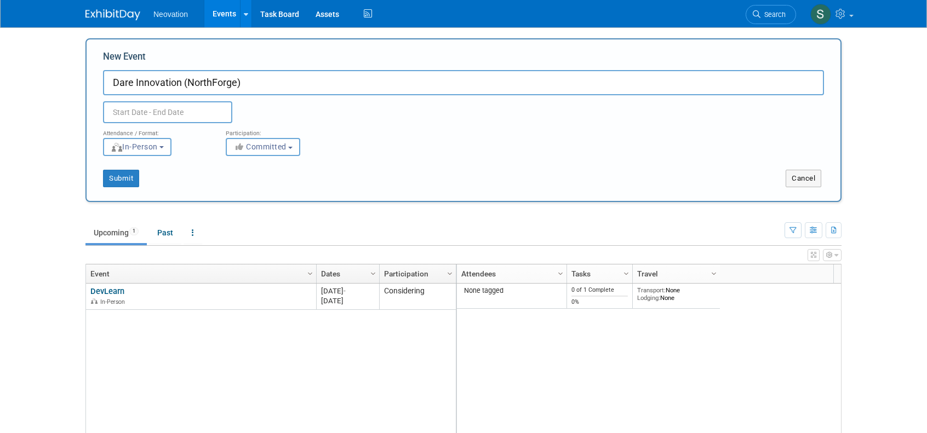
type input "Dare Innovation (NorthForge)"
click at [189, 111] on input "text" at bounding box center [167, 112] width 129 height 22
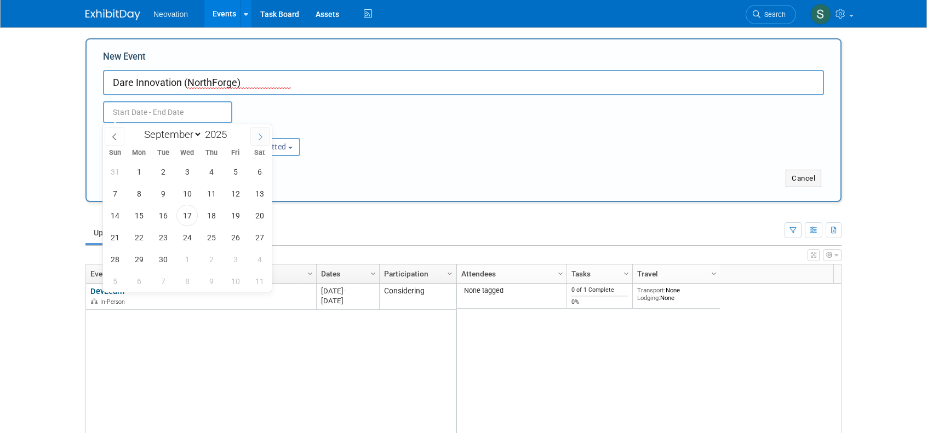
click at [260, 136] on icon at bounding box center [260, 137] width 8 height 8
select select "11"
click at [260, 136] on icon at bounding box center [260, 137] width 8 height 8
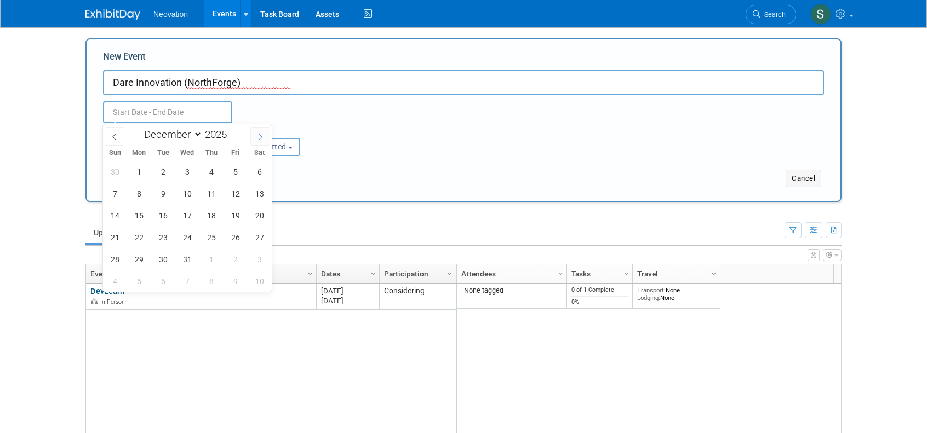
type input "2026"
click at [259, 134] on icon at bounding box center [261, 137] width 4 height 7
select select "1"
click at [166, 235] on span "24" at bounding box center [162, 237] width 21 height 21
type input "Feb 24, 2026 to Feb 24, 2026"
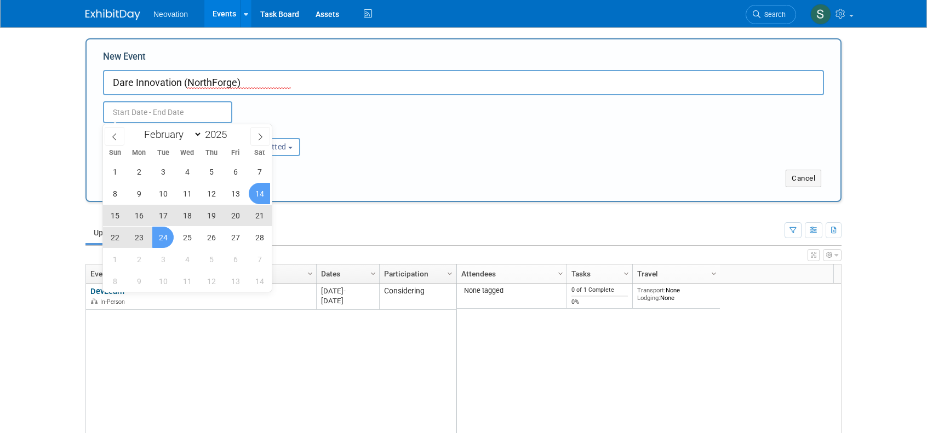
type input "Feb 24, 2026 to Feb 24, 2026"
click at [447, 138] on div "Attendance / Format: <img src="https://www.exhibitday.com/Images/Format-InPerso…" at bounding box center [464, 139] width 738 height 33
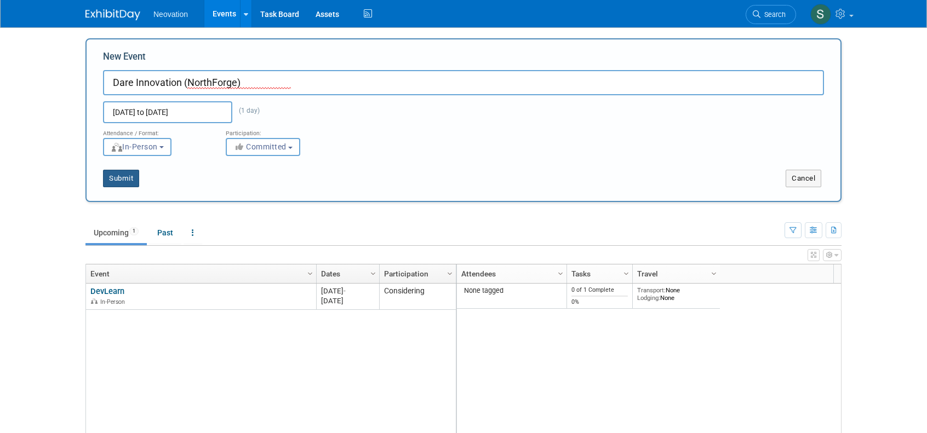
click at [118, 175] on button "Submit" at bounding box center [121, 179] width 36 height 18
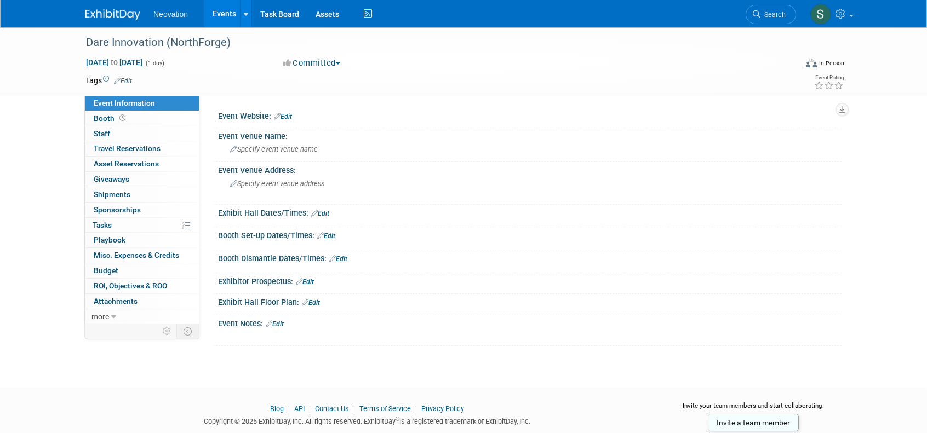
click at [291, 113] on link "Edit" at bounding box center [283, 117] width 18 height 8
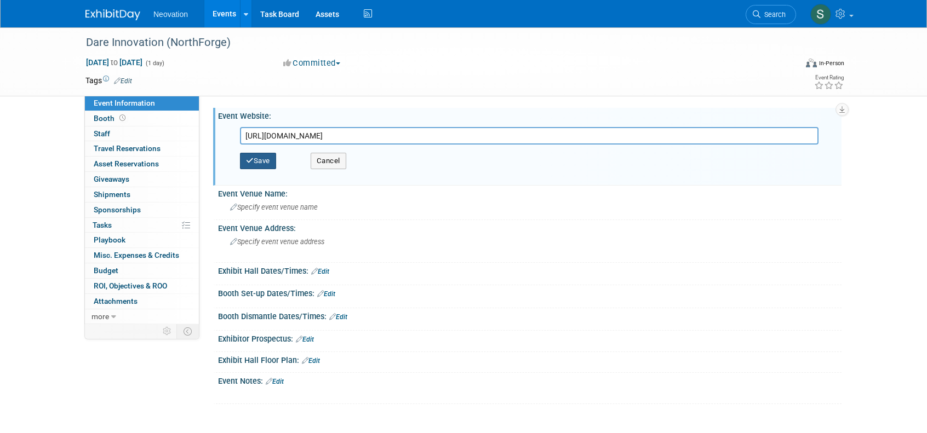
type input "[URL][DOMAIN_NAME]"
click at [254, 165] on button "Save" at bounding box center [258, 161] width 36 height 16
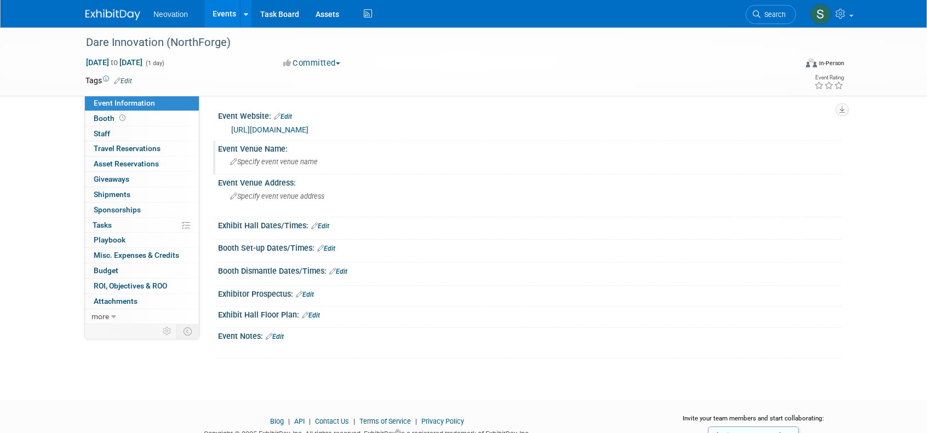
click at [276, 163] on span "Specify event venue name" at bounding box center [274, 162] width 88 height 8
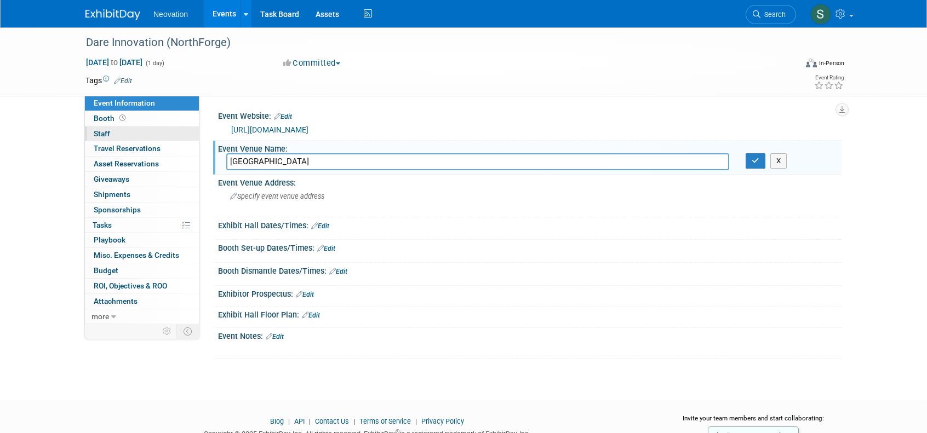
type input "[GEOGRAPHIC_DATA]"
click at [104, 128] on link "0 Staff 0" at bounding box center [142, 134] width 114 height 15
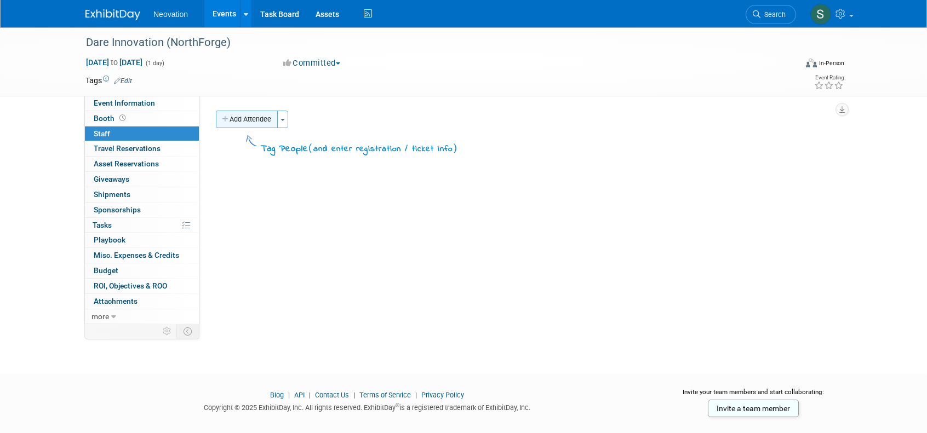
click at [245, 121] on button "Add Attendee" at bounding box center [247, 120] width 62 height 18
select select "1542fb39-f5aa-4ee8-a8a5-7fc59220057d"
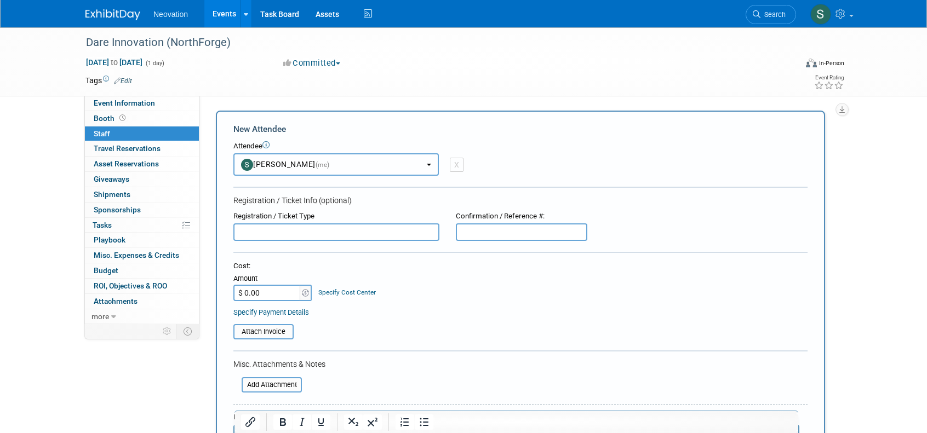
click at [432, 160] on button "Susan Hurrell (me)" at bounding box center [335, 164] width 205 height 22
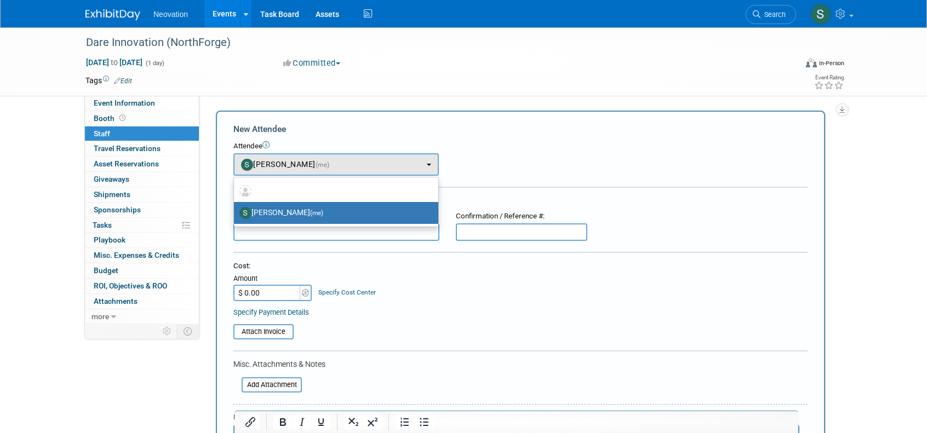
click at [517, 152] on div "Attendee <img src="https://www.exhibitday.com/Images/Unassigned-User-Icon.png" …" at bounding box center [520, 158] width 574 height 35
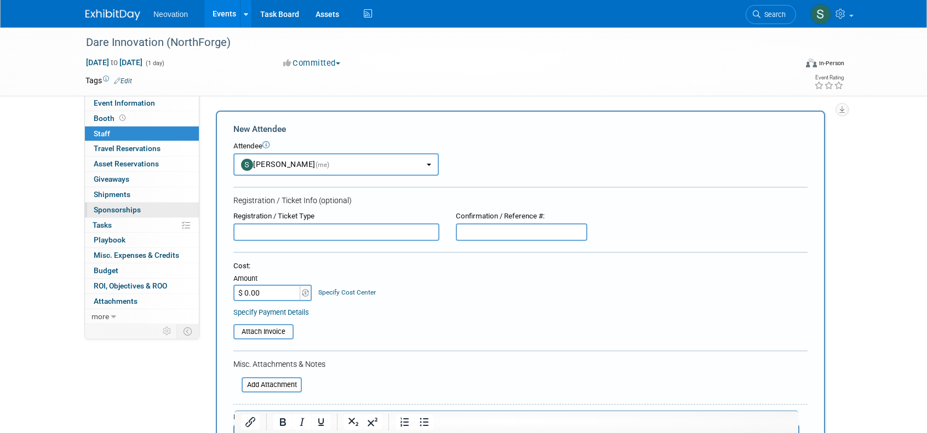
click at [127, 207] on span "Sponsorships 0" at bounding box center [117, 209] width 47 height 9
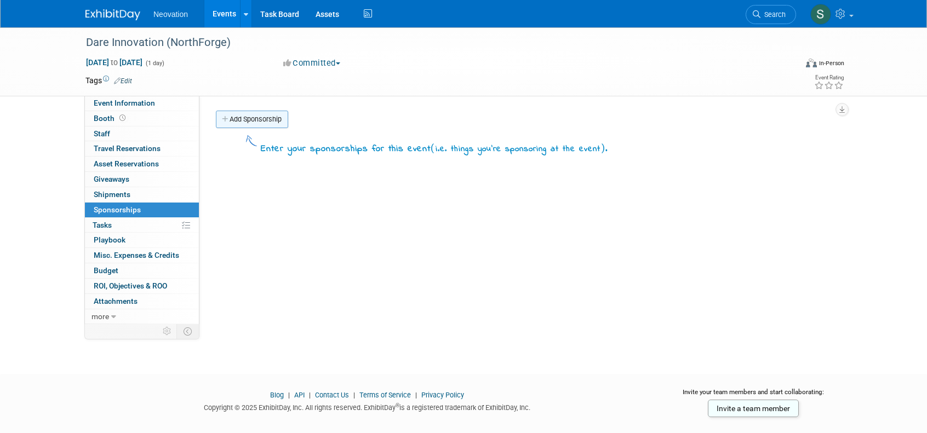
click at [254, 115] on link "Add Sponsorship" at bounding box center [252, 120] width 72 height 18
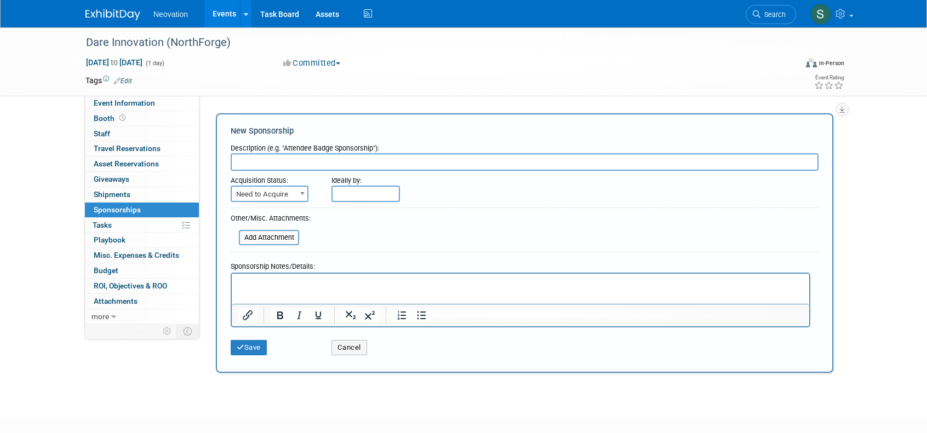
click at [283, 162] on input "text" at bounding box center [525, 162] width 588 height 18
type input "Bronze level"
click at [296, 191] on span "Need to Acquire" at bounding box center [270, 194] width 76 height 15
select select "2"
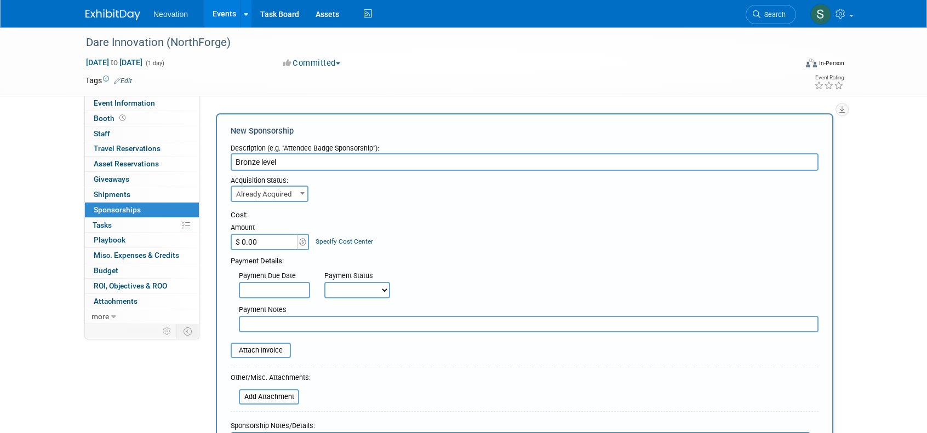
click at [275, 237] on input "$ 0.00" at bounding box center [265, 242] width 68 height 16
click at [270, 241] on input "$ 0.00" at bounding box center [265, 242] width 68 height 16
drag, startPoint x: 270, startPoint y: 241, endPoint x: 239, endPoint y: 239, distance: 30.7
click at [239, 239] on input "$ 0.00" at bounding box center [265, 242] width 68 height 16
type input "$ 1,000.00"
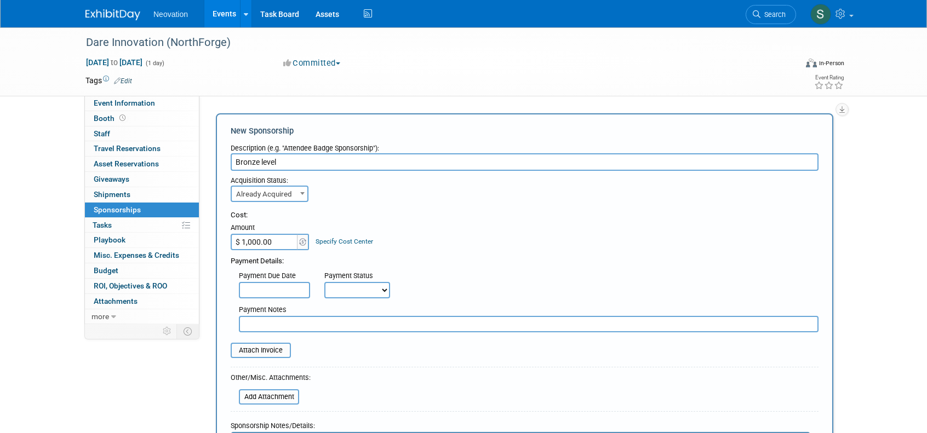
click at [451, 245] on div "Cost: Amount $ 1,000.00 Specify Cost Center Cost Center -- Not Specified --" at bounding box center [525, 230] width 588 height 40
click at [303, 242] on img at bounding box center [302, 242] width 7 height 8
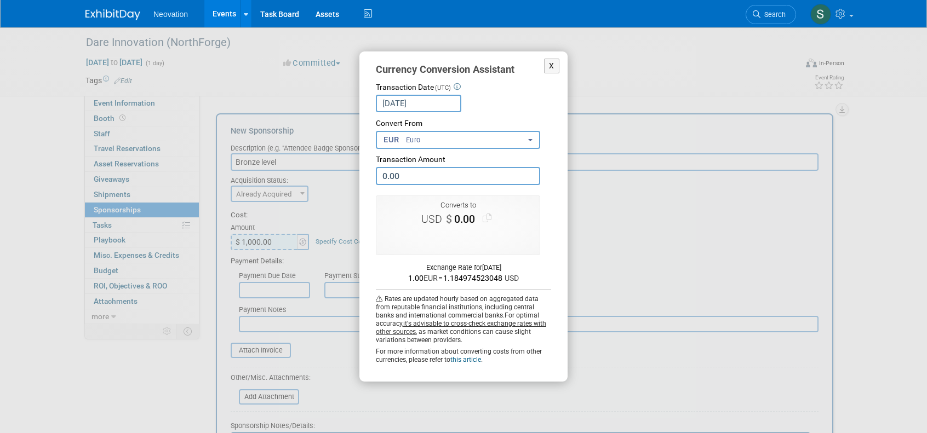
click at [531, 140] on b "button" at bounding box center [530, 140] width 4 height 2
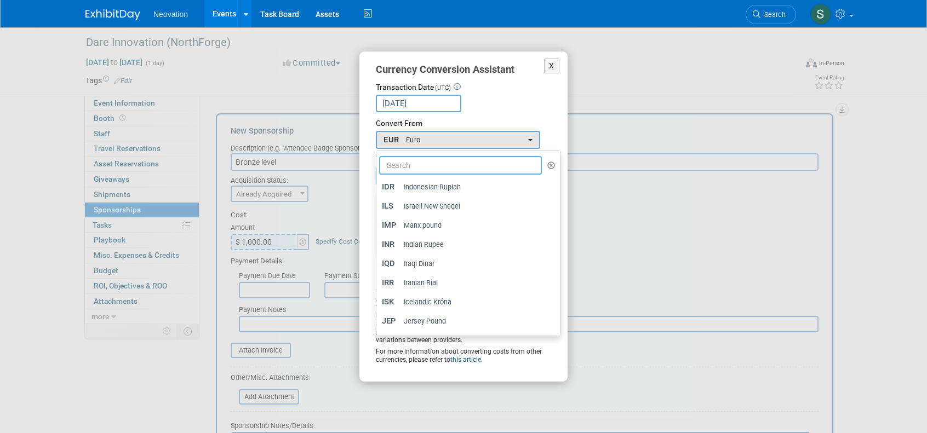
click at [467, 157] on input "text" at bounding box center [460, 165] width 163 height 19
click at [464, 166] on input "text" at bounding box center [460, 165] width 163 height 19
type input "d"
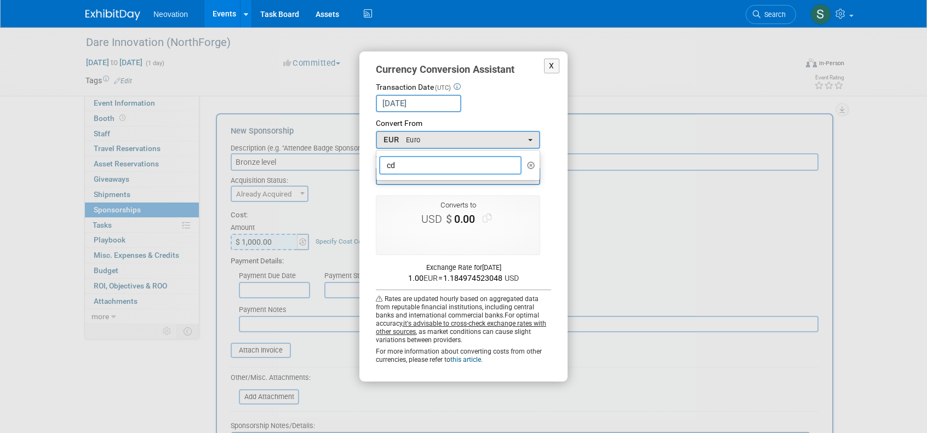
type input "c"
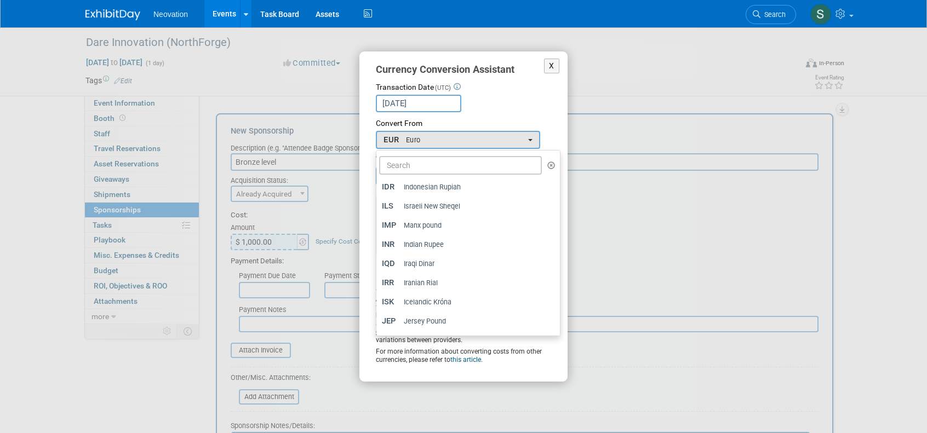
click at [498, 104] on div "Sep 17, 2025 Loading Rates" at bounding box center [463, 104] width 175 height 18
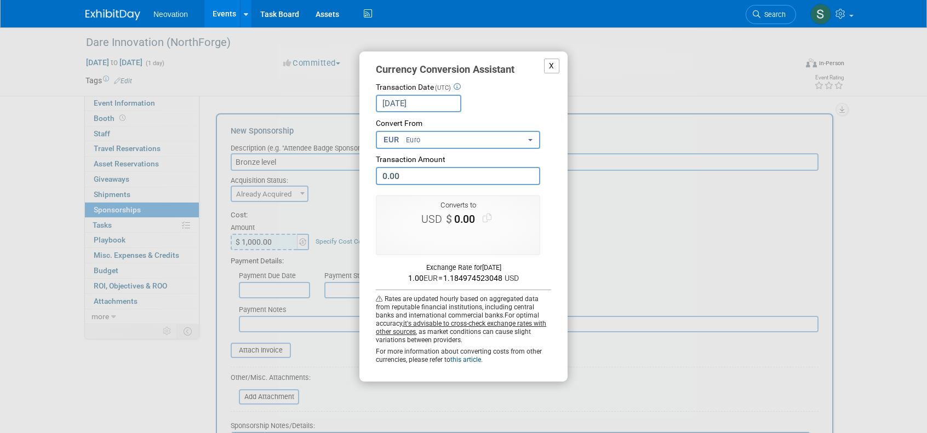
click at [552, 65] on button "X" at bounding box center [551, 66] width 15 height 15
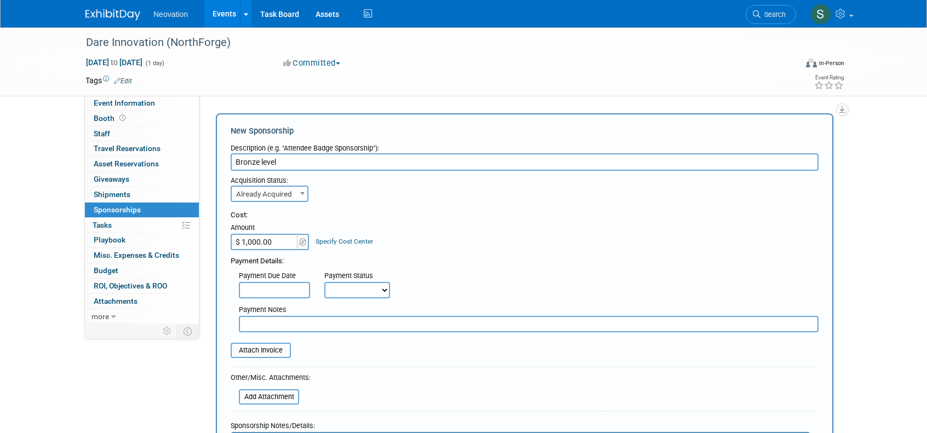
scroll to position [55, 0]
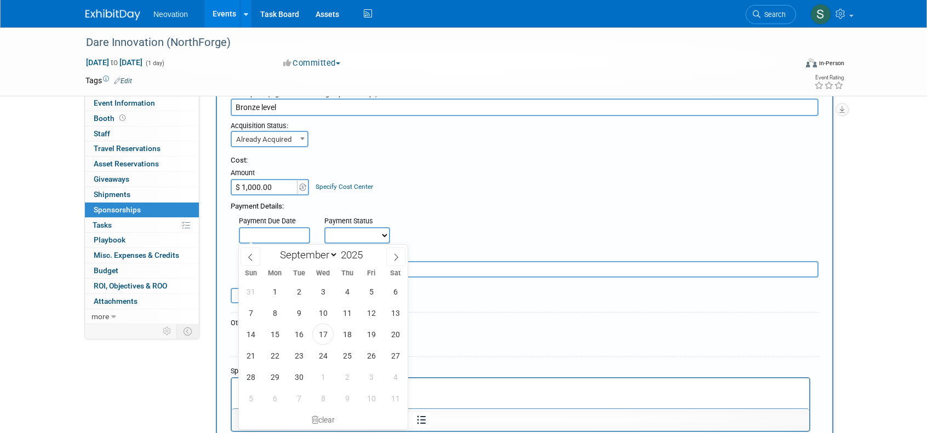
click at [296, 229] on input "text" at bounding box center [274, 235] width 71 height 16
click at [301, 375] on span "30" at bounding box center [298, 377] width 21 height 21
type input "Sep 30, 2025"
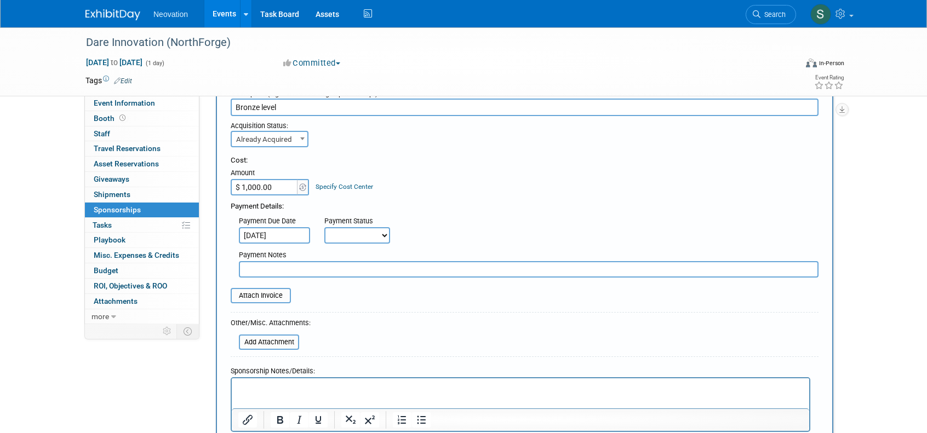
click at [389, 233] on select "Not Paid Yet Partially Paid Paid in Full" at bounding box center [357, 235] width 66 height 16
select select "1"
click at [324, 227] on select "Not Paid Yet Partially Paid Paid in Full" at bounding box center [357, 235] width 66 height 16
click at [359, 262] on input "text" at bounding box center [529, 269] width 580 height 16
type input "with Accounting"
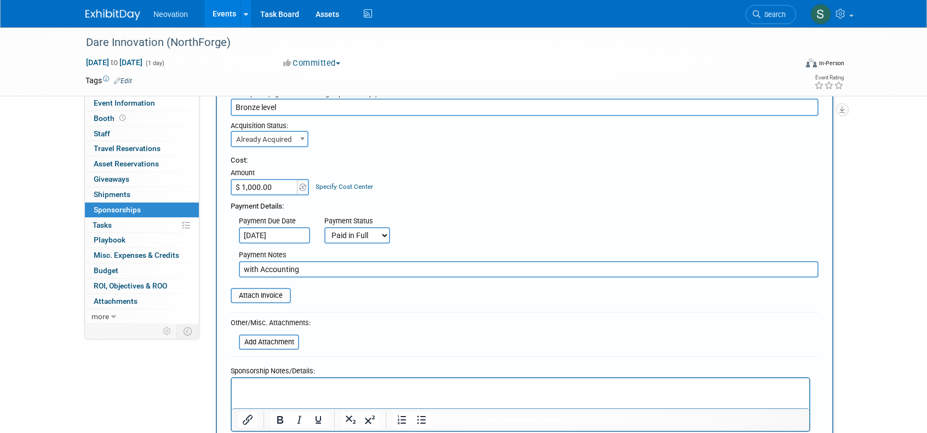
click at [338, 318] on form "Description (e.g. "Attendee Badge Sponsorship"): Bronze level Acquisition Statu…" at bounding box center [525, 275] width 588 height 382
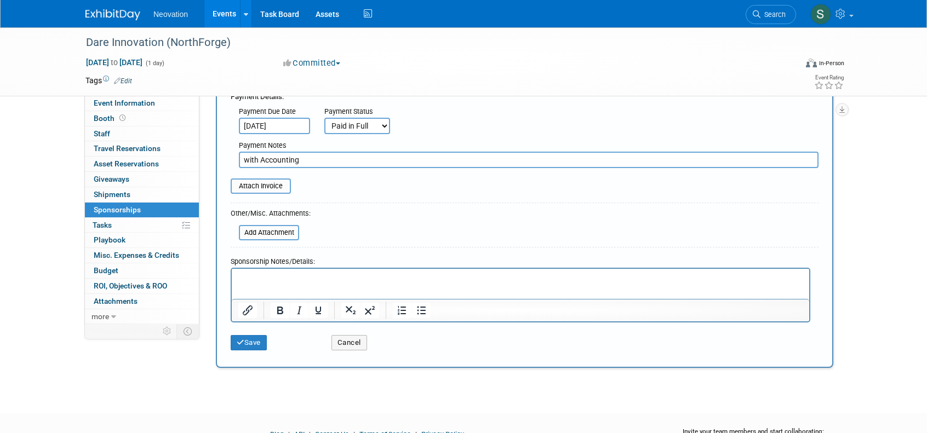
scroll to position [219, 0]
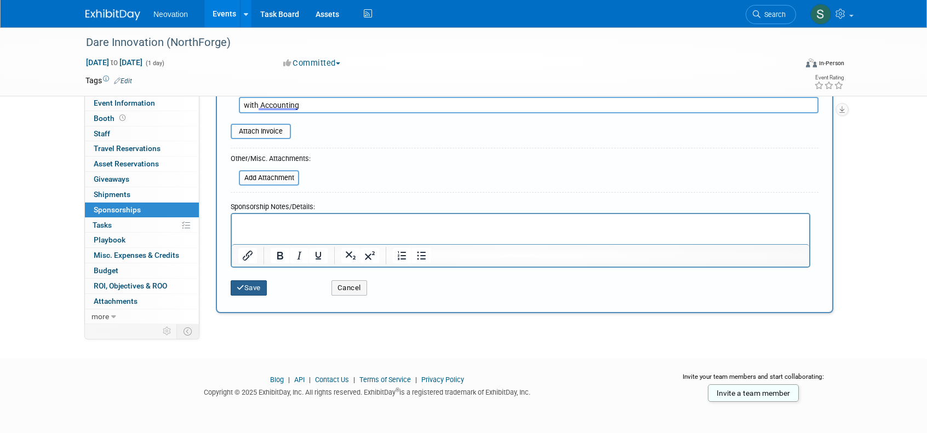
click at [247, 288] on button "Save" at bounding box center [249, 288] width 36 height 15
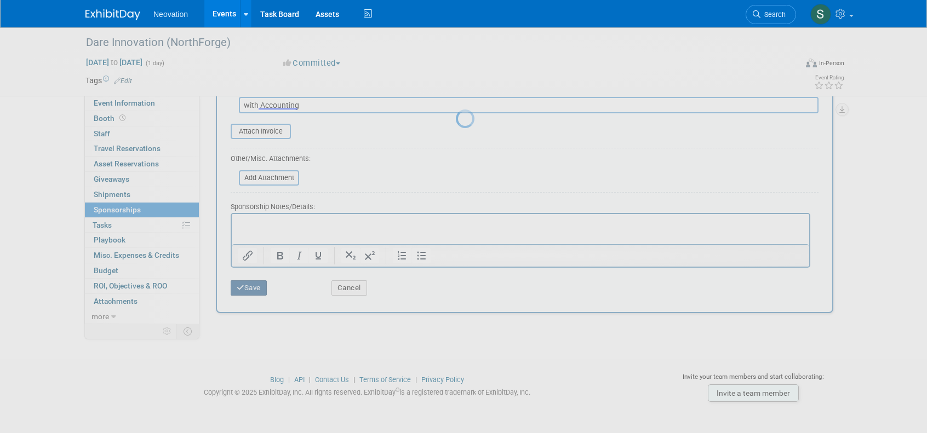
scroll to position [18, 0]
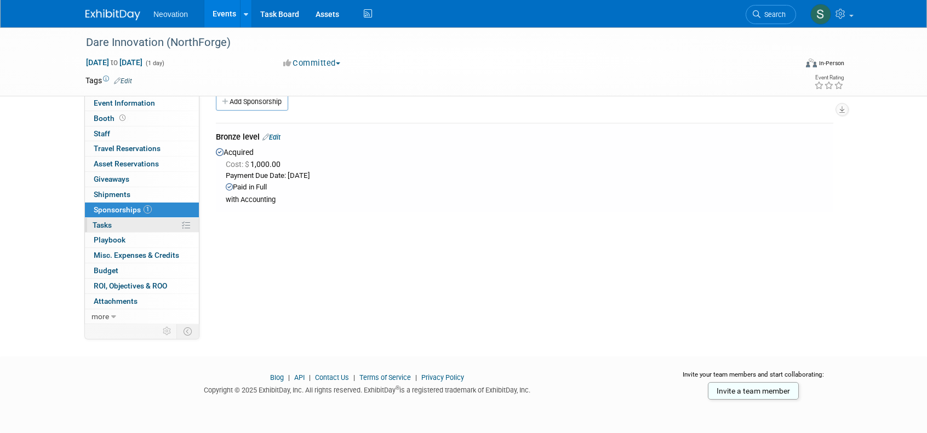
click at [102, 221] on span "Tasks 0%" at bounding box center [102, 225] width 19 height 9
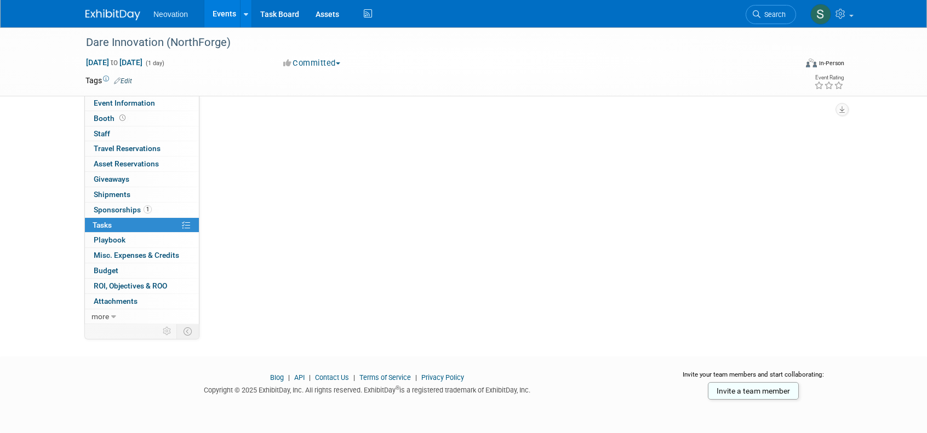
scroll to position [0, 0]
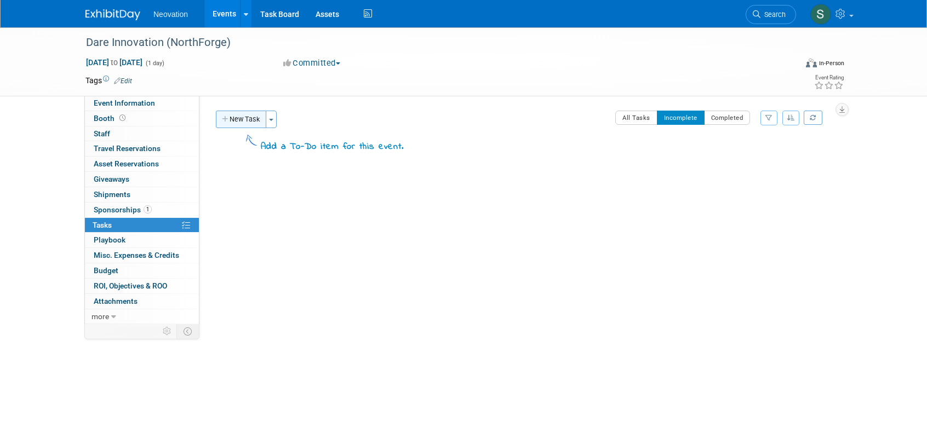
click at [244, 116] on button "New Task" at bounding box center [241, 120] width 50 height 18
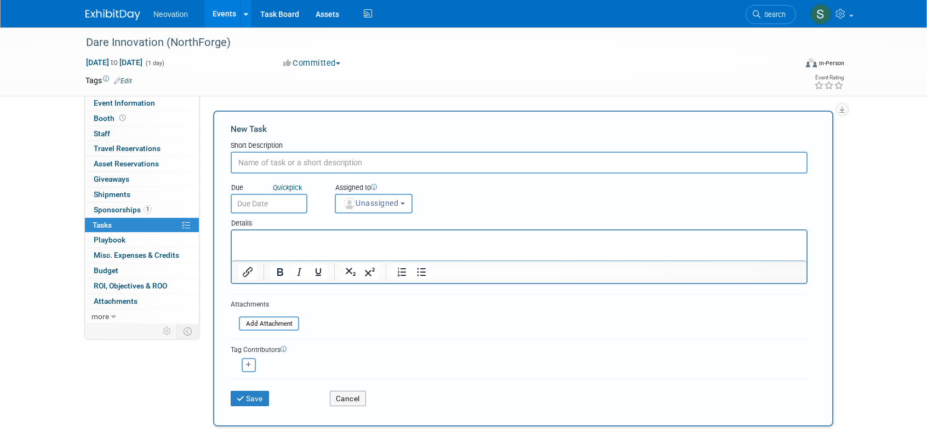
click at [307, 159] on input "text" at bounding box center [519, 163] width 577 height 22
type input "send logo"
click at [113, 205] on span "Sponsorships 1" at bounding box center [123, 209] width 58 height 9
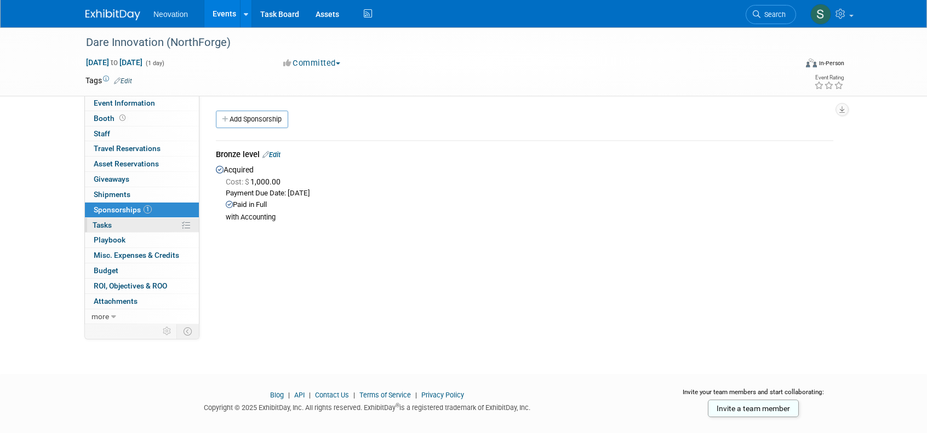
click at [108, 221] on span "Tasks 0%" at bounding box center [102, 225] width 19 height 9
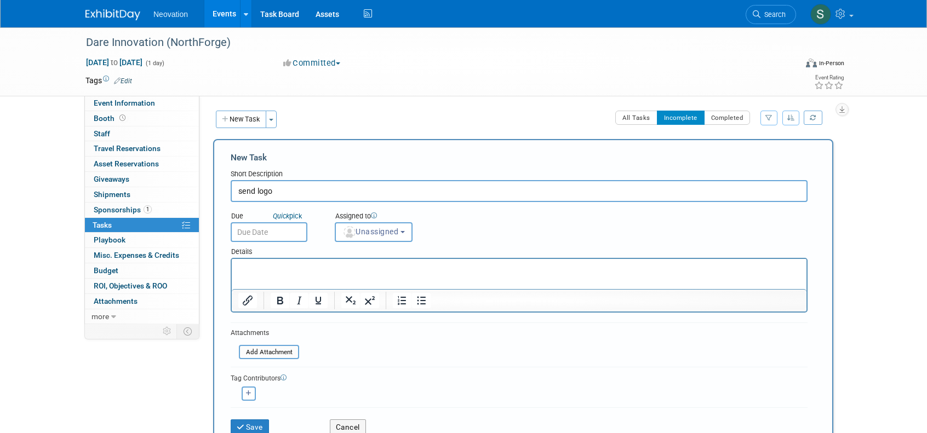
click at [283, 232] on input "text" at bounding box center [269, 232] width 77 height 20
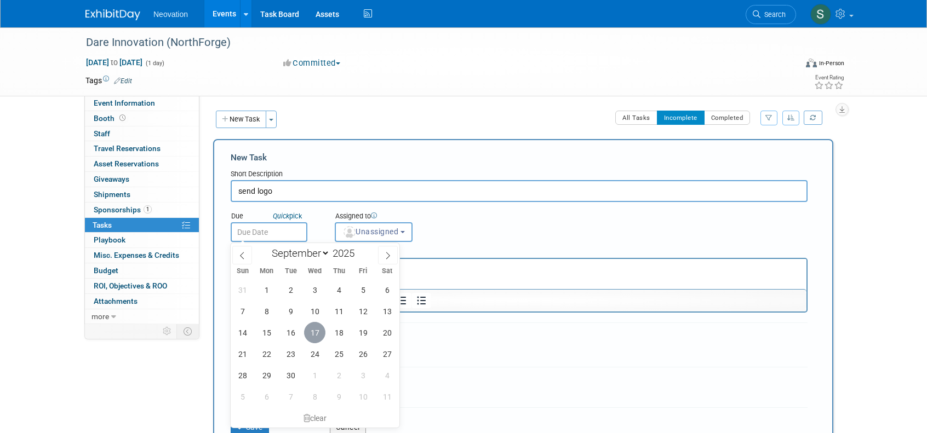
click at [310, 334] on span "17" at bounding box center [314, 332] width 21 height 21
type input "Sep 17, 2025"
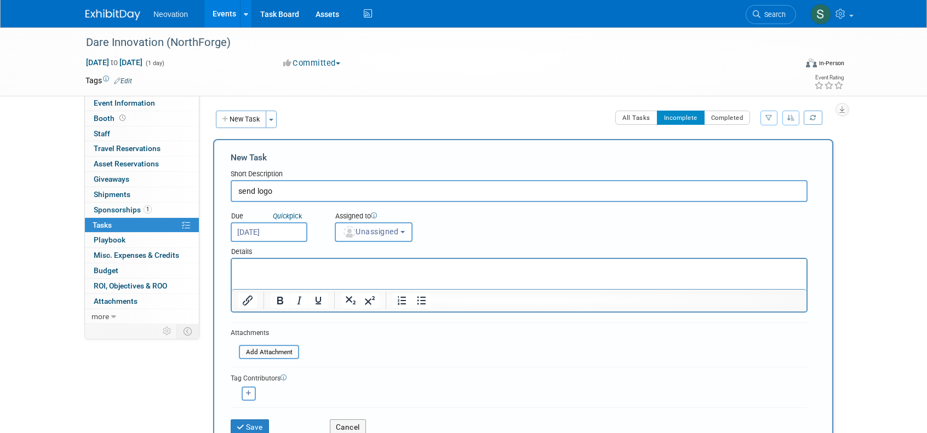
click at [405, 231] on b "button" at bounding box center [403, 232] width 4 height 2
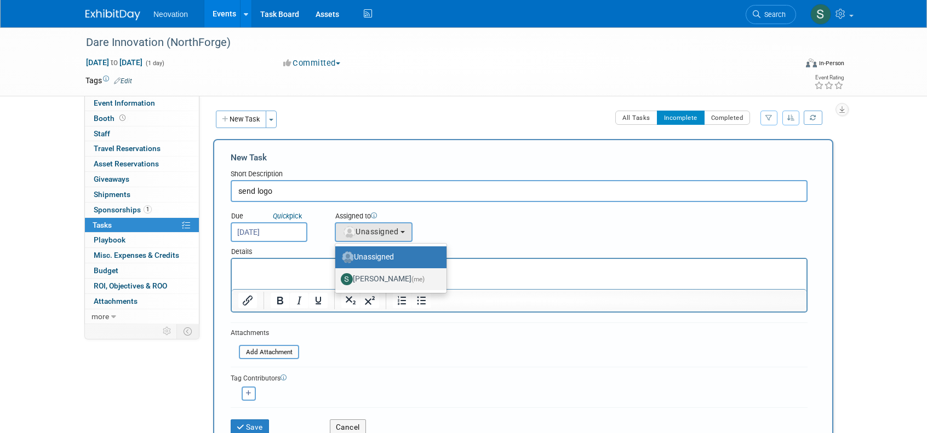
click at [395, 280] on label "Susan Hurrell (me)" at bounding box center [388, 280] width 95 height 18
click at [337, 280] on input "Susan Hurrell (me)" at bounding box center [333, 278] width 7 height 7
select select "1542fb39-f5aa-4ee8-a8a5-7fc59220057d"
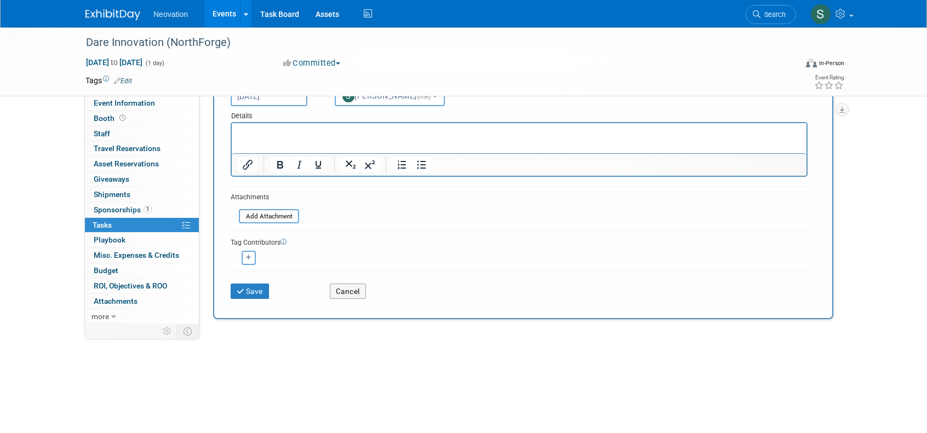
scroll to position [153, 0]
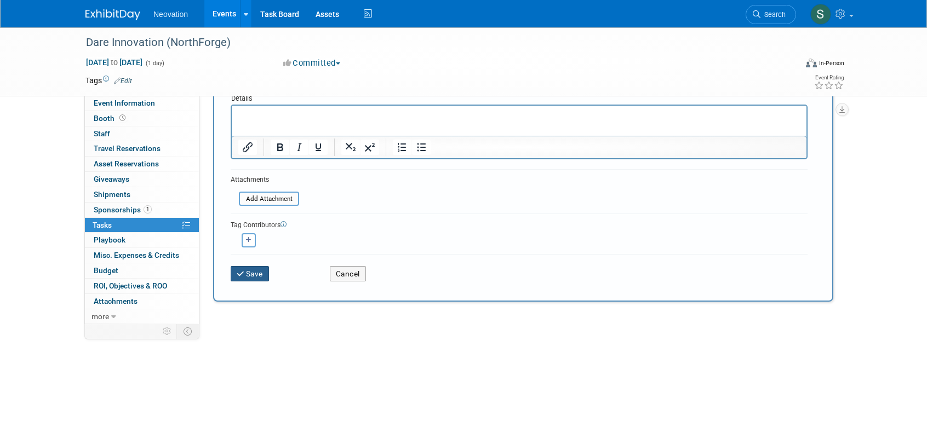
click at [256, 272] on button "Save" at bounding box center [250, 273] width 38 height 15
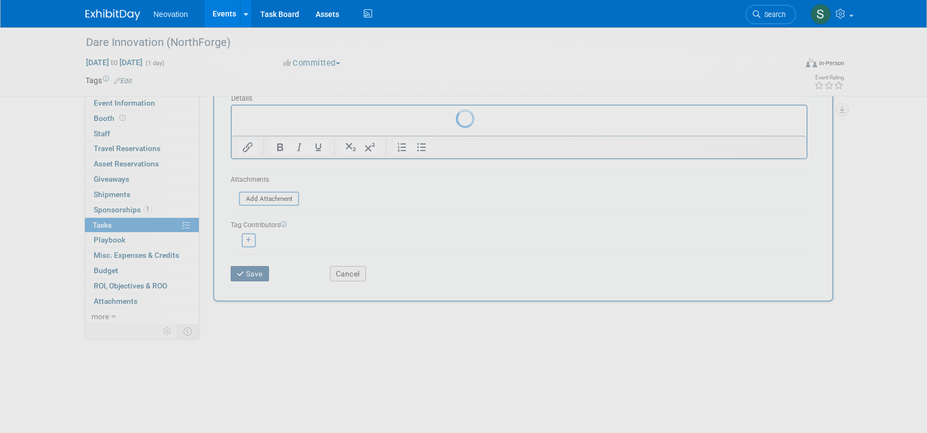
scroll to position [0, 0]
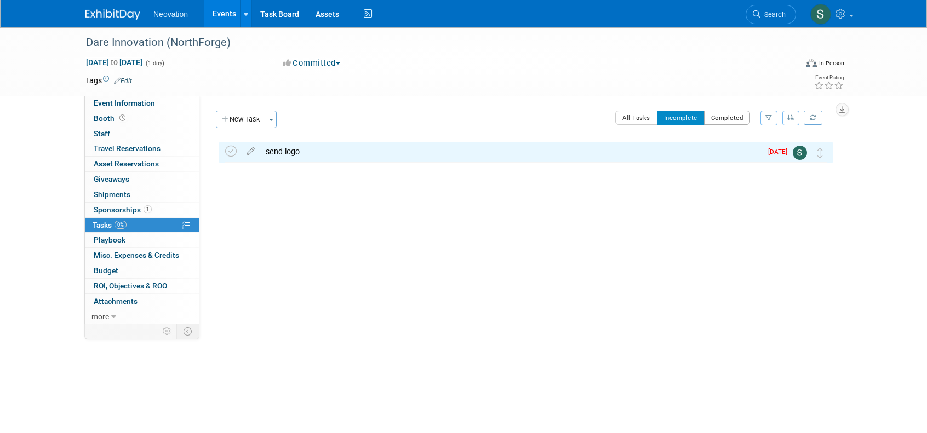
click at [730, 119] on button "Completed" at bounding box center [727, 118] width 47 height 14
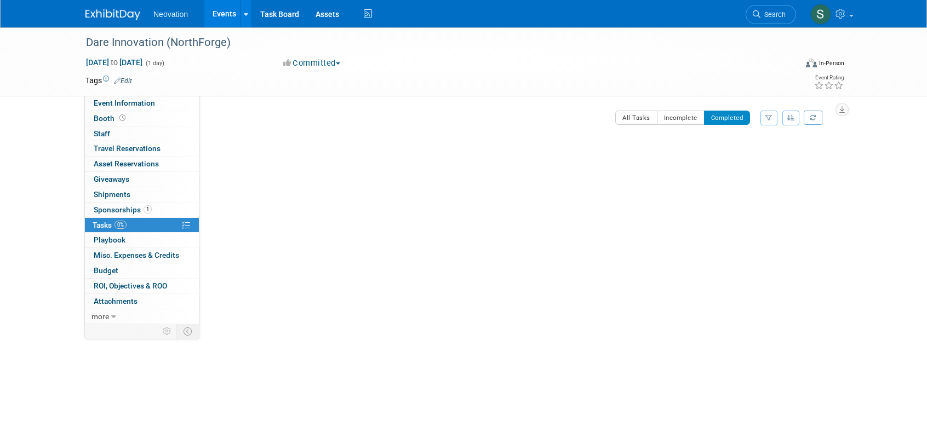
click at [108, 223] on span "Tasks 0%" at bounding box center [110, 225] width 34 height 9
click at [300, 61] on button "Committed" at bounding box center [311, 64] width 65 height 12
click at [324, 76] on link "Committed" at bounding box center [323, 80] width 87 height 15
click at [730, 113] on button "Completed" at bounding box center [727, 118] width 47 height 14
click at [673, 115] on button "Incomplete" at bounding box center [681, 118] width 48 height 14
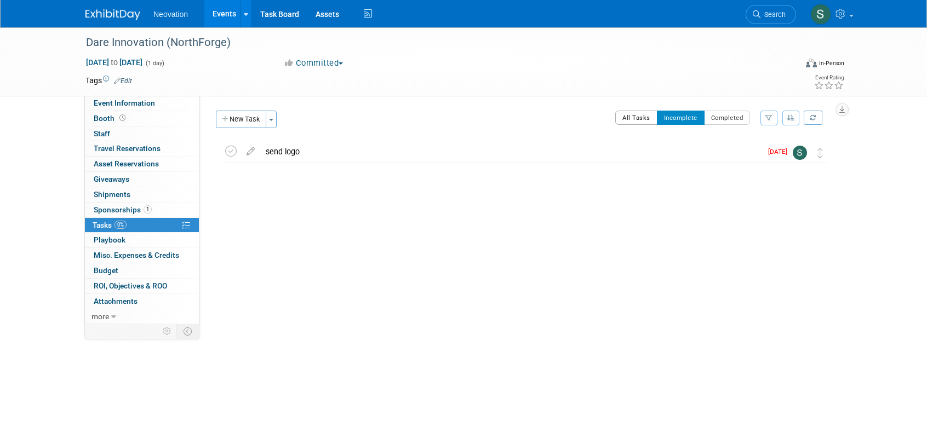
click at [632, 117] on button "All Tasks" at bounding box center [636, 118] width 42 height 14
click at [250, 150] on icon at bounding box center [250, 149] width 19 height 14
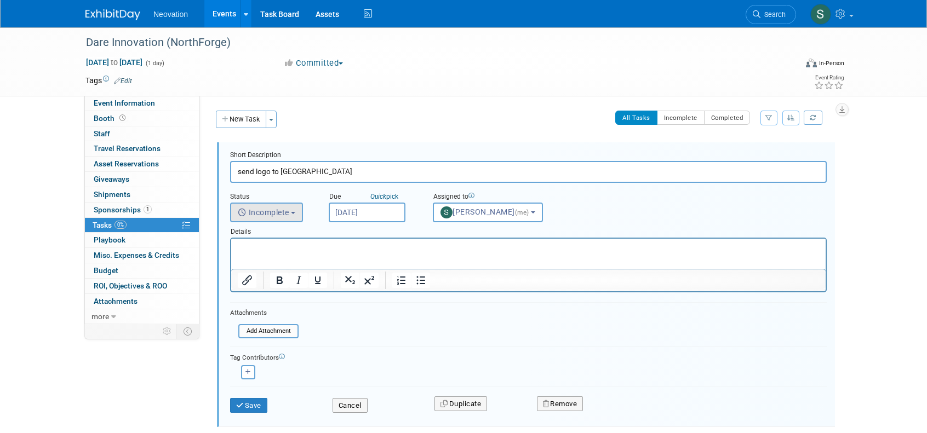
type input "send logo to Northforge"
click at [289, 205] on button "Incomplete" at bounding box center [266, 213] width 73 height 20
click at [279, 259] on label "Completed" at bounding box center [265, 260] width 59 height 18
click at [232, 259] on input "Completed" at bounding box center [228, 258] width 7 height 7
select select "3"
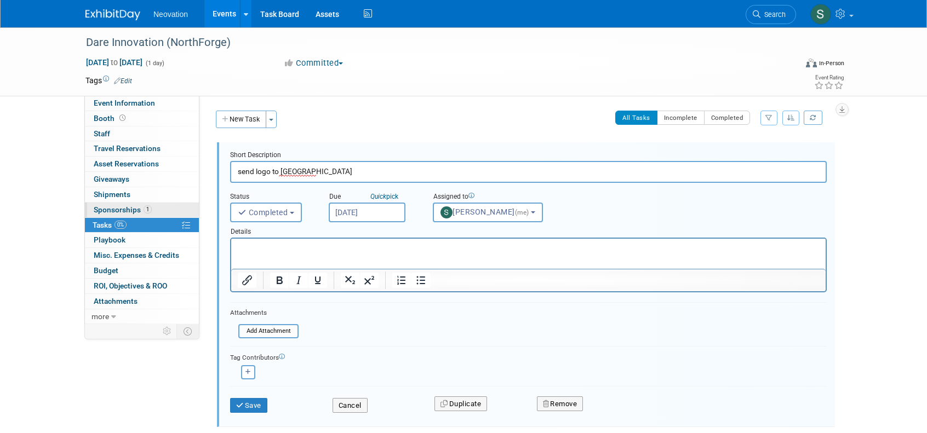
click at [115, 205] on span "Sponsorships 1" at bounding box center [123, 209] width 58 height 9
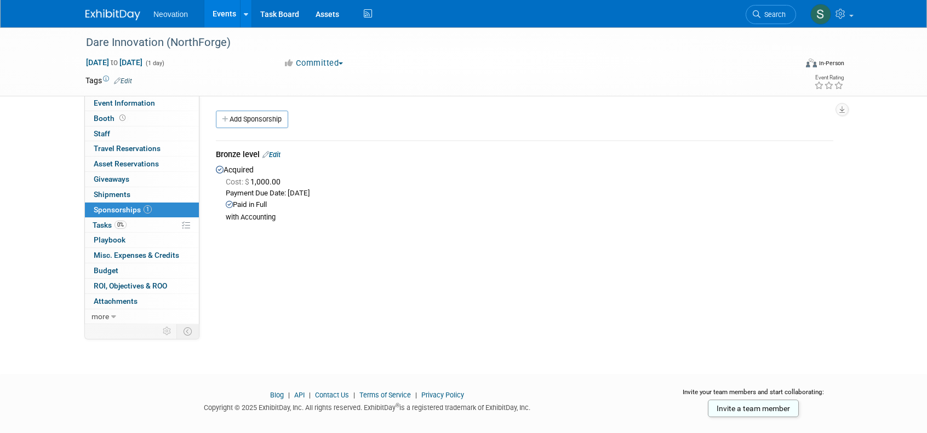
click at [279, 152] on link "Edit" at bounding box center [271, 155] width 18 height 8
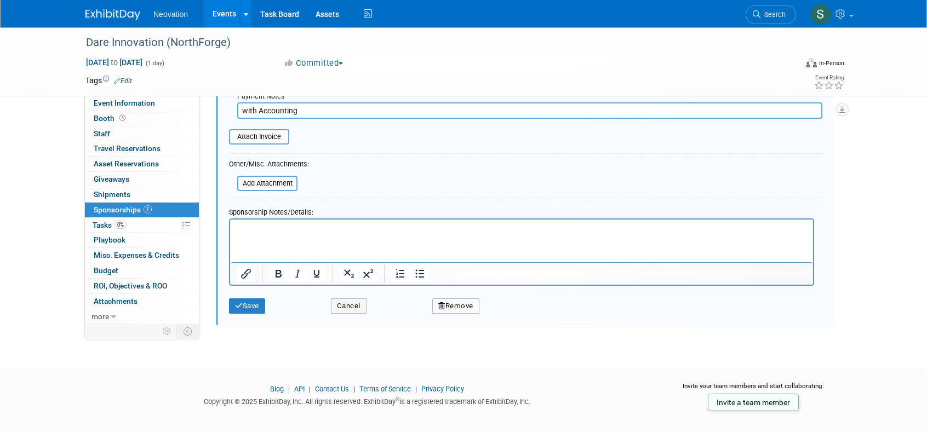
scroll to position [232, 0]
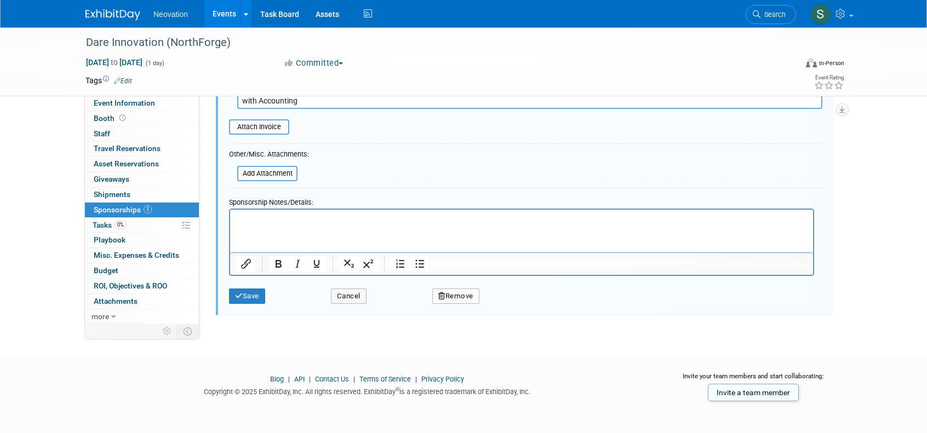
click at [242, 219] on p "Rich Text Area. Press ALT-0 for help." at bounding box center [522, 219] width 570 height 11
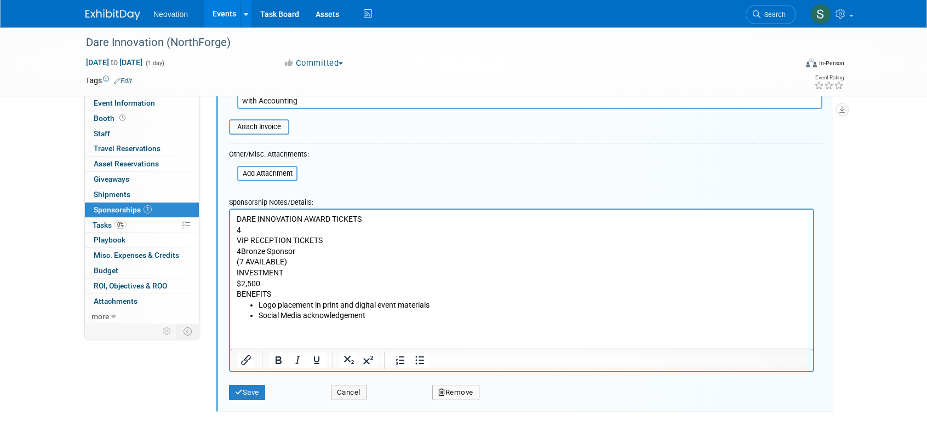
click at [373, 219] on p "DARE INNOVATION AWARD TICKETS" at bounding box center [522, 219] width 570 height 11
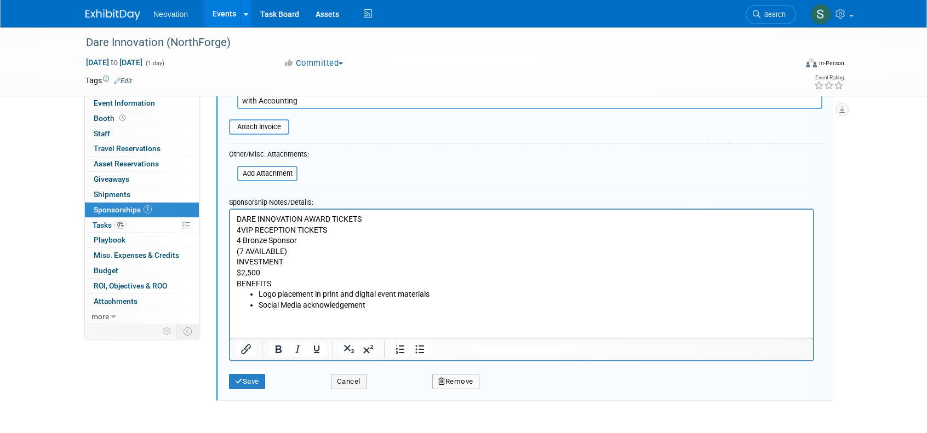
click at [310, 265] on p "INVESTMENT" at bounding box center [522, 261] width 570 height 11
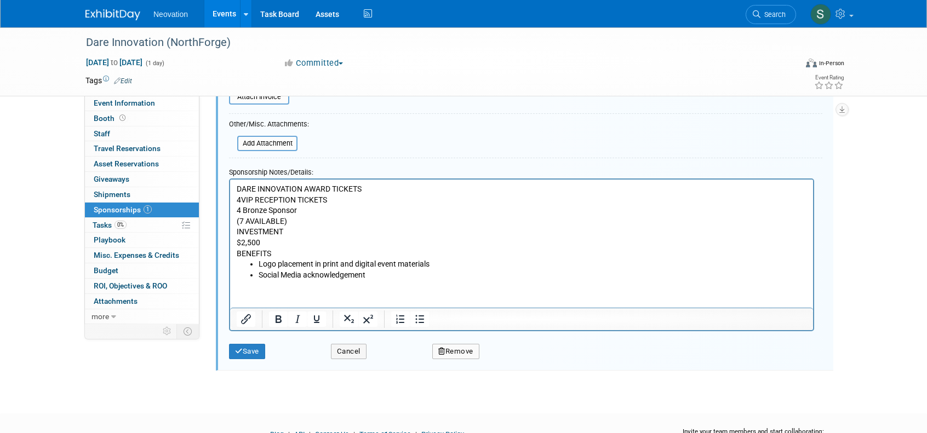
scroll to position [287, 0]
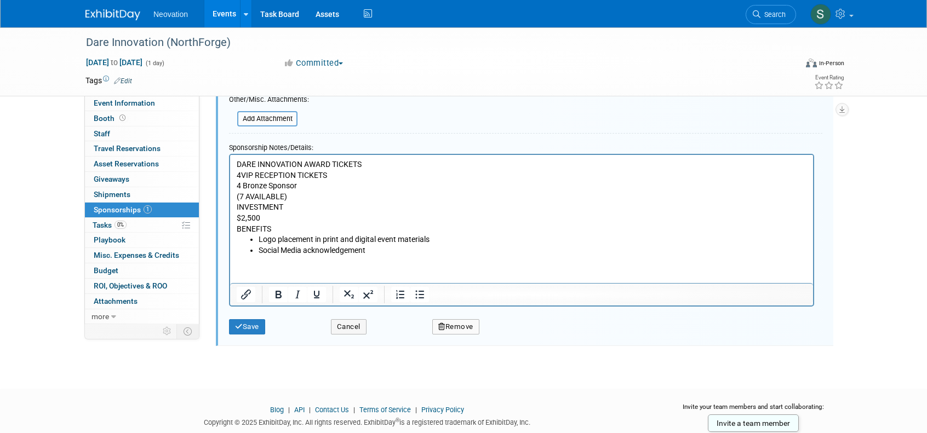
click at [298, 221] on p "$2,500" at bounding box center [522, 218] width 570 height 11
click at [507, 232] on p "BENEFITS" at bounding box center [522, 229] width 570 height 11
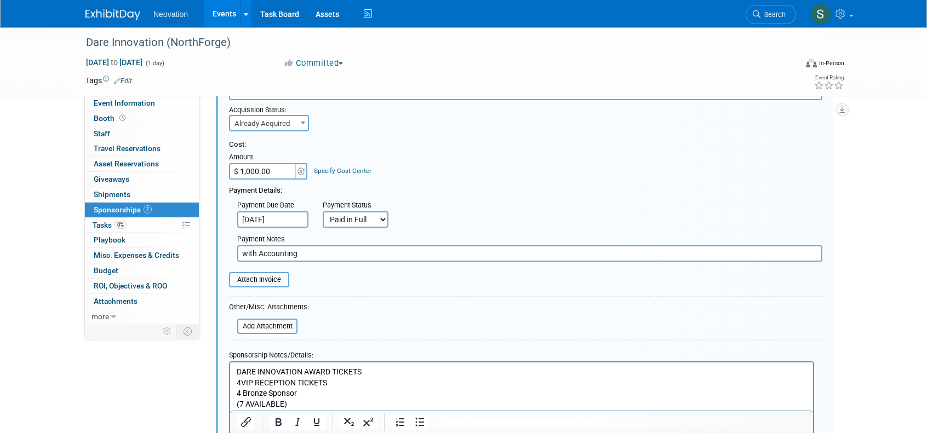
scroll to position [110, 0]
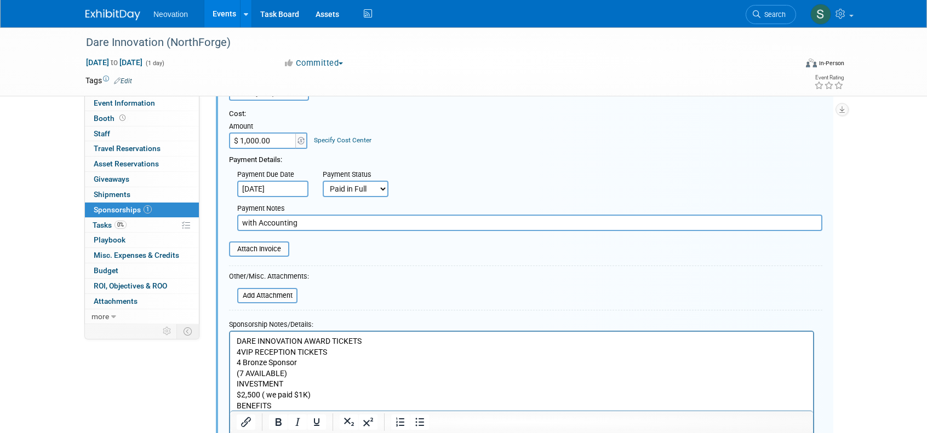
click at [361, 136] on link "Specify Cost Center" at bounding box center [343, 140] width 58 height 8
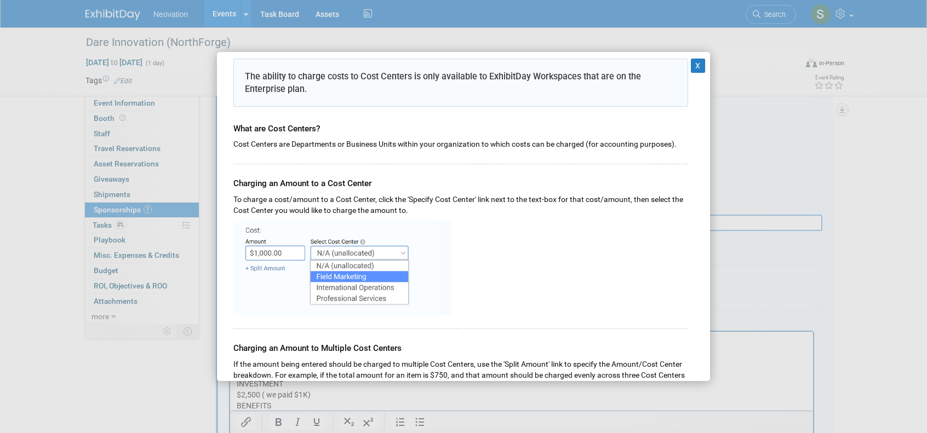
scroll to position [55, 0]
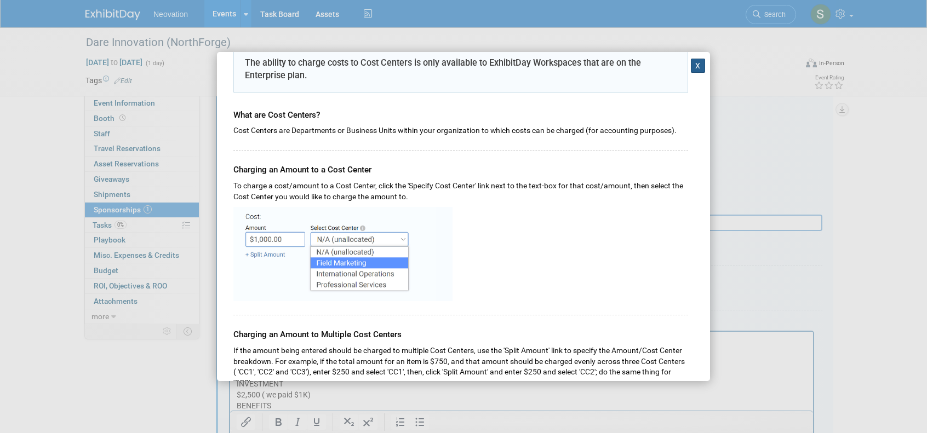
click at [691, 62] on button "X" at bounding box center [698, 66] width 14 height 14
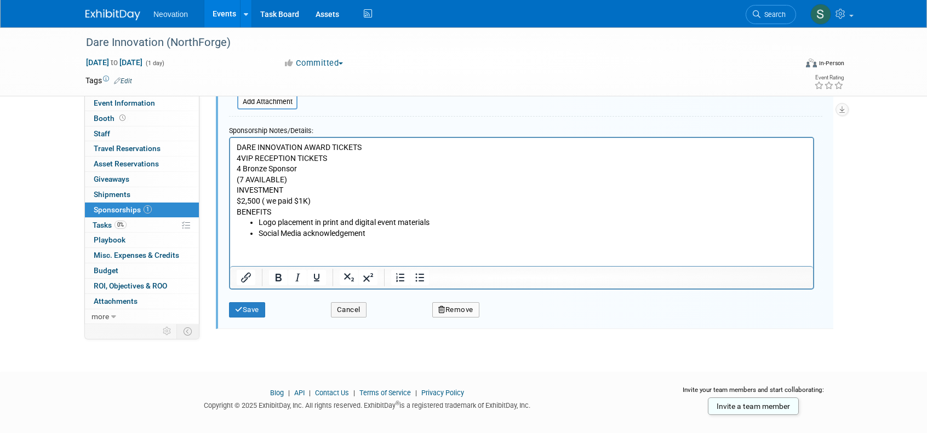
scroll to position [317, 0]
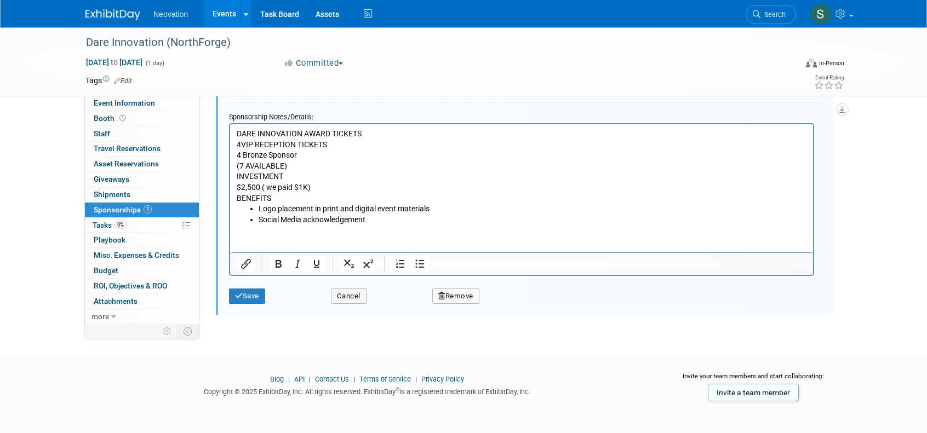
click at [249, 225] on html "DARE INNOVATION AWARD TICKETS 4 VIP RECEPTION TICKETS 4 Bronze Sponsor (7 AVAIL…" at bounding box center [521, 174] width 583 height 101
click at [253, 225] on html "DARE INNOVATION AWARD TICKETS 4 VIP RECEPTION TICKETS 4 Bronze Sponsor (7 AVAIL…" at bounding box center [521, 174] width 583 height 101
click at [375, 218] on p "Social Media acknowledgement" at bounding box center [533, 219] width 548 height 11
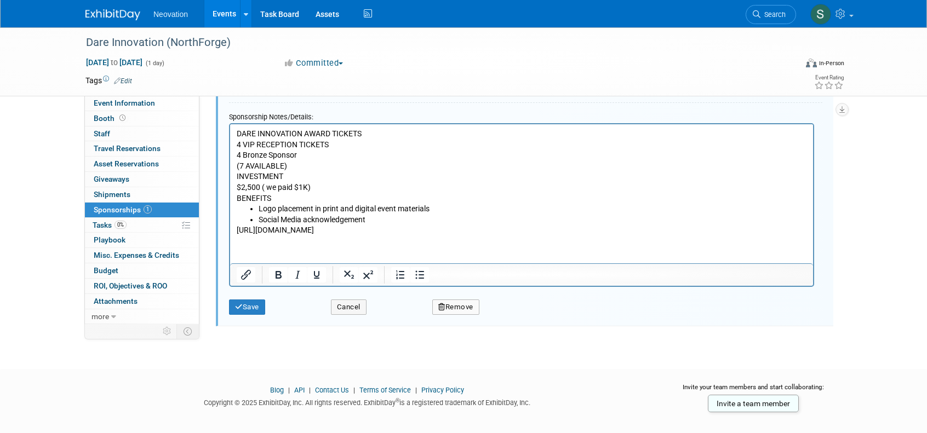
drag, startPoint x: 404, startPoint y: 233, endPoint x: 216, endPoint y: 233, distance: 187.9
click at [230, 233] on html "DARE INNOVATION AWARD TICKETS 4 VIP RECEPTION TICKETS 4 Bronze Sponsor (7 AVAIL…" at bounding box center [521, 180] width 583 height 112
click at [248, 273] on icon "Insert/edit link" at bounding box center [245, 274] width 13 height 13
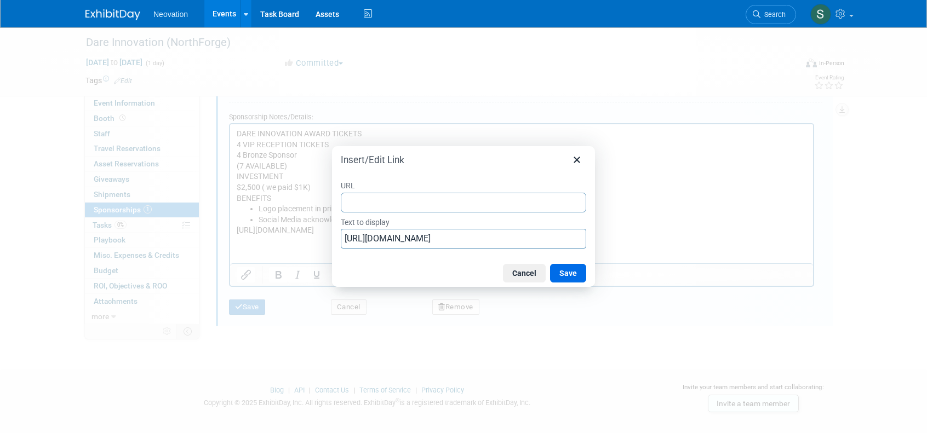
click at [407, 202] on input "URL" at bounding box center [463, 203] width 245 height 20
type input "https://www.dareinnovationawards.com/sponsor"
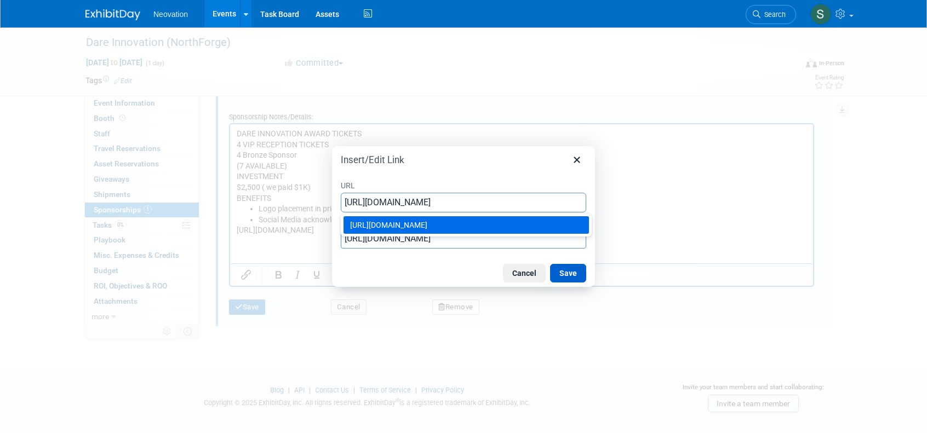
click at [571, 275] on button "Save" at bounding box center [568, 273] width 36 height 19
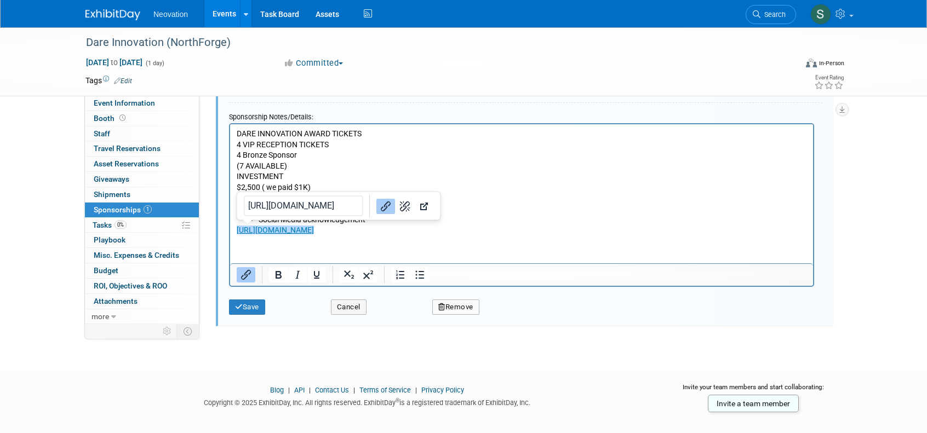
click at [536, 228] on p "https://www.dareinnovationawards.com/sponsor" at bounding box center [522, 230] width 570 height 11
click at [242, 309] on icon "submit" at bounding box center [239, 307] width 8 height 7
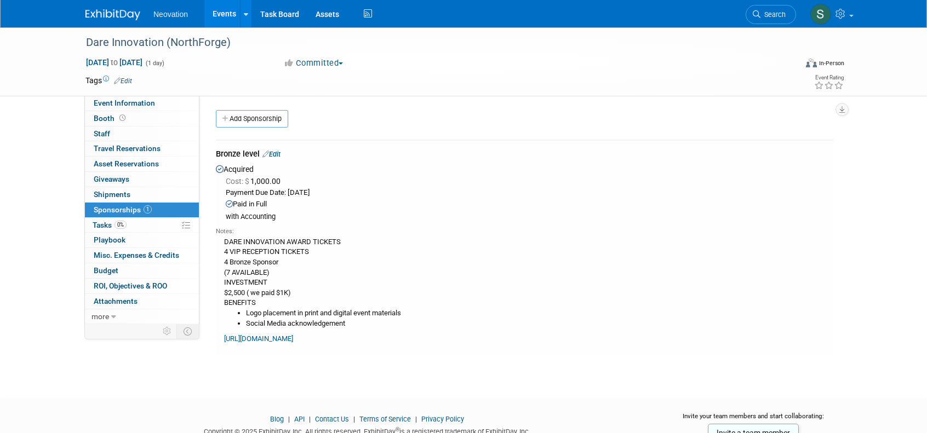
scroll to position [0, 0]
click at [222, 14] on link "Events" at bounding box center [224, 13] width 40 height 27
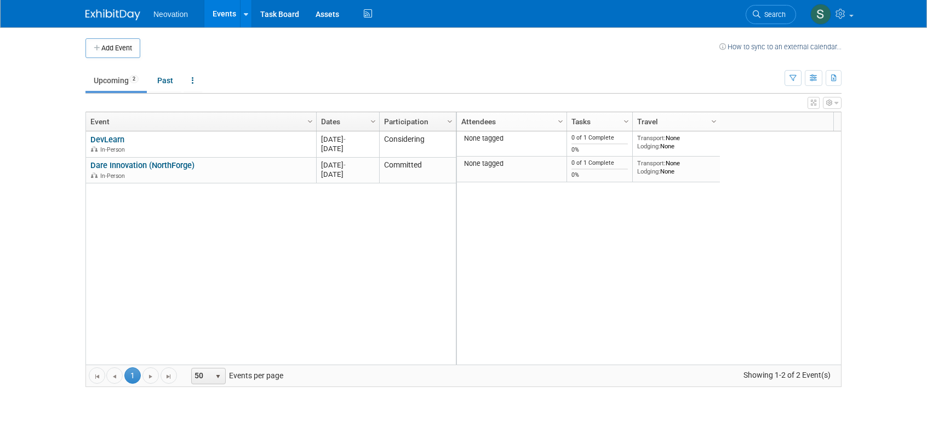
click at [831, 100] on icon "button" at bounding box center [829, 103] width 7 height 7
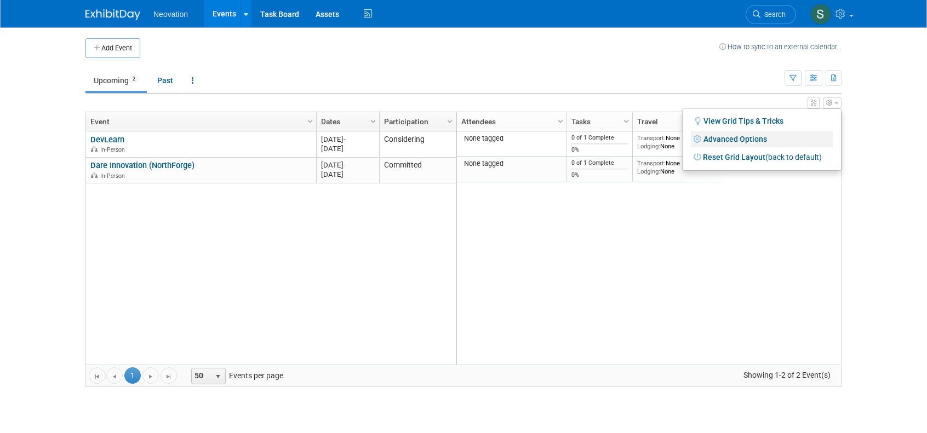
click at [742, 136] on link "Advanced Options" at bounding box center [762, 139] width 142 height 16
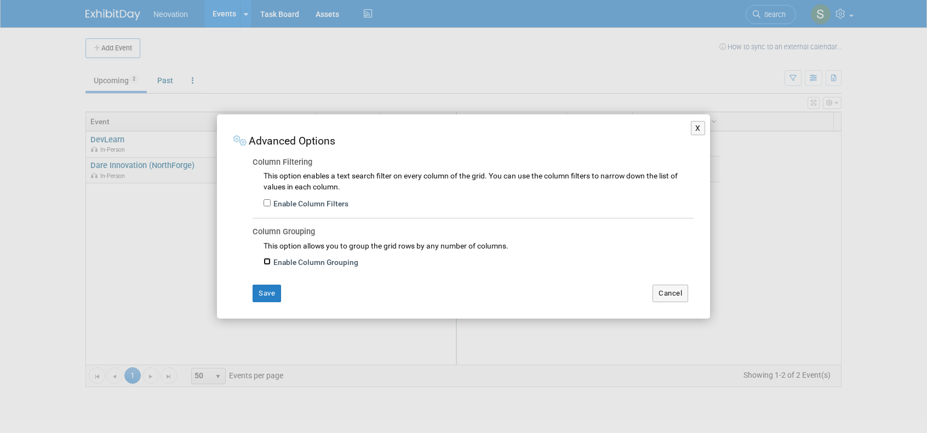
click at [266, 262] on input "Enable Column Grouping" at bounding box center [267, 261] width 7 height 7
checkbox input "true"
click at [265, 294] on button "Save" at bounding box center [267, 294] width 28 height 18
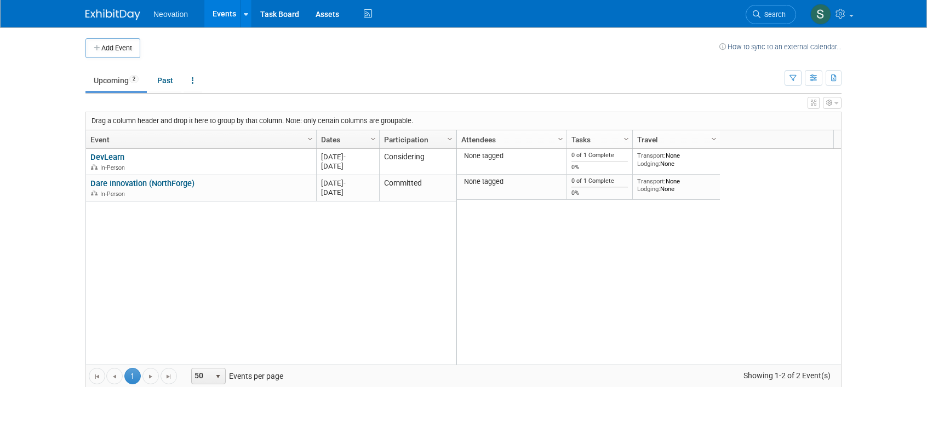
click at [838, 102] on button "button" at bounding box center [832, 103] width 19 height 12
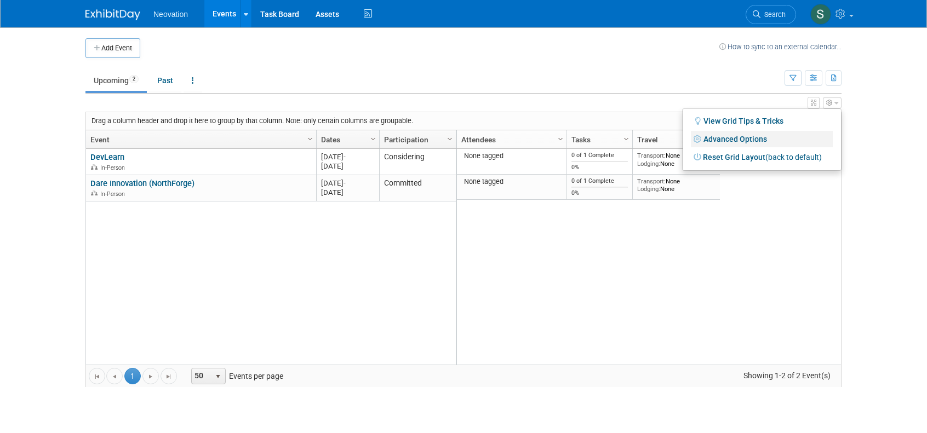
click at [764, 134] on link "Advanced Options" at bounding box center [762, 139] width 142 height 16
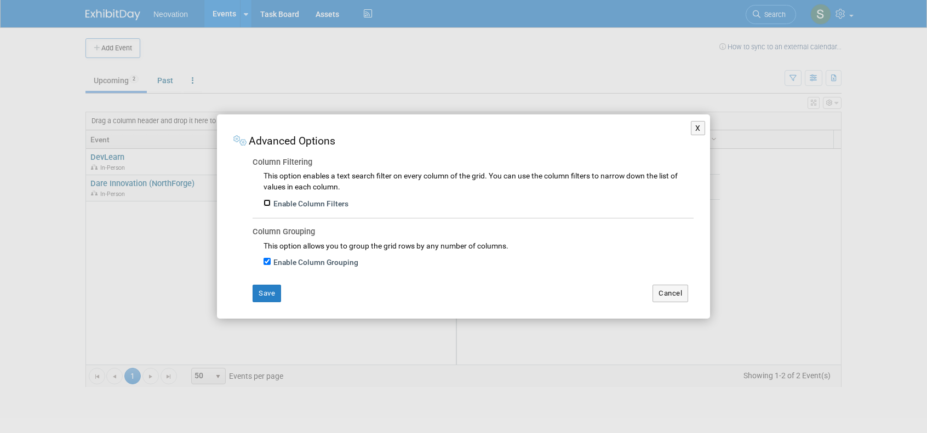
click at [266, 204] on input "Enable Column Filters" at bounding box center [267, 202] width 7 height 7
checkbox input "true"
click at [267, 295] on button "Save" at bounding box center [267, 294] width 28 height 18
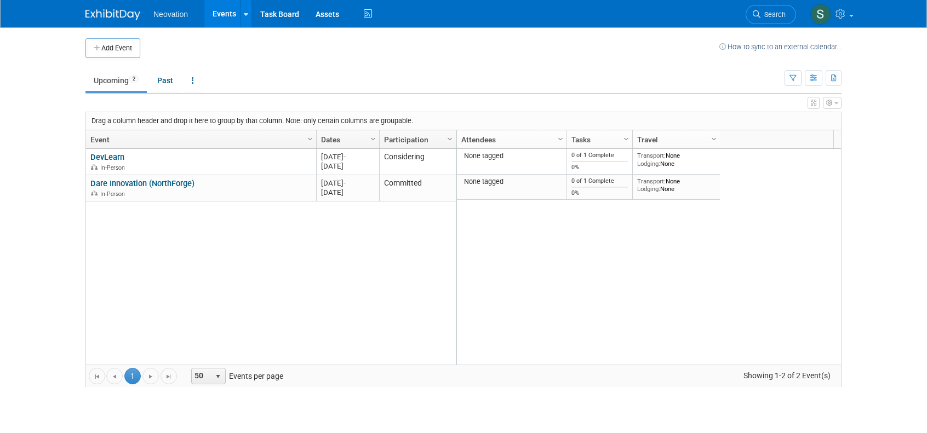
click at [834, 102] on icon "button" at bounding box center [836, 103] width 4 height 7
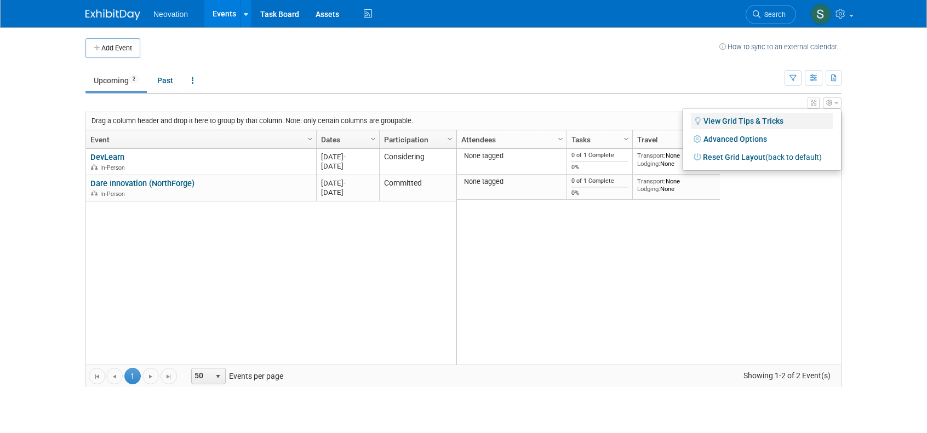
click at [764, 120] on link "View Grid Tips & Tricks" at bounding box center [762, 121] width 142 height 16
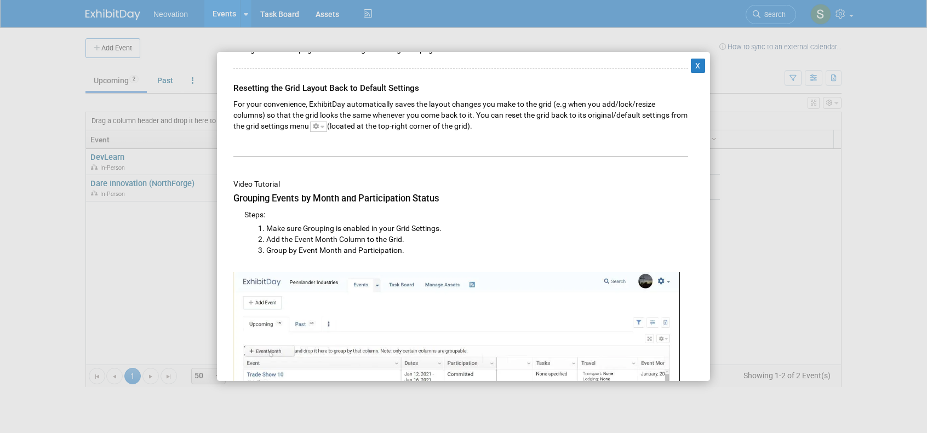
scroll to position [767, 0]
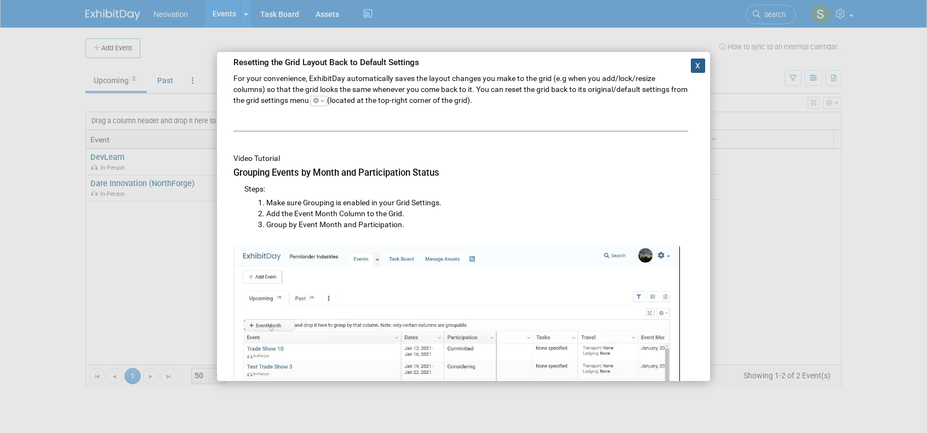
click at [694, 66] on button "X" at bounding box center [698, 66] width 14 height 14
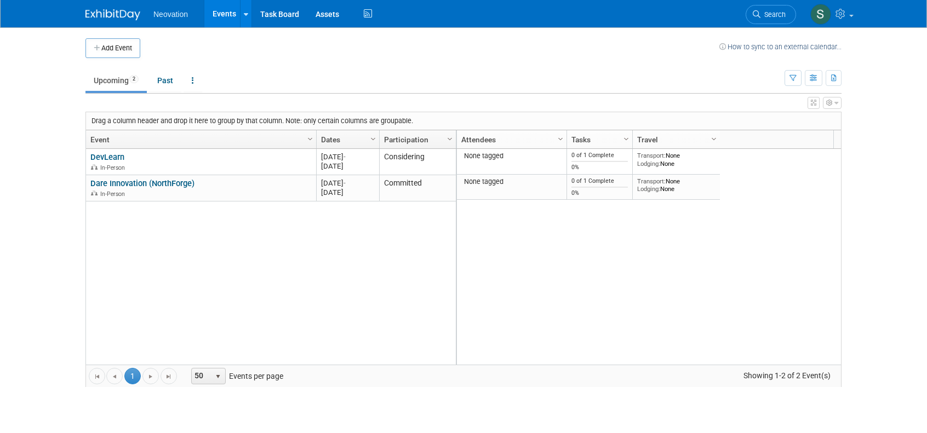
click at [830, 135] on div "Column Settings Attendees Column Settings Tasks Column Settings Travel Column S…" at bounding box center [645, 139] width 378 height 19
drag, startPoint x: 832, startPoint y: 135, endPoint x: 790, endPoint y: 135, distance: 42.2
click at [790, 135] on div "Column Settings Attendees Column Settings Tasks Column Settings Travel Column S…" at bounding box center [645, 139] width 378 height 19
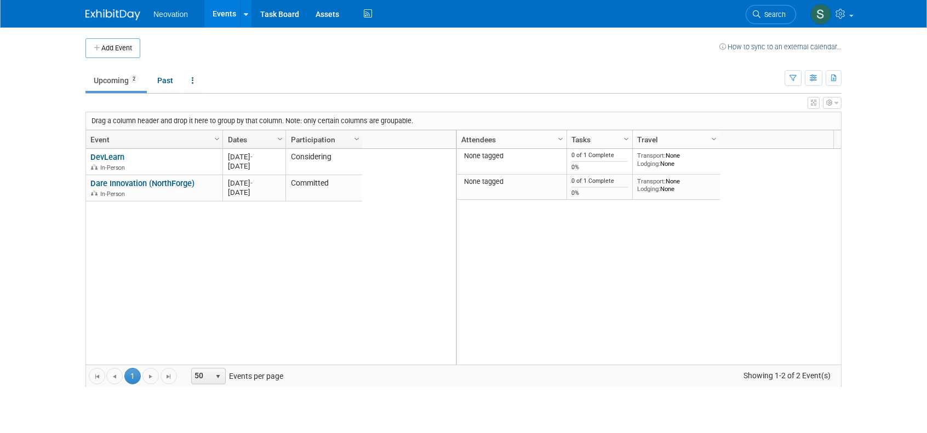
drag, startPoint x: 317, startPoint y: 137, endPoint x: 222, endPoint y: 145, distance: 95.1
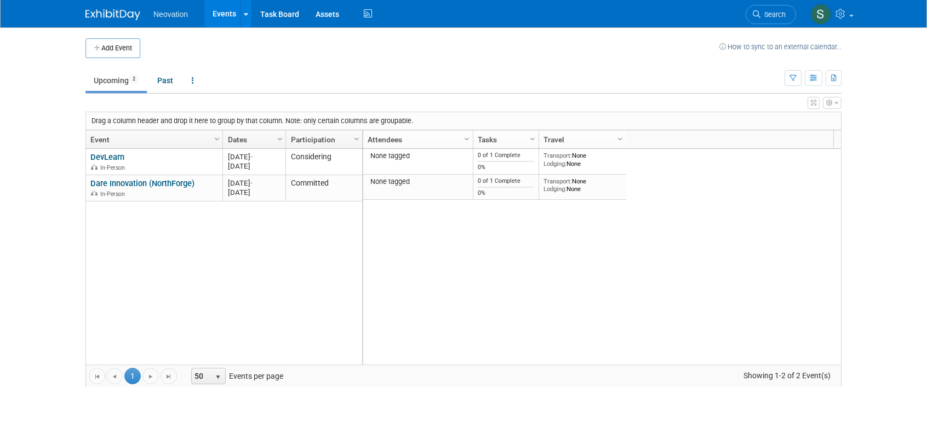
click at [808, 138] on div "Column Settings Attendees Column Settings Tasks Column Settings Travel Column S…" at bounding box center [598, 139] width 472 height 19
drag, startPoint x: 834, startPoint y: 138, endPoint x: 815, endPoint y: 138, distance: 19.7
click at [815, 138] on div "Column Settings Event Column Settings Dates Column Settings Participation Colum…" at bounding box center [463, 140] width 755 height 20
drag, startPoint x: 536, startPoint y: 134, endPoint x: 690, endPoint y: 131, distance: 154.6
drag, startPoint x: 693, startPoint y: 138, endPoint x: 569, endPoint y: 144, distance: 124.0
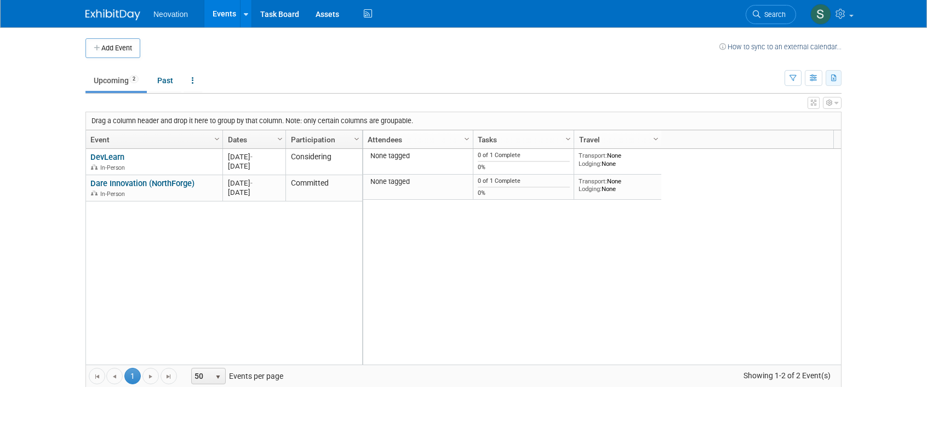
click at [835, 80] on icon "button" at bounding box center [834, 78] width 6 height 7
click at [812, 77] on icon "button" at bounding box center [814, 78] width 8 height 7
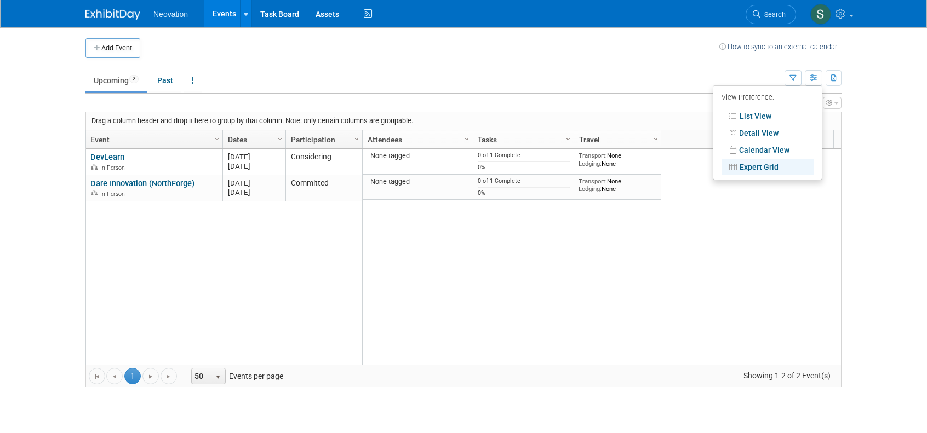
click at [770, 164] on link "Expert Grid" at bounding box center [768, 166] width 92 height 15
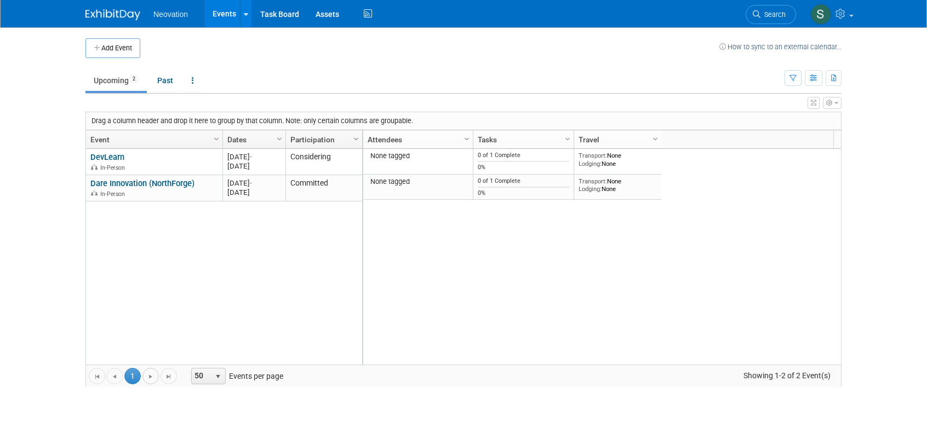
click at [151, 374] on span "Go to the next page" at bounding box center [150, 377] width 9 height 9
click at [671, 365] on div "Go to the first page Go to the previous page 1 1 Go to the next page Go to the …" at bounding box center [463, 376] width 755 height 22
click at [815, 76] on icon "button" at bounding box center [814, 78] width 8 height 7
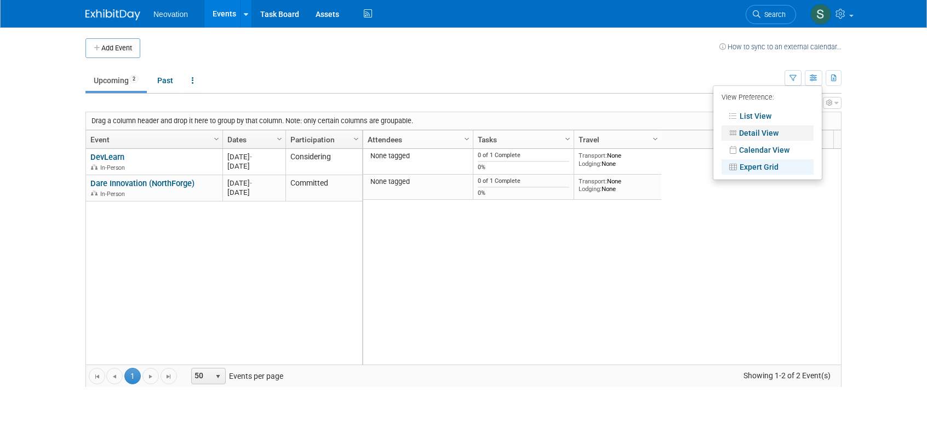
click at [754, 130] on link "Detail View" at bounding box center [768, 132] width 92 height 15
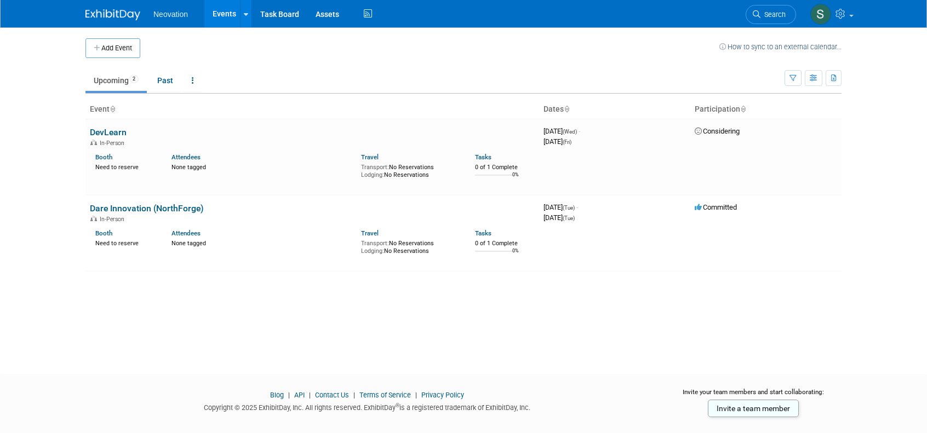
click at [311, 65] on td "Upcoming 2 Past All Events 2 Past and Upcoming Grouped Annually Events grouped …" at bounding box center [434, 76] width 699 height 36
